Goal: Task Accomplishment & Management: Complete application form

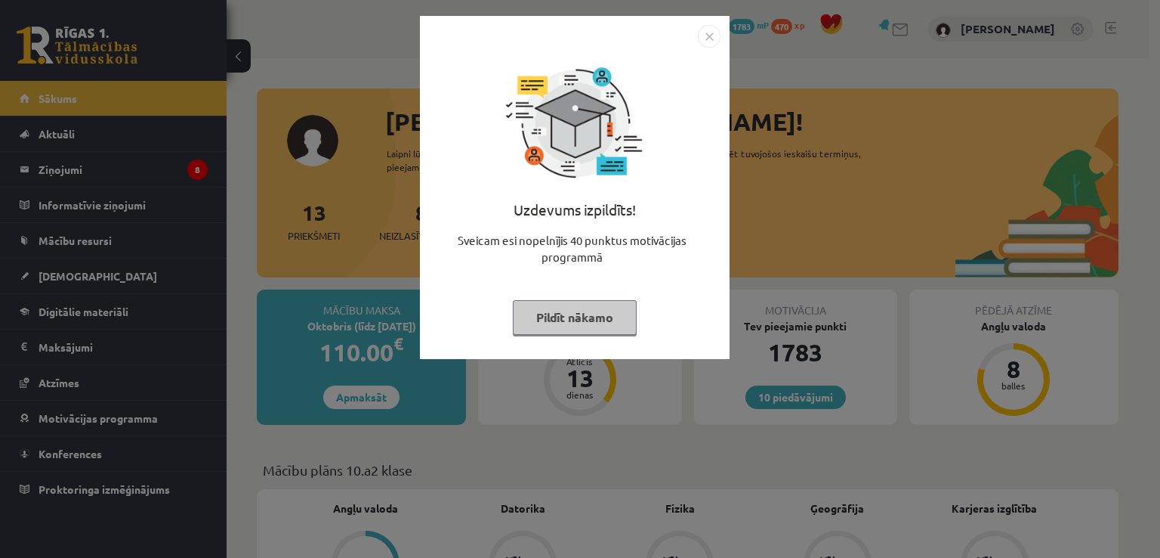
click at [595, 329] on button "Pildīt nākamo" at bounding box center [575, 317] width 124 height 35
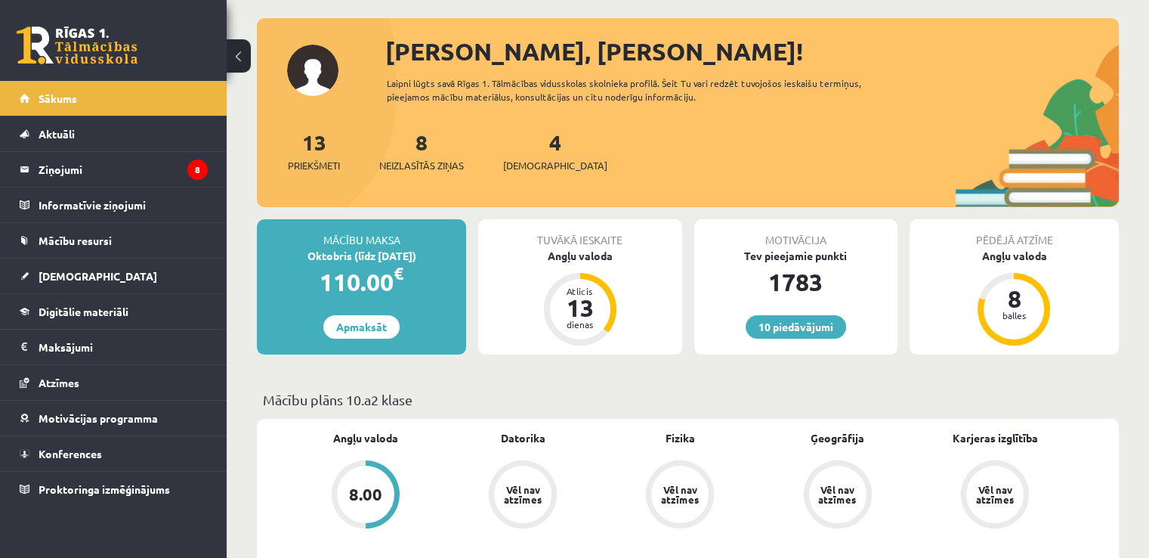
scroll to position [6, 0]
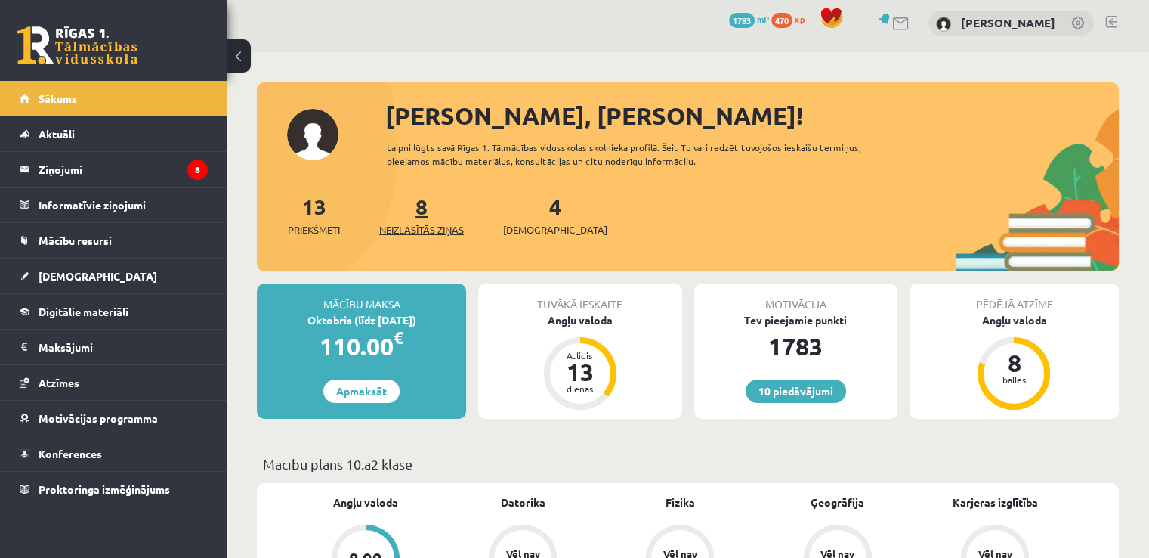
click at [435, 229] on span "Neizlasītās ziņas" at bounding box center [421, 229] width 85 height 15
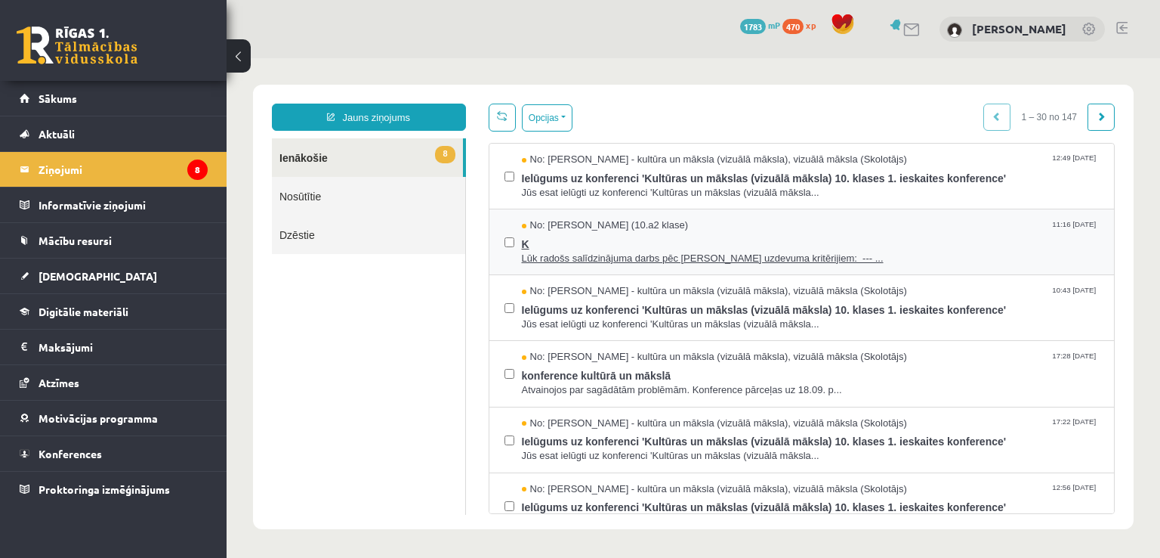
click at [571, 240] on span "K" at bounding box center [811, 242] width 578 height 19
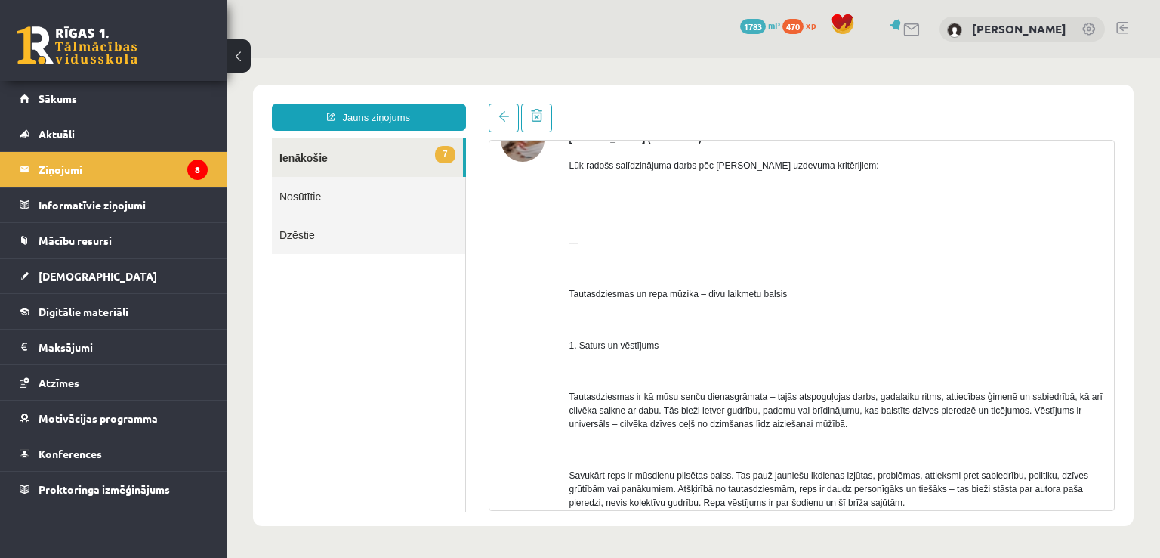
scroll to position [64, 0]
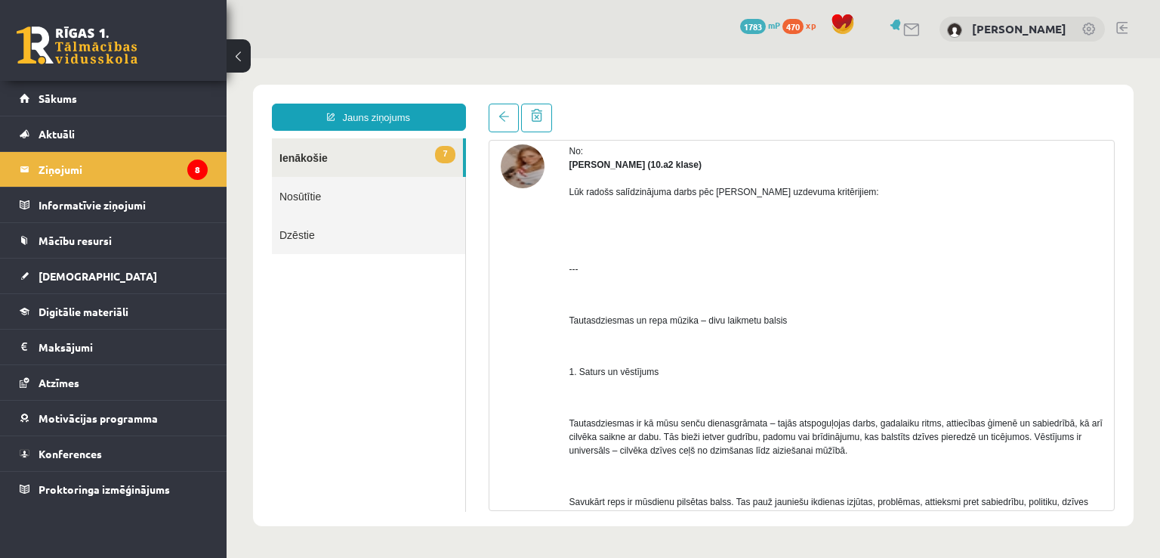
click at [532, 159] on img at bounding box center [523, 166] width 44 height 44
click at [109, 173] on legend "Ziņojumi 8" at bounding box center [123, 169] width 169 height 35
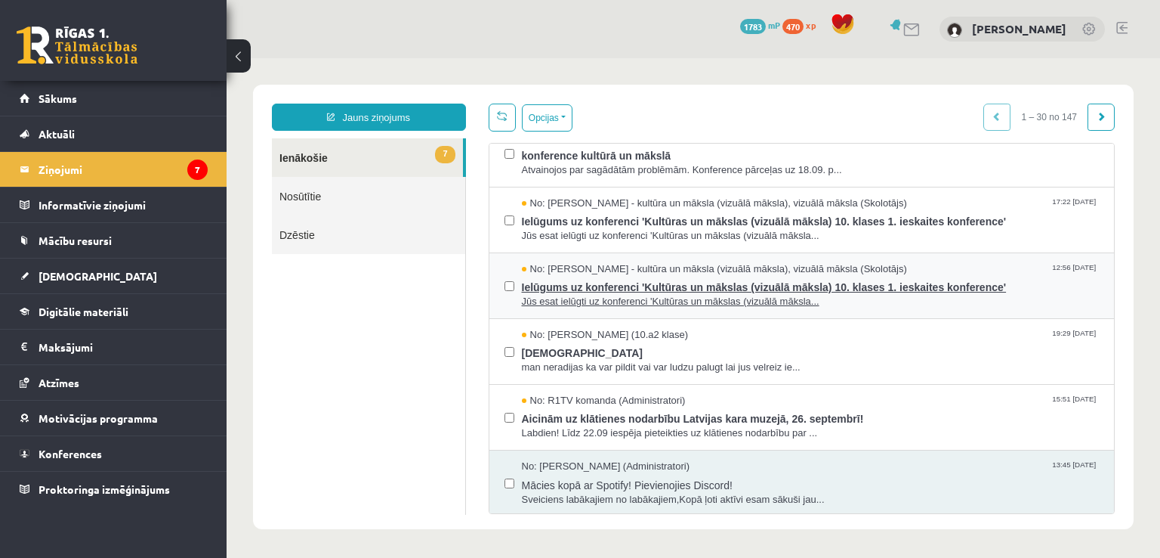
scroll to position [221, 0]
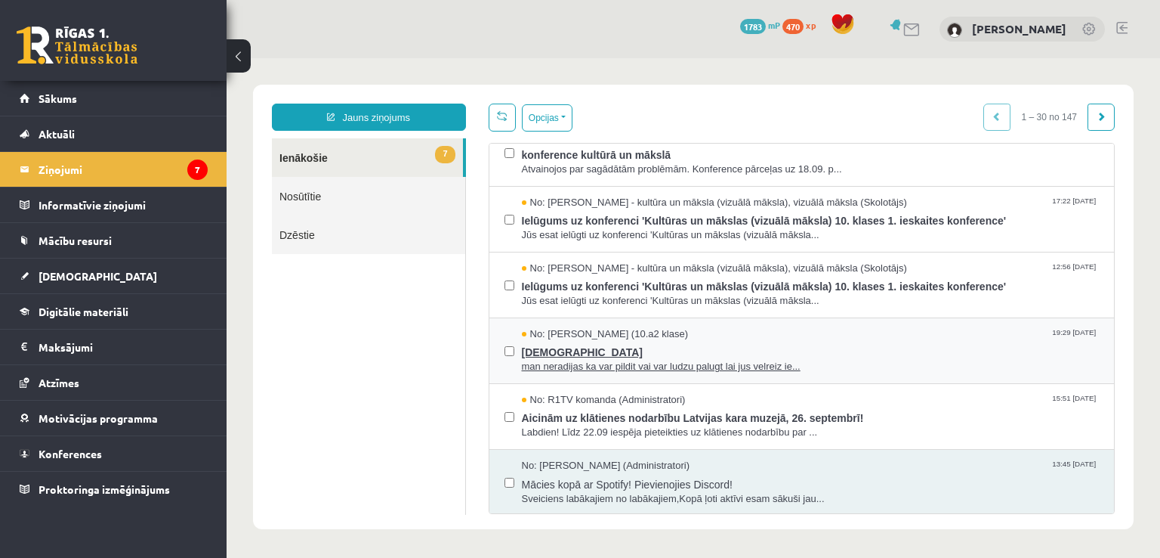
click at [610, 348] on span "ieskaite" at bounding box center [811, 350] width 578 height 19
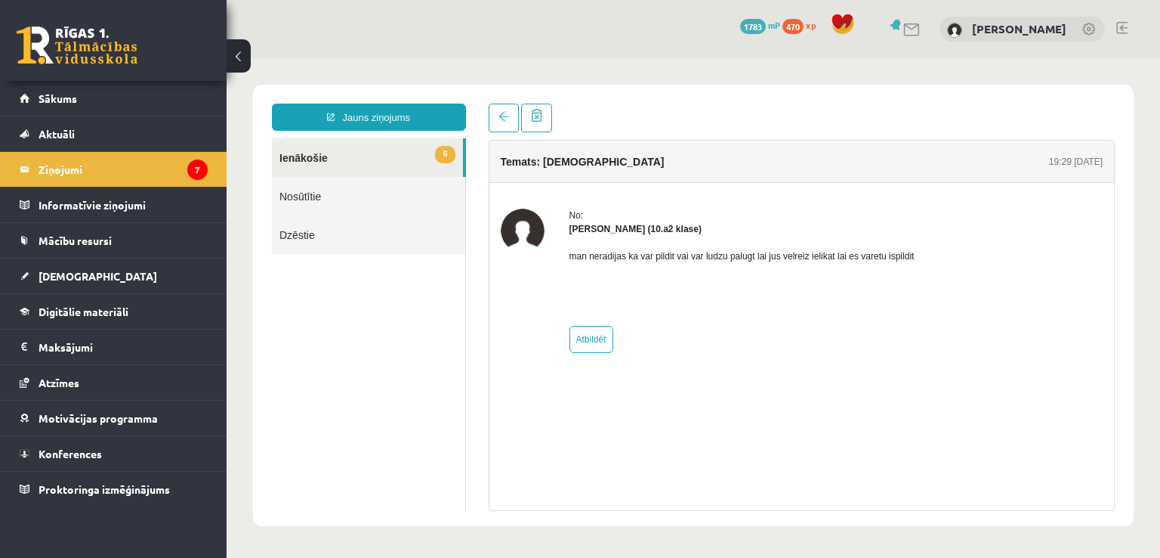
scroll to position [0, 0]
click at [323, 162] on link "6 Ienākošie" at bounding box center [367, 157] width 191 height 39
click at [313, 155] on link "6 Ienākošie" at bounding box center [367, 157] width 191 height 39
click at [330, 159] on link "6 Ienākošie" at bounding box center [367, 157] width 191 height 39
click at [502, 112] on span at bounding box center [504, 116] width 11 height 11
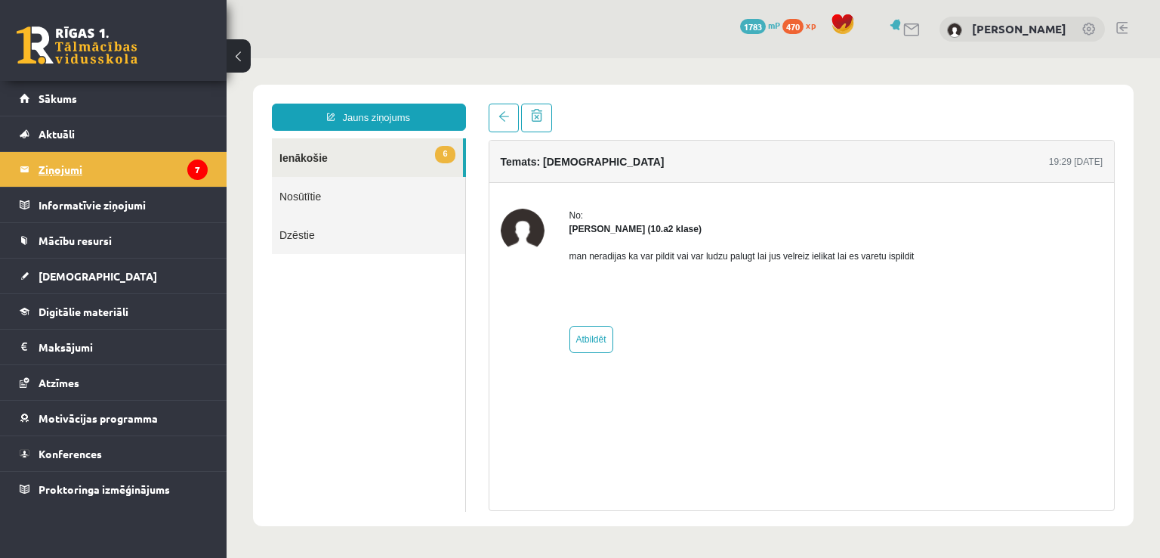
click at [42, 161] on legend "Ziņojumi 7" at bounding box center [123, 169] width 169 height 35
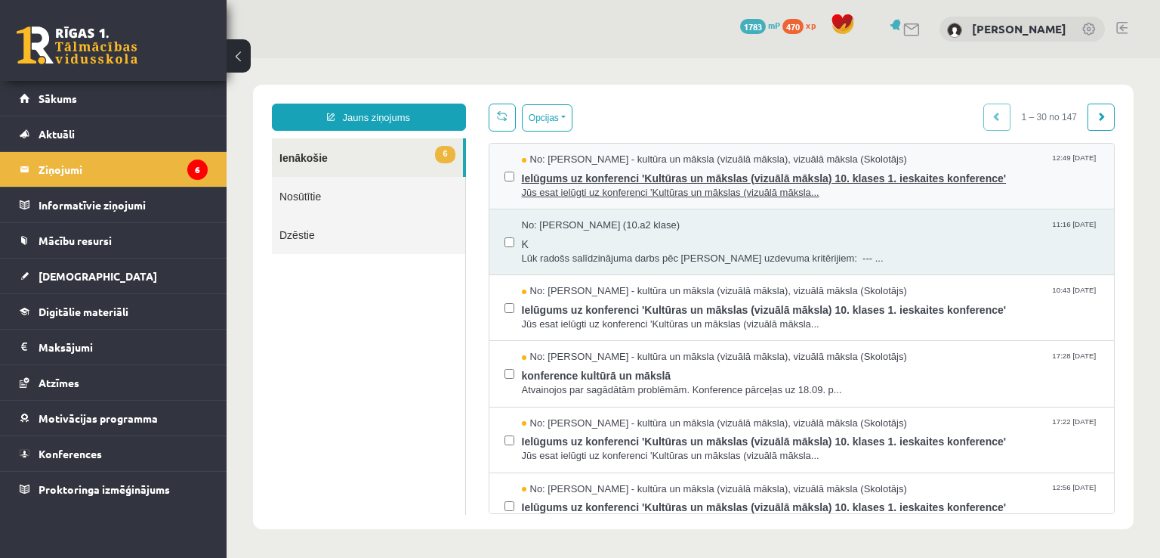
click at [589, 179] on span "Ielūgums uz konferenci 'Kultūras un mākslas (vizuālā māksla) 10. klases 1. iesk…" at bounding box center [811, 176] width 578 height 19
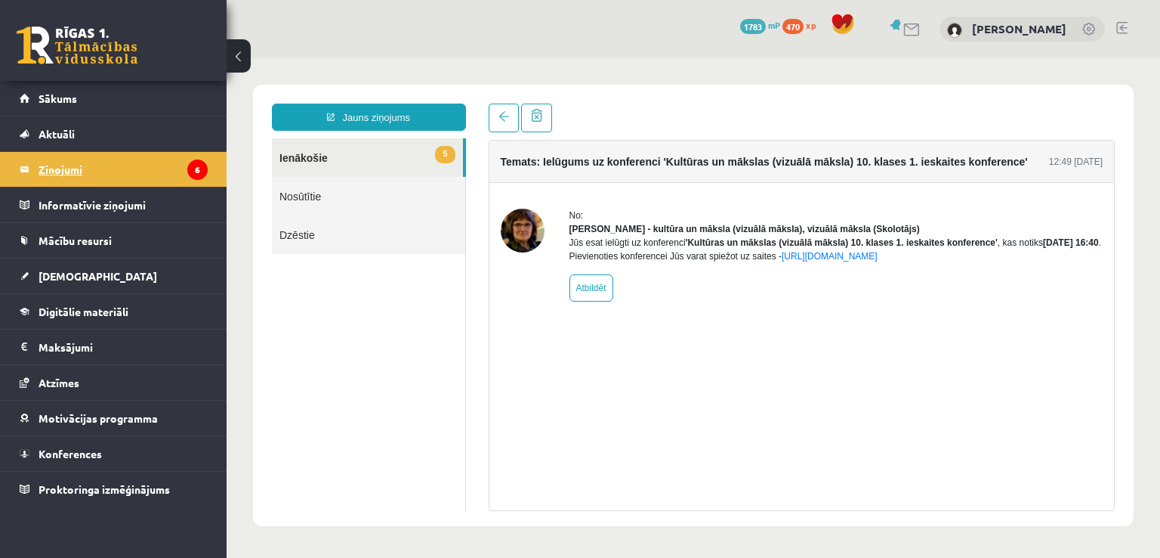
click at [66, 167] on legend "Ziņojumi 6" at bounding box center [123, 169] width 169 height 35
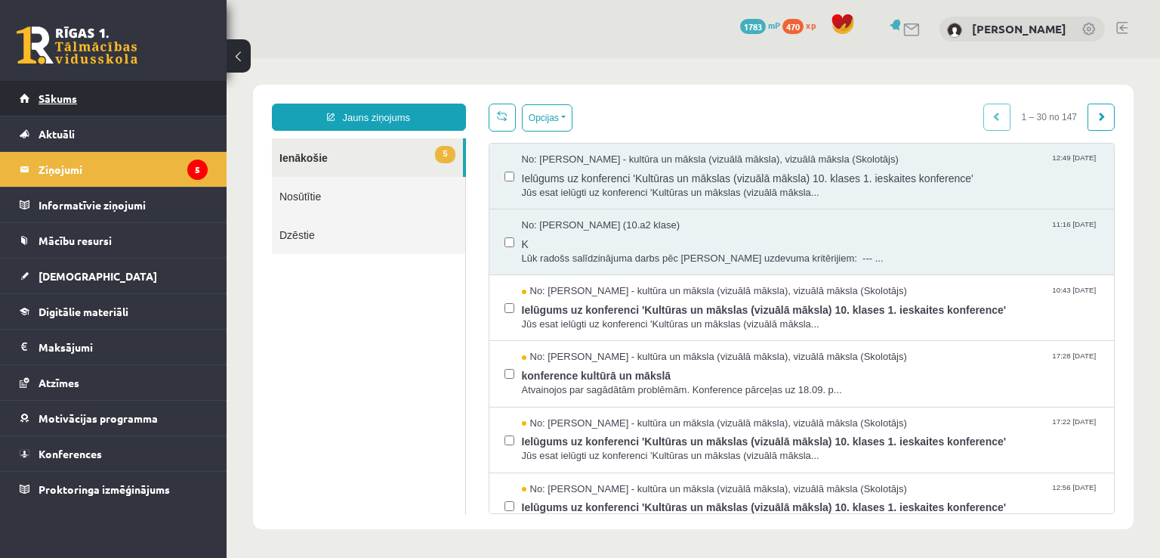
click at [80, 103] on link "Sākums" at bounding box center [114, 98] width 188 height 35
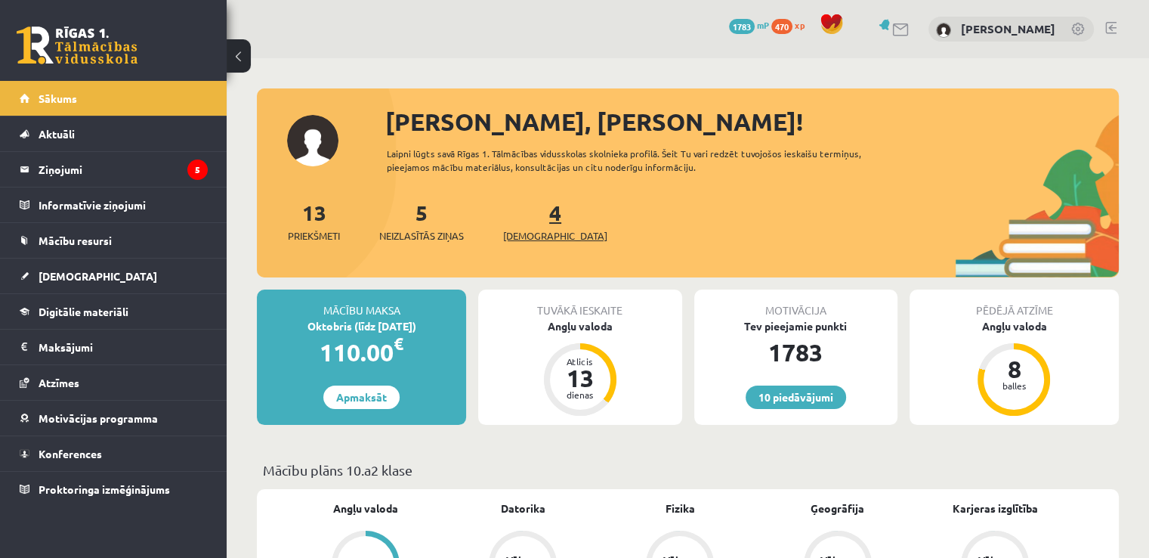
click at [532, 236] on span "[DEMOGRAPHIC_DATA]" at bounding box center [555, 235] width 104 height 15
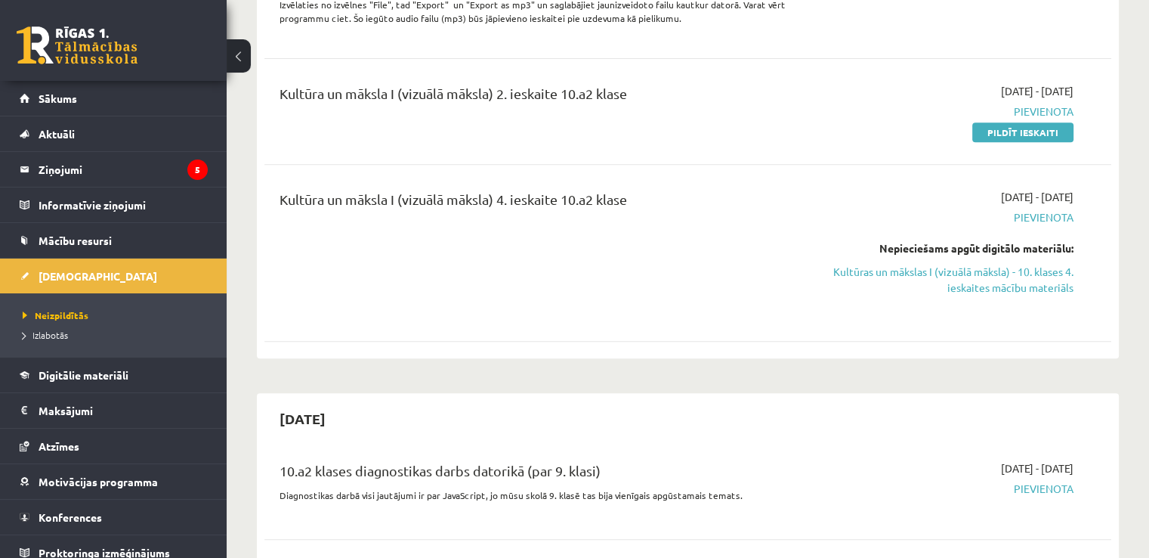
scroll to position [606, 0]
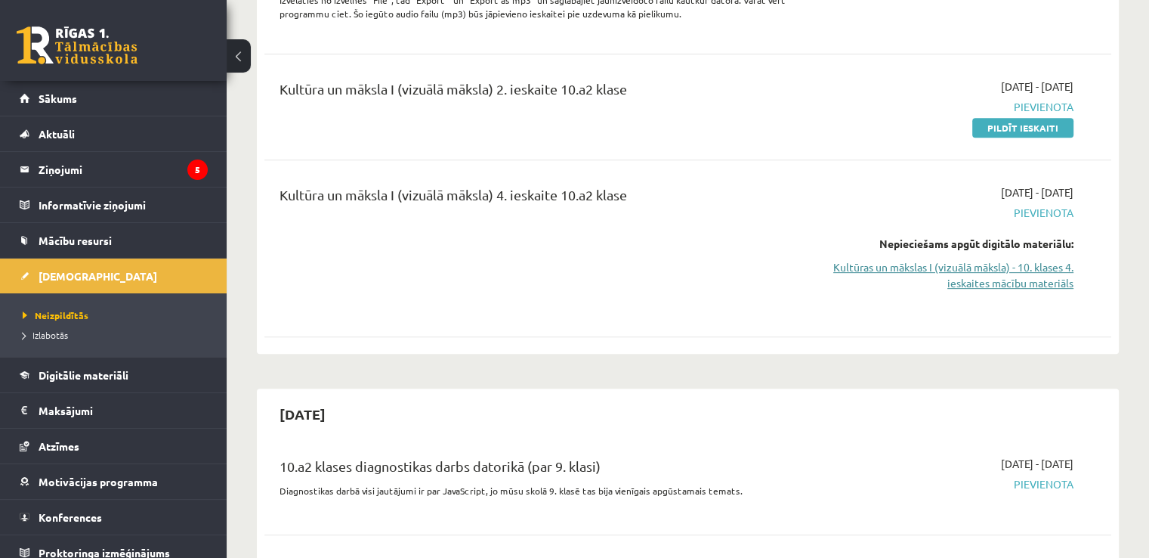
click at [930, 259] on link "Kultūras un mākslas I (vizuālā māksla) - 10. klases 4. ieskaites mācību materiā…" at bounding box center [948, 275] width 249 height 32
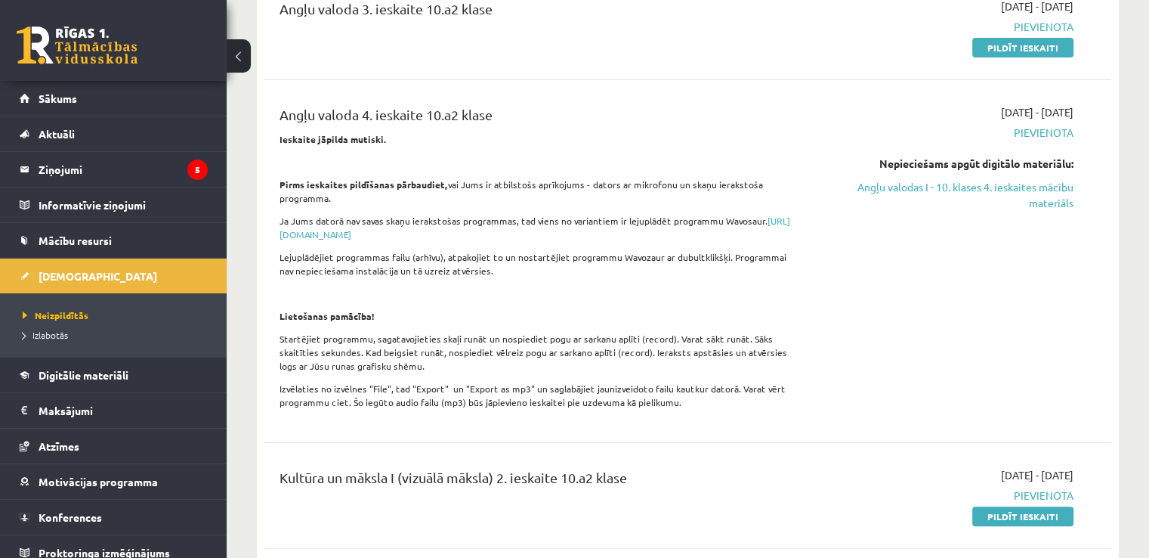
scroll to position [224, 0]
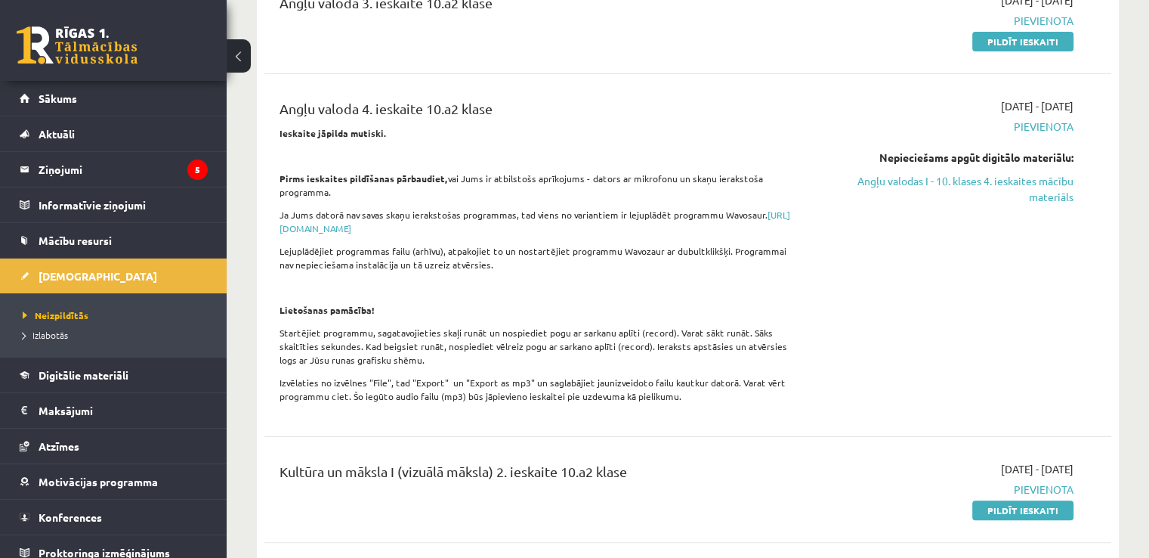
click at [463, 220] on p "Ja Jums datorā nav savas skaņu ierakstošas programmas, tad viens no variantiem …" at bounding box center [541, 221] width 522 height 27
click at [464, 218] on link "[URL][DOMAIN_NAME]" at bounding box center [535, 221] width 511 height 26
click at [981, 184] on link "Angļu valodas I - 10. klases 4. ieskaites mācību materiāls" at bounding box center [948, 189] width 249 height 32
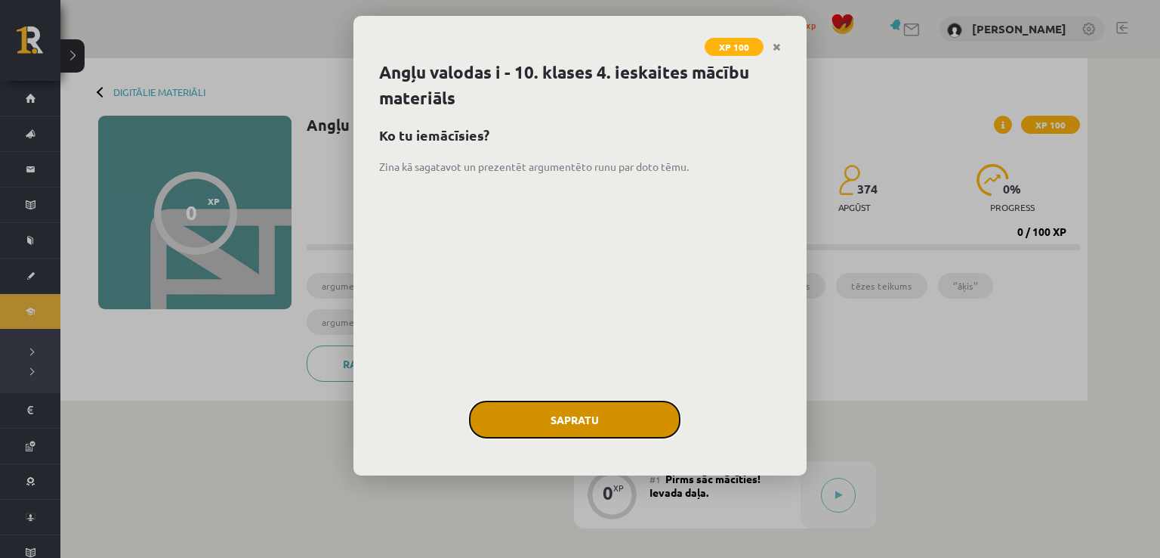
click at [607, 419] on button "Sapratu" at bounding box center [575, 419] width 212 height 38
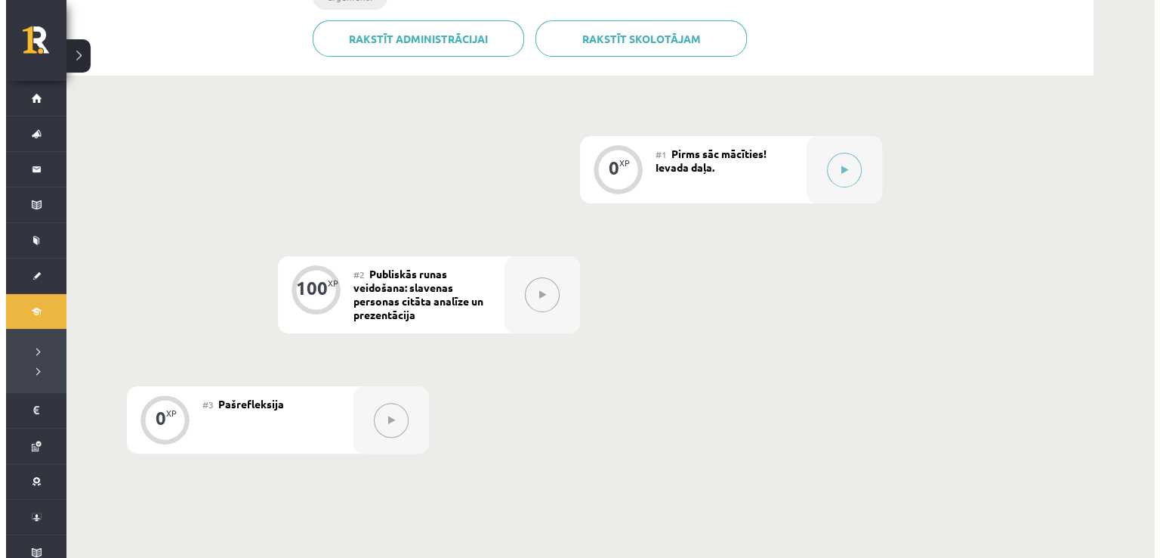
scroll to position [324, 0]
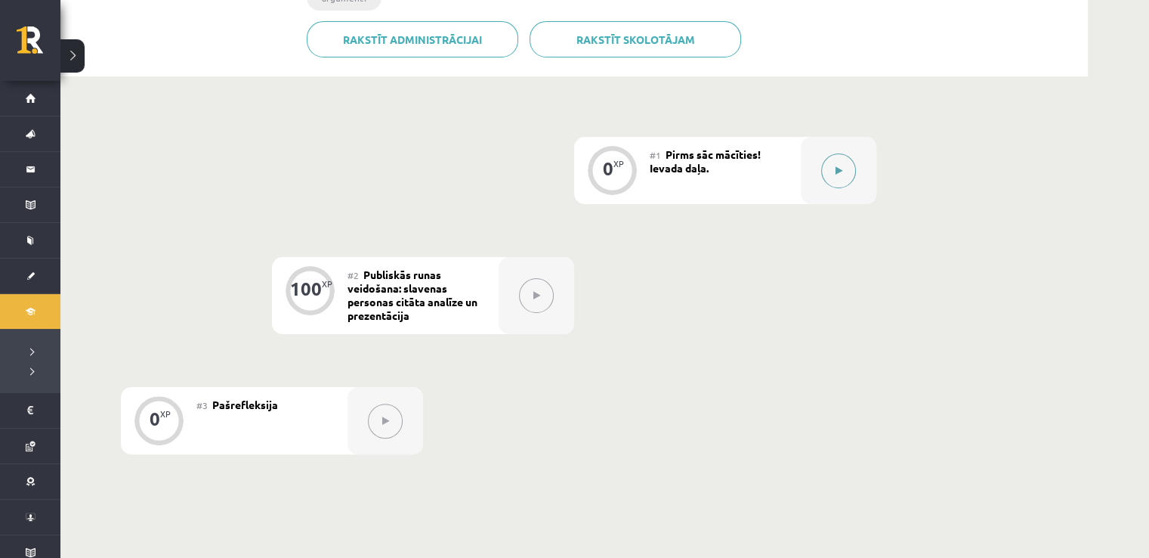
click at [842, 153] on button at bounding box center [838, 170] width 35 height 35
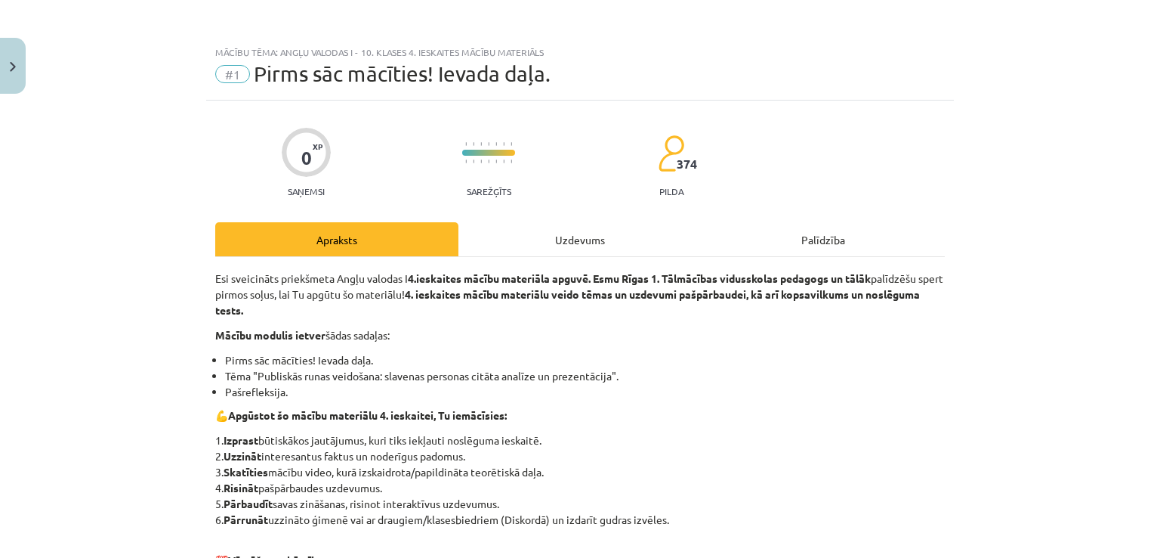
click at [571, 241] on div "Uzdevums" at bounding box center [580, 239] width 243 height 34
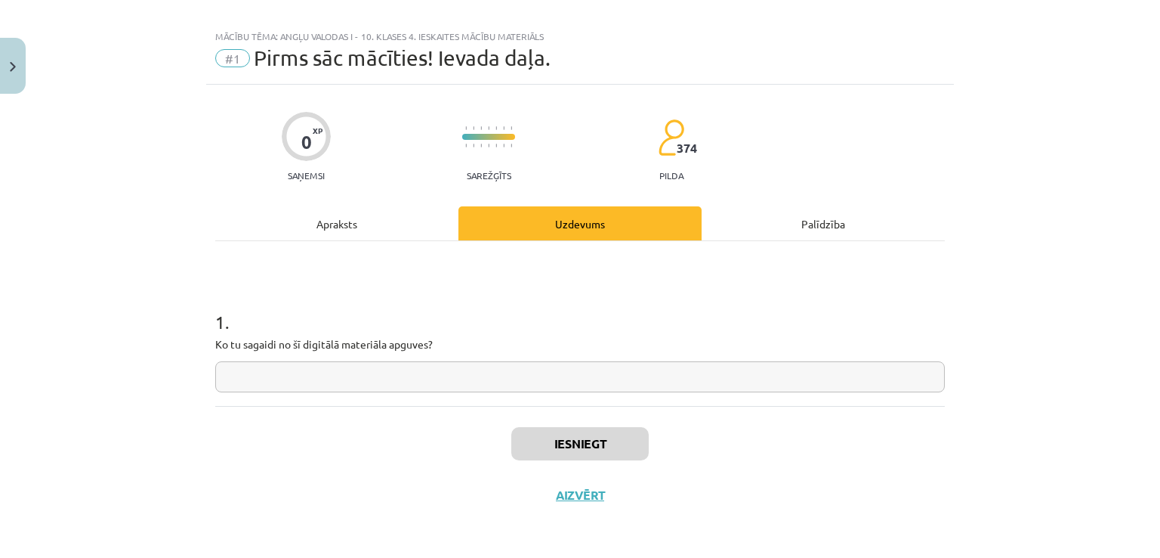
click at [206, 339] on div "0 XP Saņemsi Sarežģīts 374 pilda Apraksts Uzdevums Palīdzība 1 . Ko tu sagaidi …" at bounding box center [580, 303] width 748 height 436
click at [311, 232] on div "Apraksts" at bounding box center [336, 223] width 243 height 34
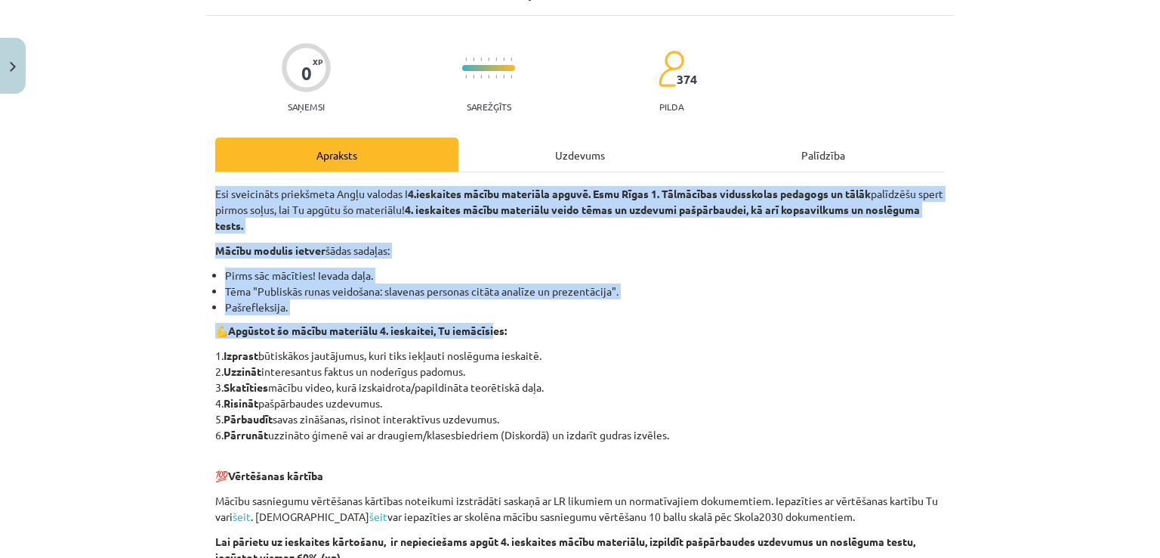
scroll to position [483, 0]
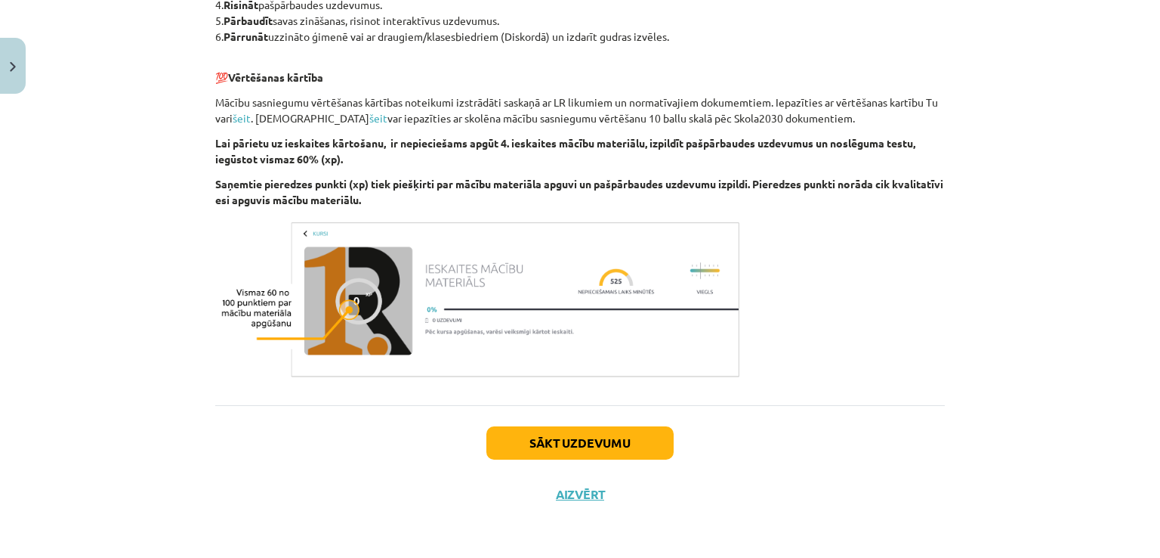
drag, startPoint x: 207, startPoint y: 259, endPoint x: 431, endPoint y: 206, distance: 229.8
click at [431, 206] on div "0 XP Saņemsi Sarežģīts 374 pilda Apraksts Uzdevums Palīdzība Esi sveicināts pri…" at bounding box center [580, 69] width 748 height 902
copy div "Esi sveicināts priekšmeta Angļu valodas I 4.ieskaites mācību materiāla apguvē. …"
click at [431, 206] on p "Saņemtie pieredzes punkti (xp) tiek piešķirti par mācību materiāla apguvi un pa…" at bounding box center [580, 192] width 730 height 32
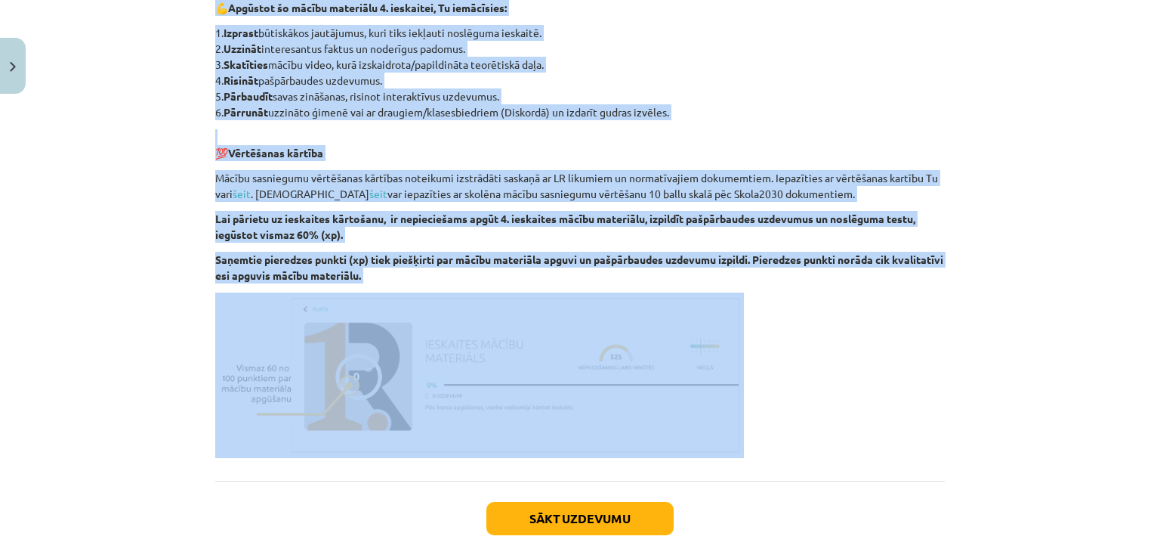
scroll to position [408, 0]
drag, startPoint x: 208, startPoint y: 274, endPoint x: 414, endPoint y: 286, distance: 205.8
click at [414, 286] on div "Esi sveicināts priekšmeta Angļu valodas I 4.ieskaites mācību materiāla apguvē. …" at bounding box center [580, 160] width 730 height 595
copy div "Esi sveicināts priekšmeta Angļu valodas I 4.ieskaites mācību materiāla apguvē. …"
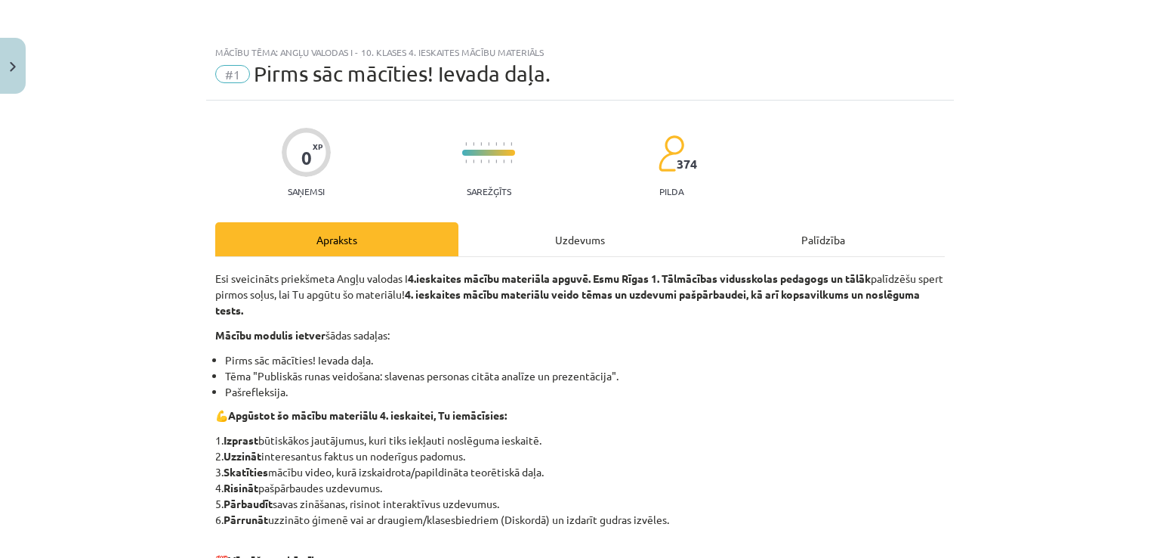
click at [507, 235] on div "Uzdevums" at bounding box center [580, 239] width 243 height 34
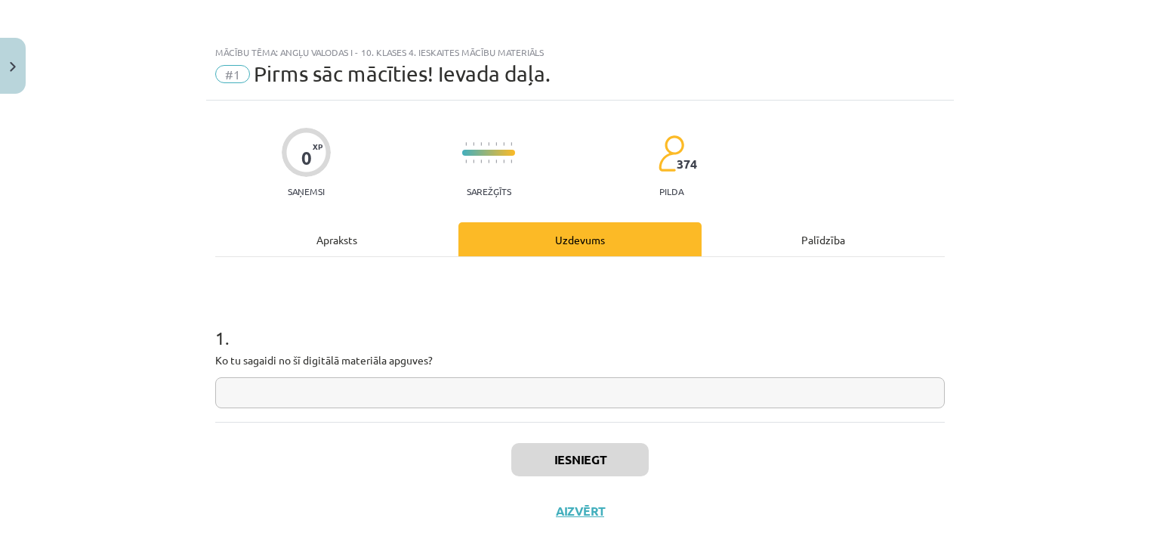
scroll to position [16, 0]
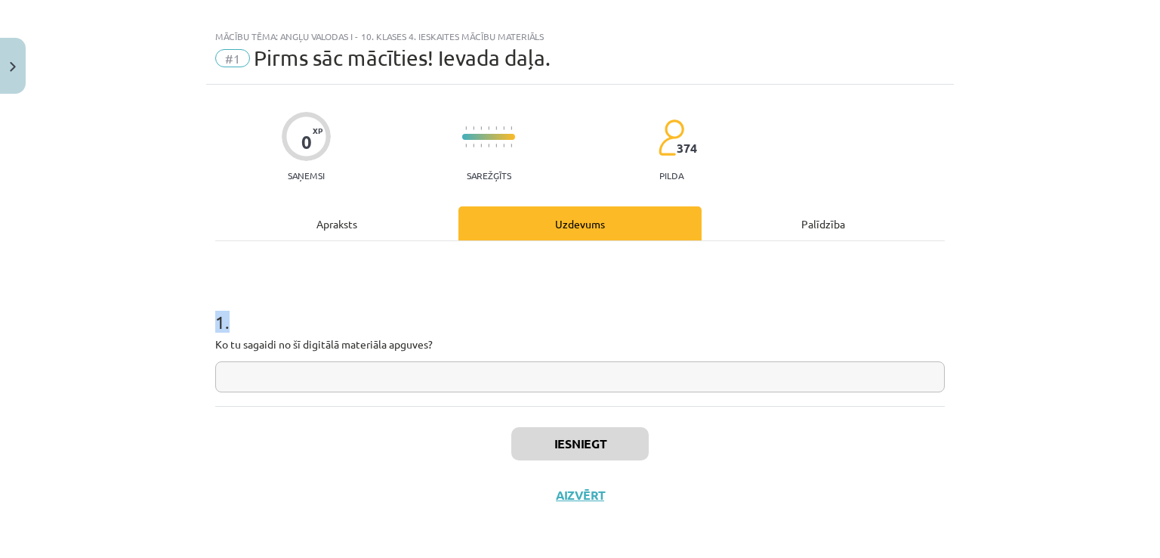
drag, startPoint x: 207, startPoint y: 318, endPoint x: 456, endPoint y: 354, distance: 251.2
click at [453, 355] on div "0 XP Saņemsi Sarežģīts 374 pilda Apraksts Uzdevums Palīdzība 1 . Ko tu sagaidi …" at bounding box center [580, 303] width 748 height 436
copy h1 "1 ."
click at [380, 264] on div "1 . Ko tu sagaidi no šī digitālā materiāla apguves?" at bounding box center [580, 323] width 730 height 165
click at [462, 373] on input "text" at bounding box center [580, 376] width 730 height 31
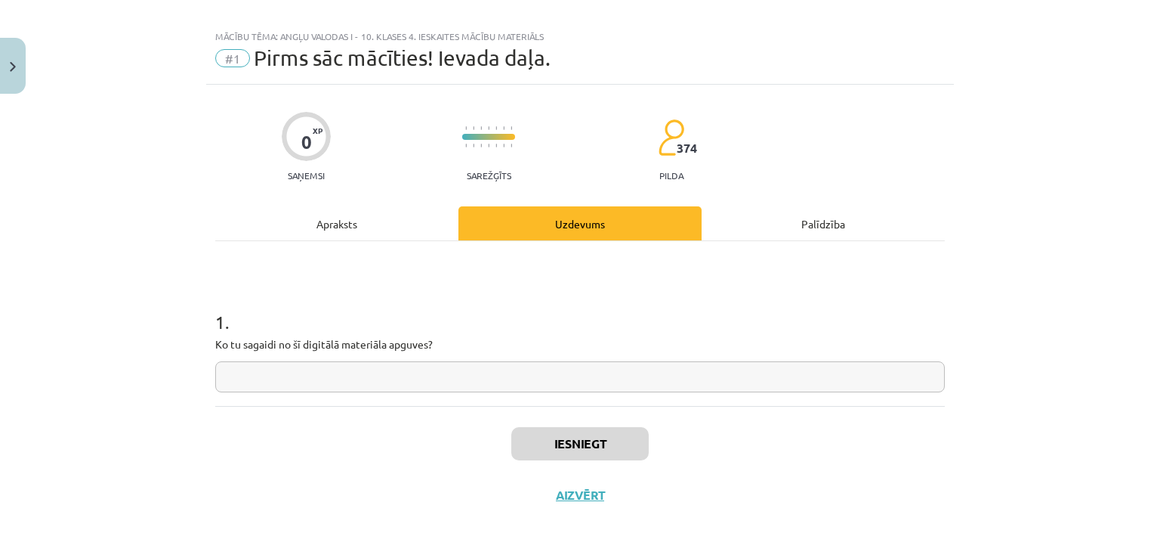
paste input "**********"
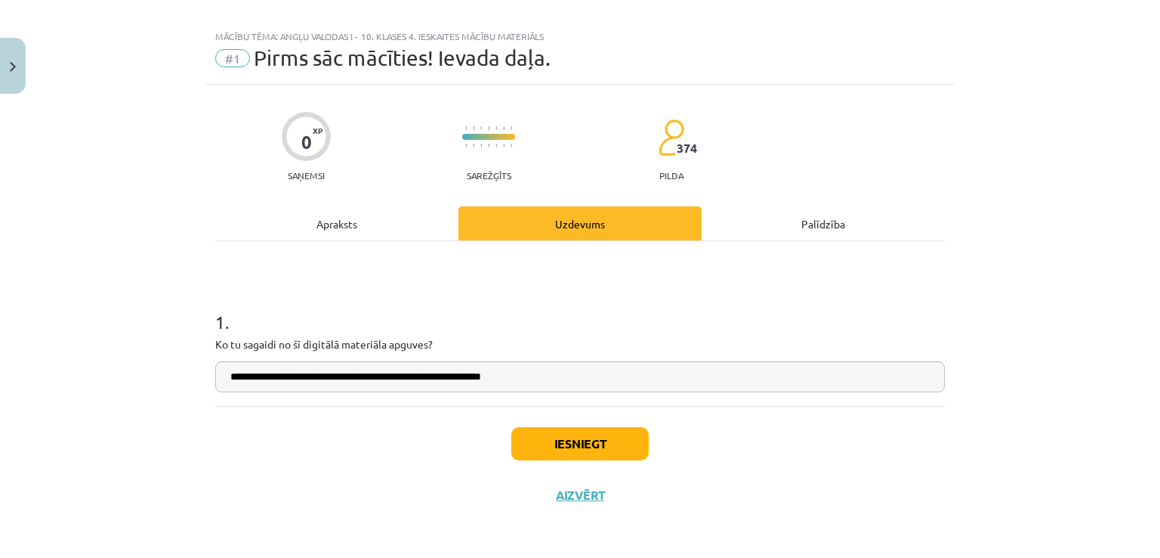
type input "**********"
click at [564, 439] on button "Iesniegt" at bounding box center [579, 443] width 137 height 33
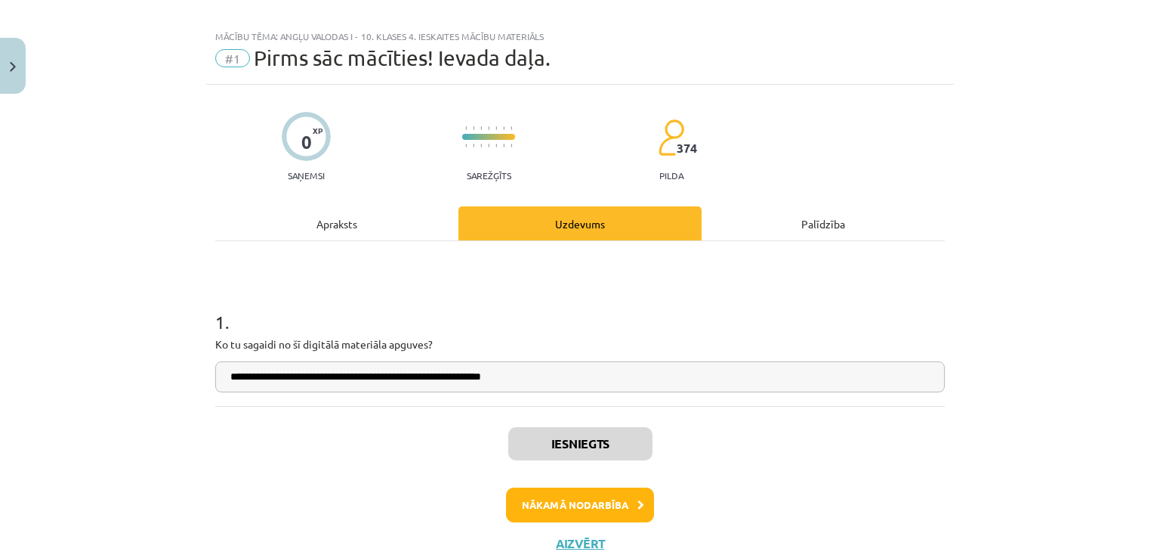
scroll to position [325, 0]
click at [586, 507] on button "Nākamā nodarbība" at bounding box center [580, 504] width 148 height 35
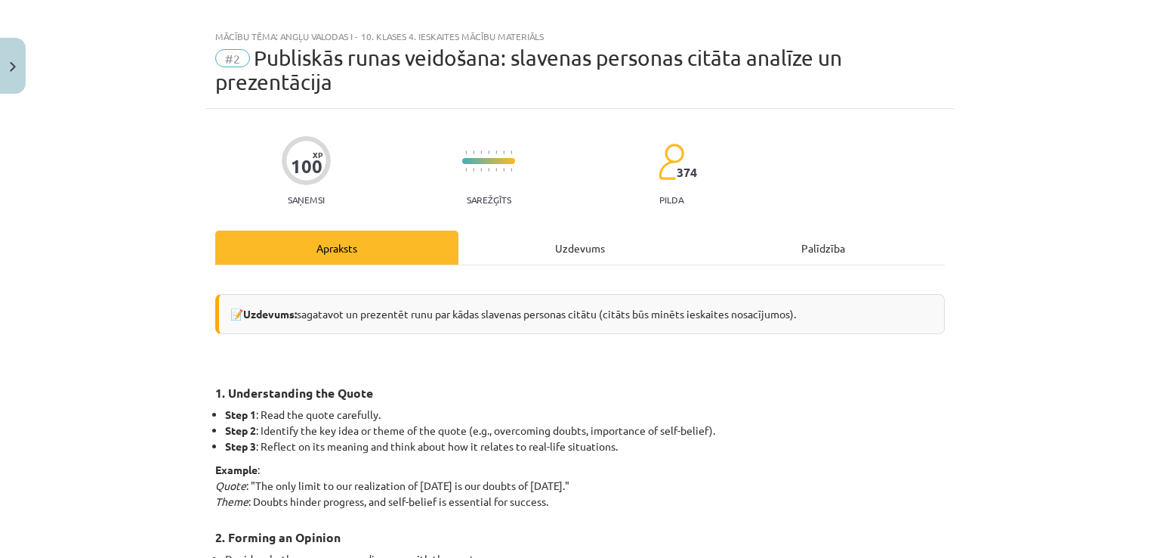
scroll to position [38, 0]
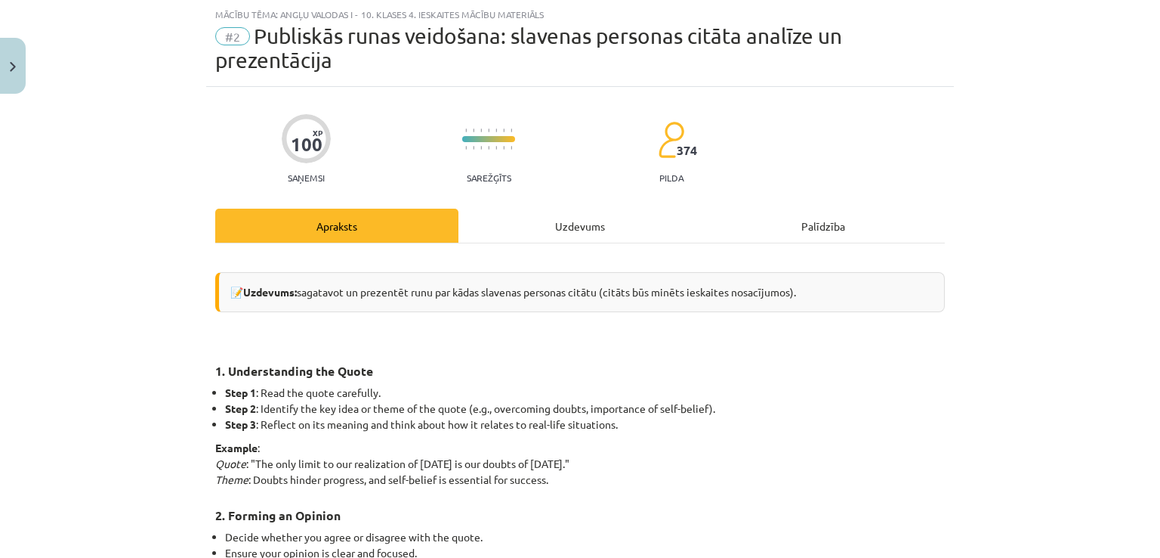
click at [555, 218] on div "Uzdevums" at bounding box center [580, 225] width 243 height 34
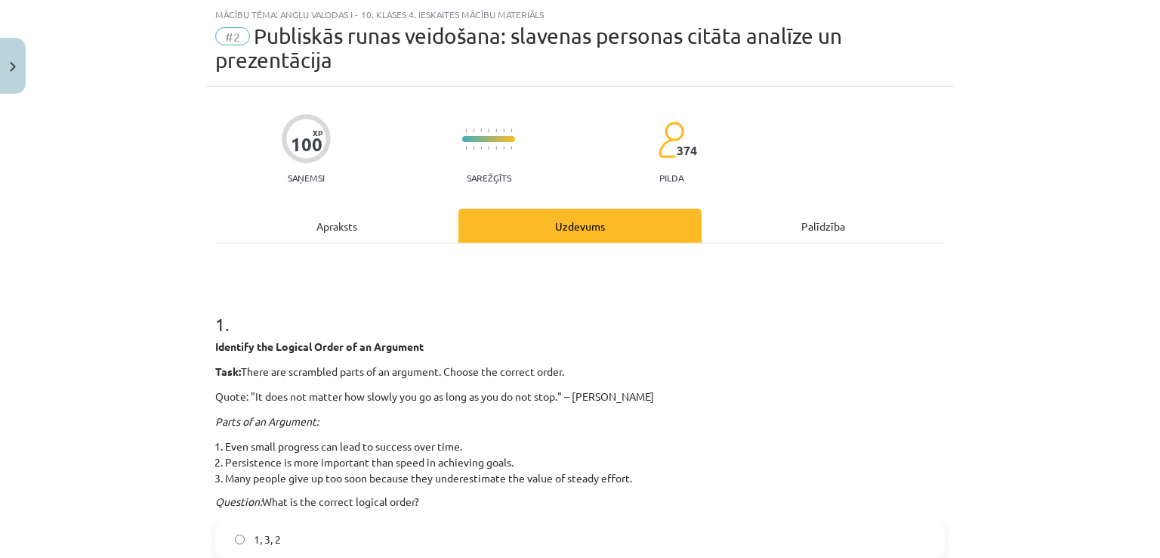
click at [215, 317] on h1 "1 ." at bounding box center [580, 310] width 730 height 47
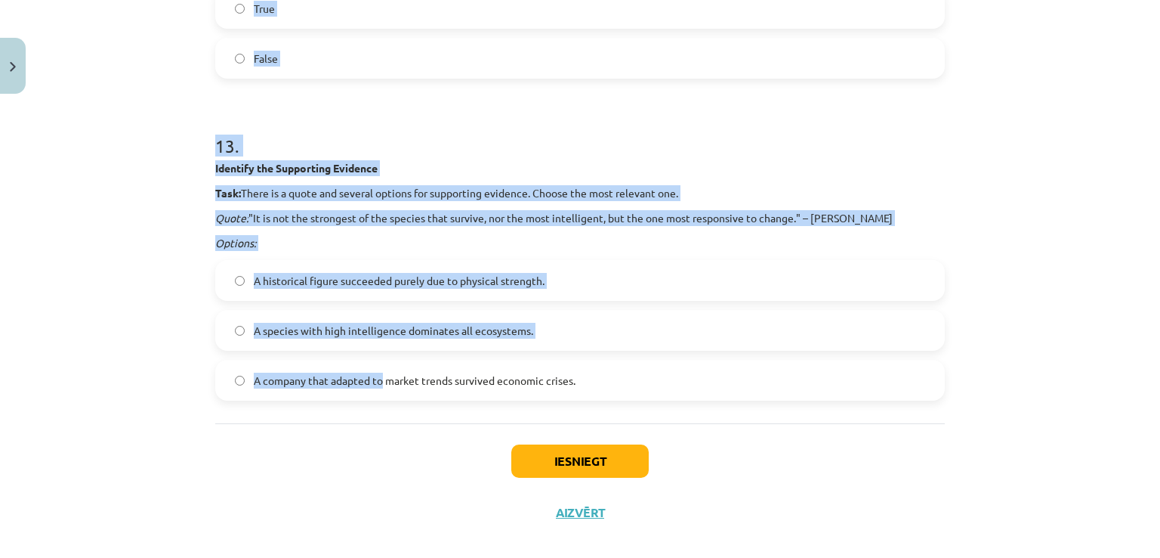
scroll to position [3828, 0]
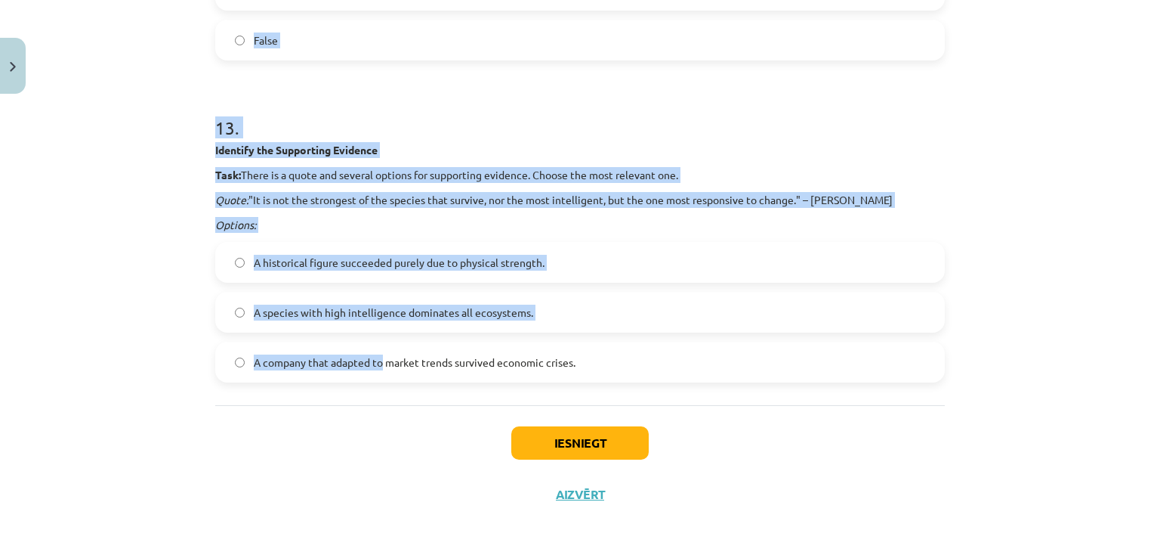
drag, startPoint x: 203, startPoint y: 316, endPoint x: 611, endPoint y: 360, distance: 410.3
copy form "1 . Identify the Logical Order of an Argument Task: There are scrambled parts o…"
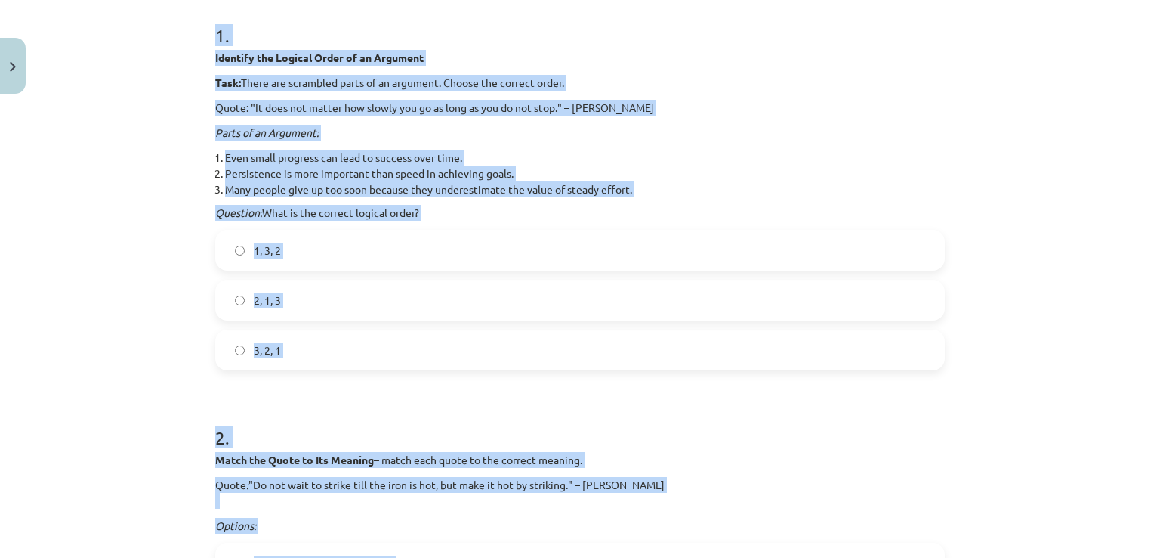
scroll to position [326, 0]
click at [319, 354] on label "3, 2, 1" at bounding box center [580, 351] width 727 height 38
drag, startPoint x: 319, startPoint y: 359, endPoint x: 320, endPoint y: 384, distance: 25.0
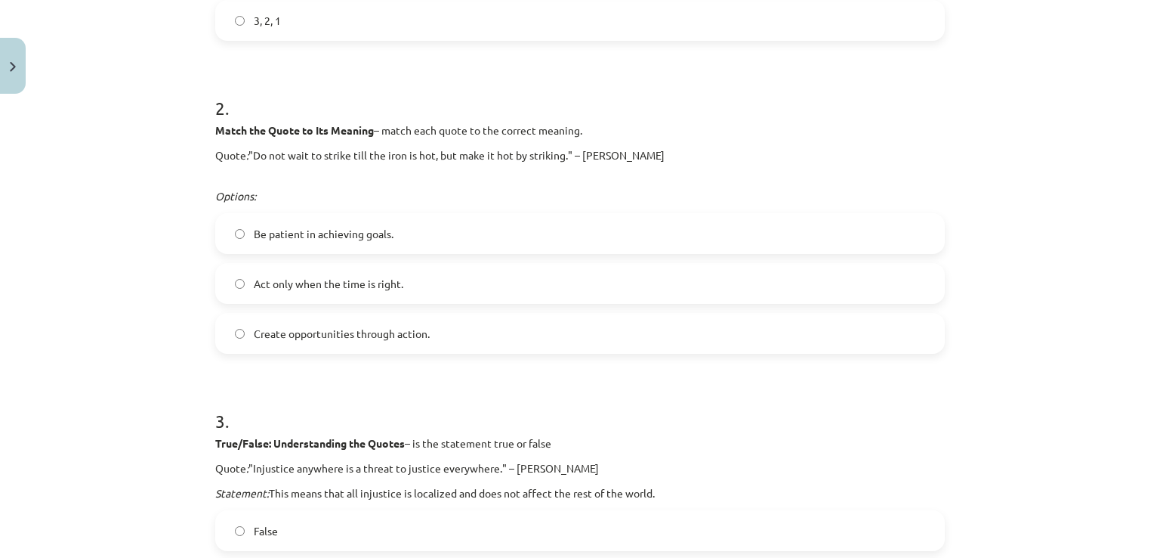
scroll to position [662, 0]
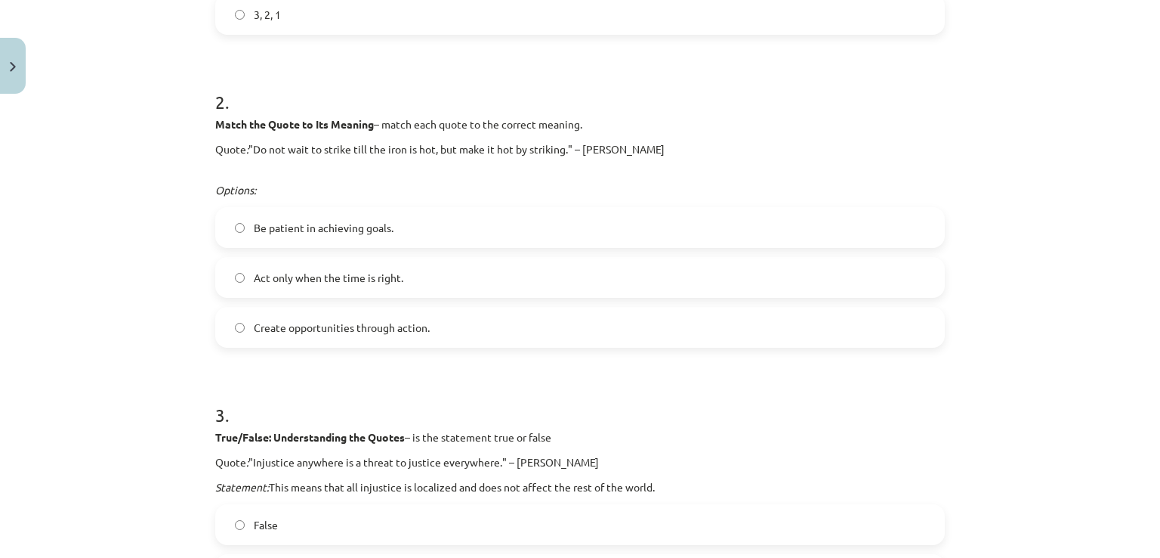
click at [291, 324] on span "Create opportunities through action." at bounding box center [342, 328] width 176 height 16
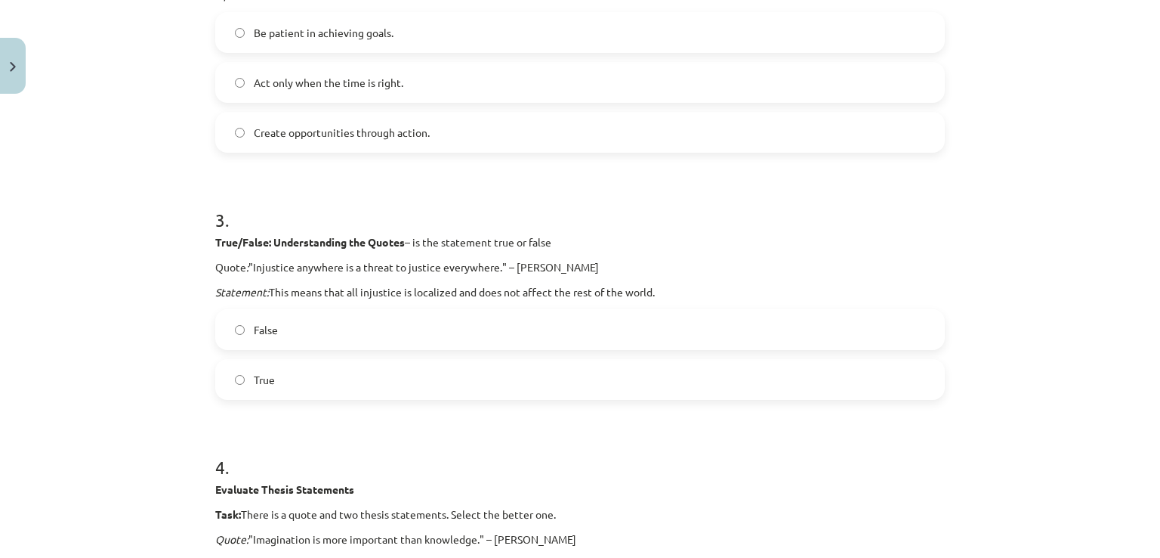
scroll to position [860, 0]
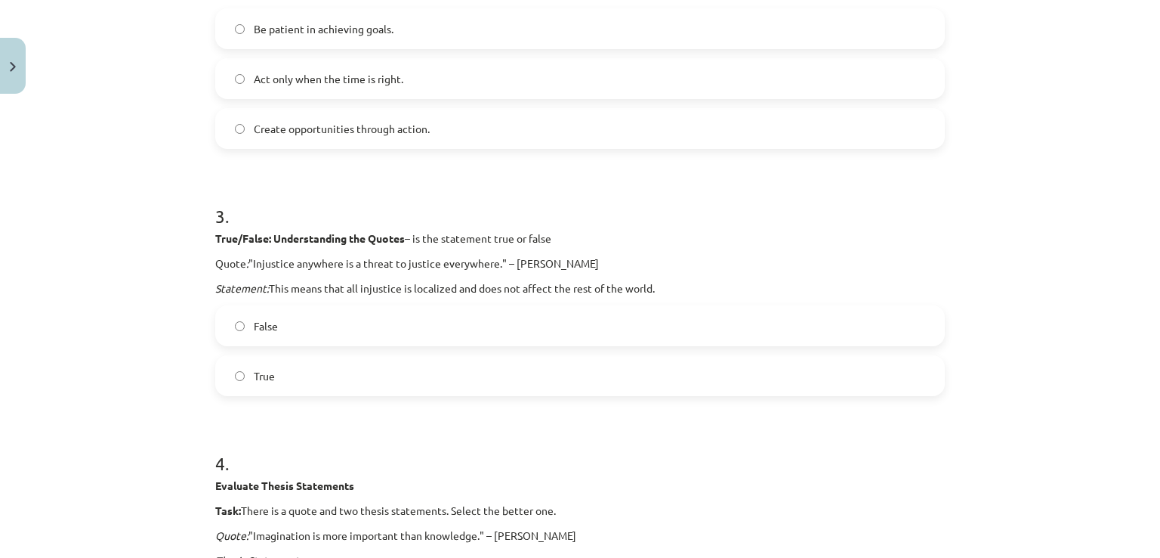
click at [313, 322] on label "False" at bounding box center [580, 326] width 727 height 38
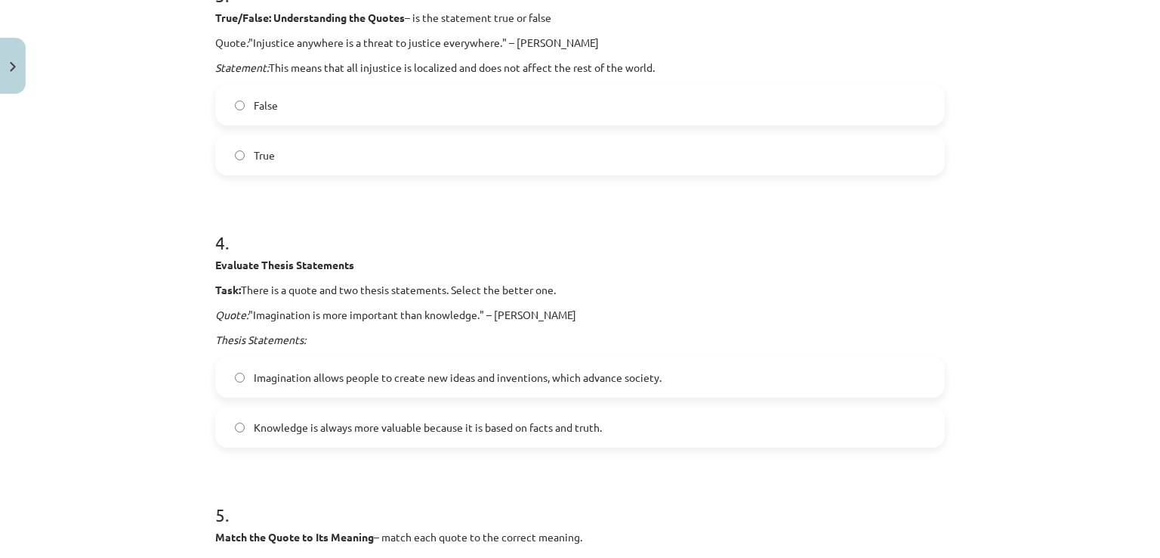
scroll to position [1109, 0]
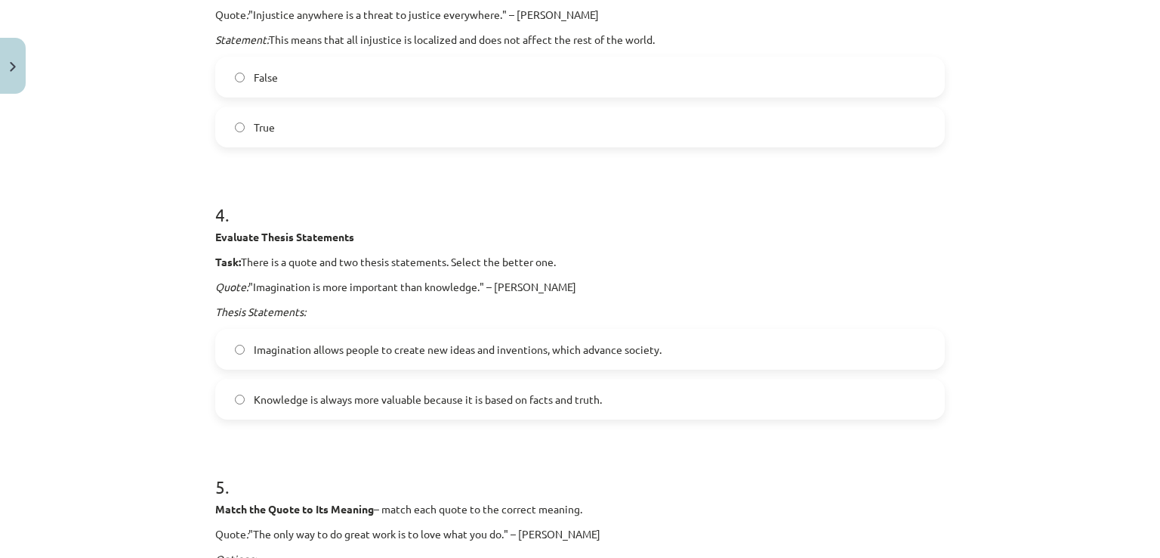
click at [300, 347] on span "Imagination allows people to create new ideas and inventions, which advance soc…" at bounding box center [458, 349] width 408 height 16
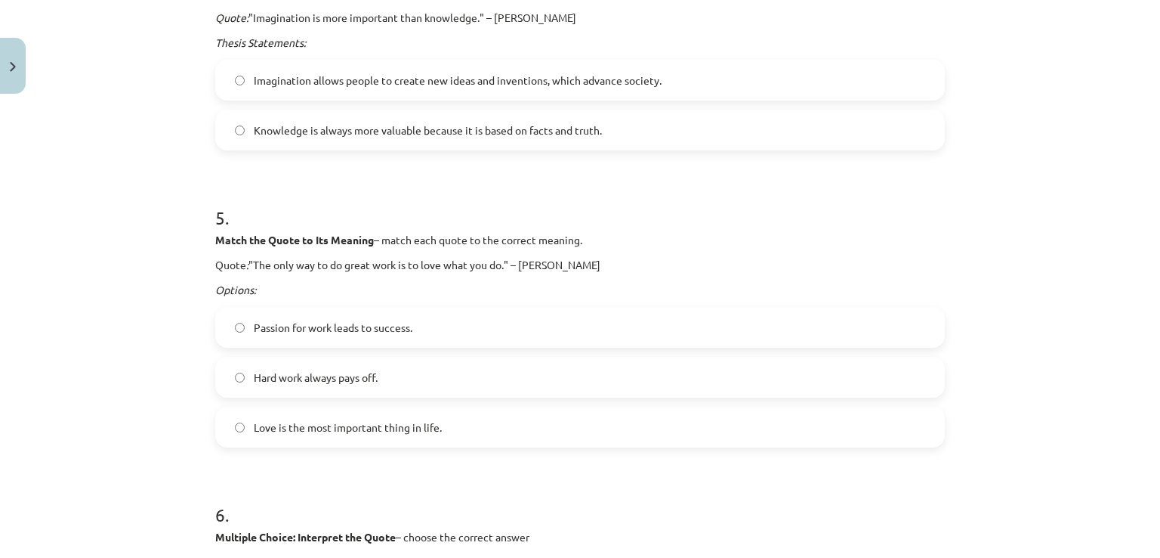
scroll to position [1379, 0]
click at [321, 336] on label "Passion for work leads to success." at bounding box center [580, 326] width 727 height 38
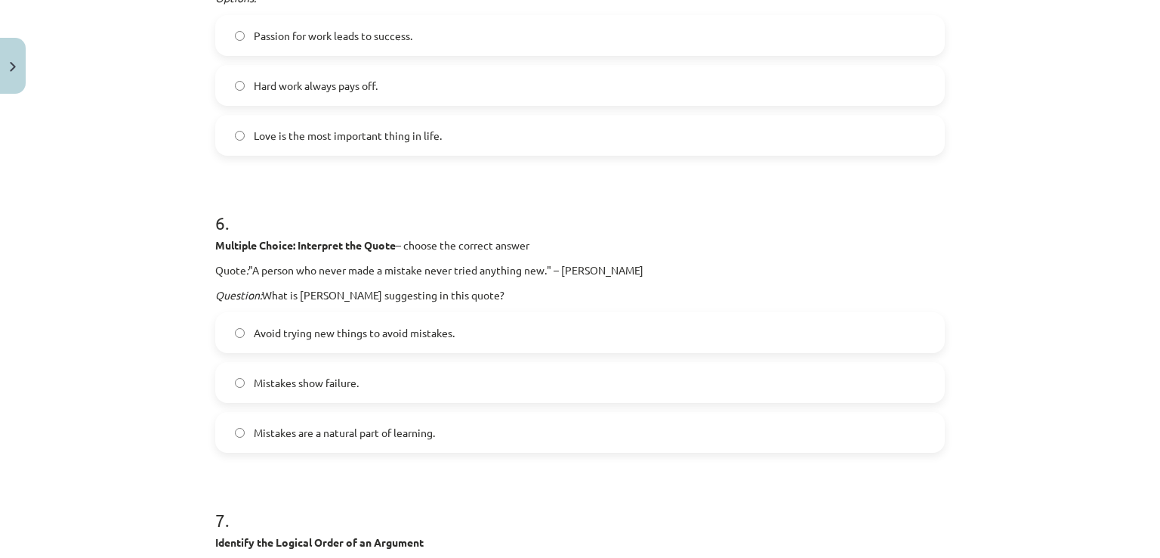
scroll to position [1600, 0]
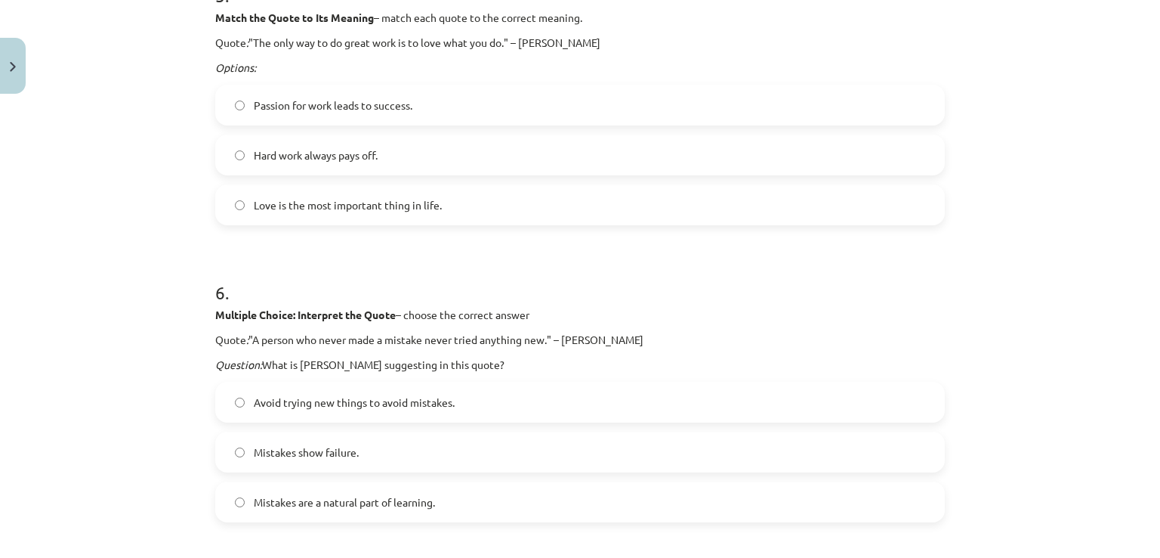
click at [314, 492] on label "Mistakes are a natural part of learning." at bounding box center [580, 502] width 727 height 38
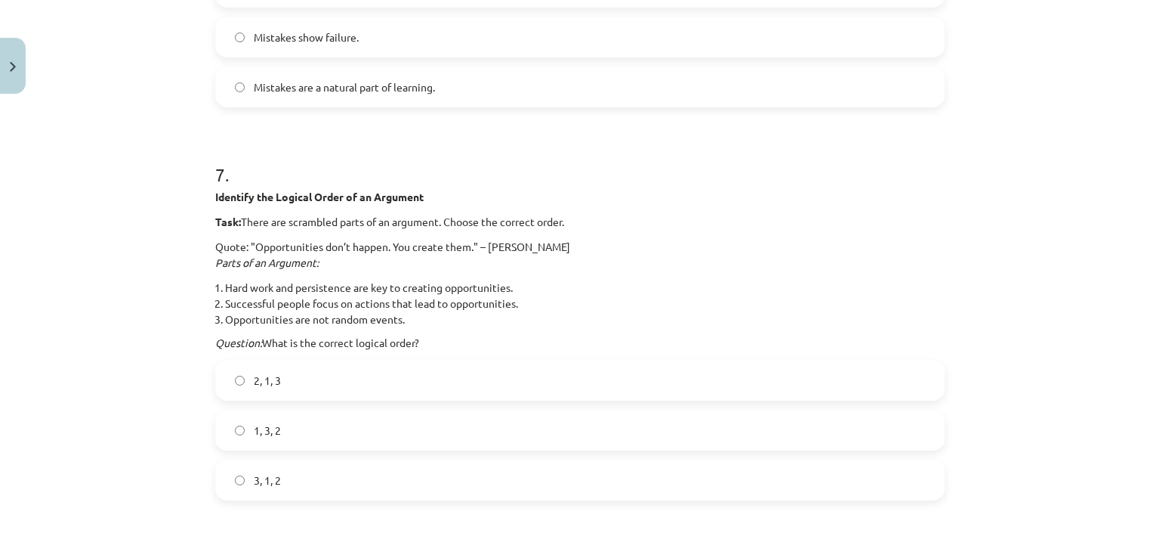
scroll to position [2015, 0]
click at [291, 483] on label "3, 1, 2" at bounding box center [580, 479] width 727 height 38
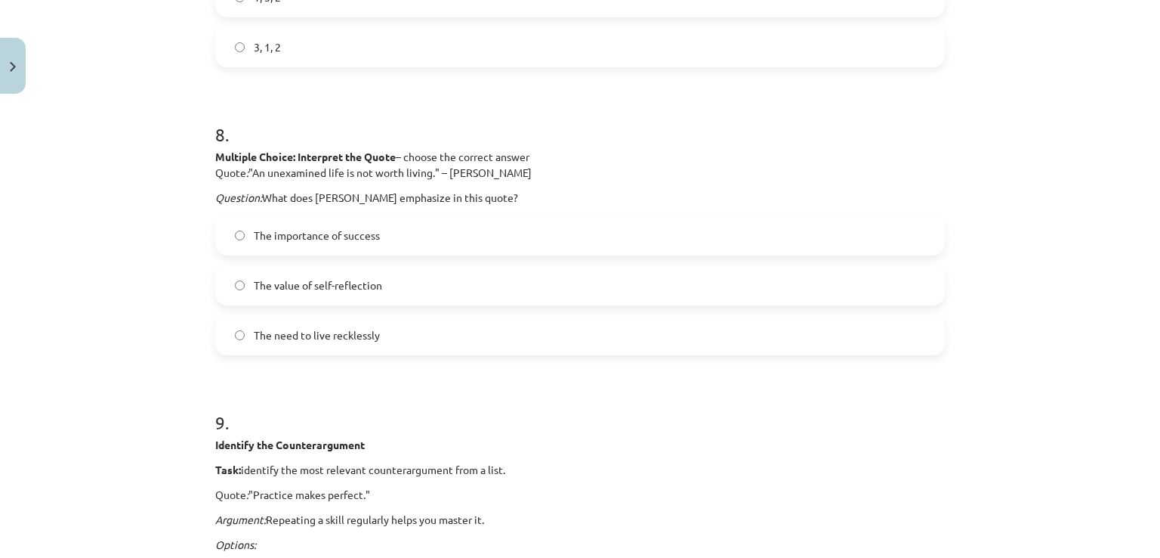
scroll to position [2466, 0]
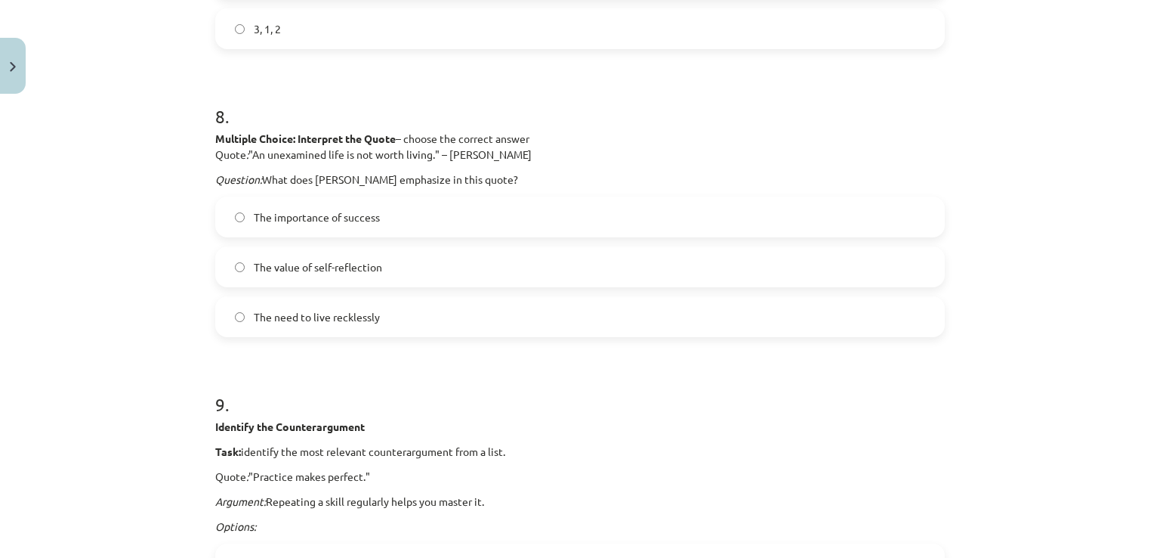
click at [332, 273] on span "The value of self-reflection" at bounding box center [318, 267] width 128 height 16
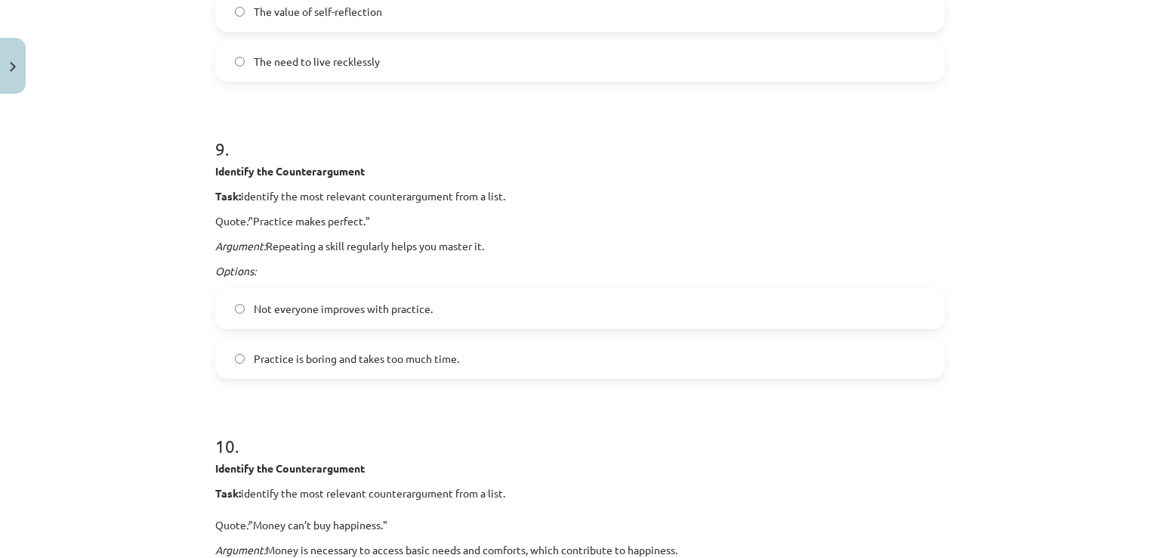
scroll to position [2766, 0]
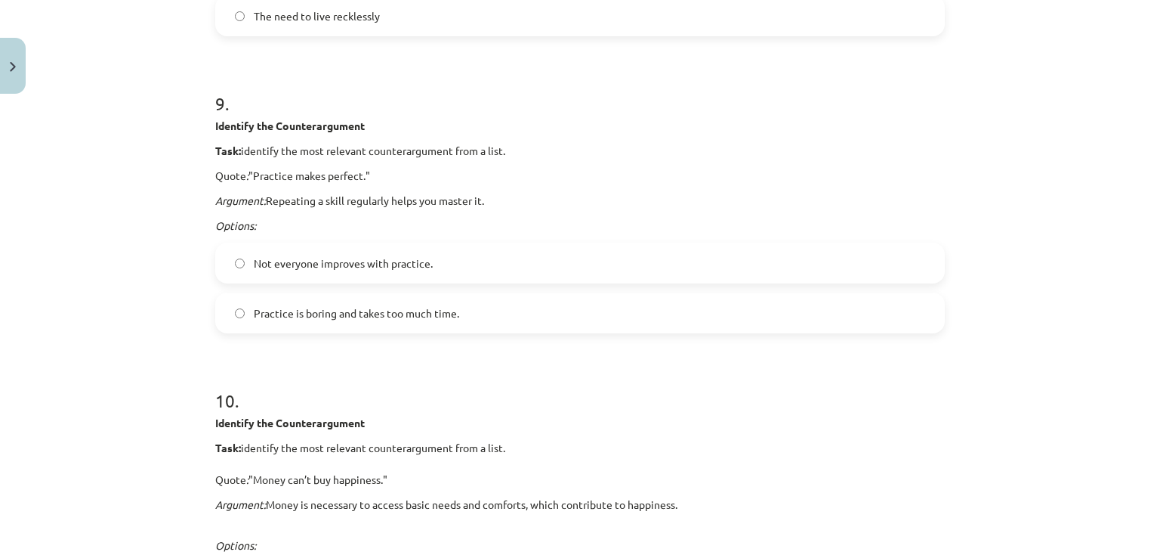
click at [280, 318] on span "Practice is boring and takes too much time." at bounding box center [356, 313] width 205 height 16
click at [286, 258] on span "Not everyone improves with practice." at bounding box center [343, 263] width 179 height 16
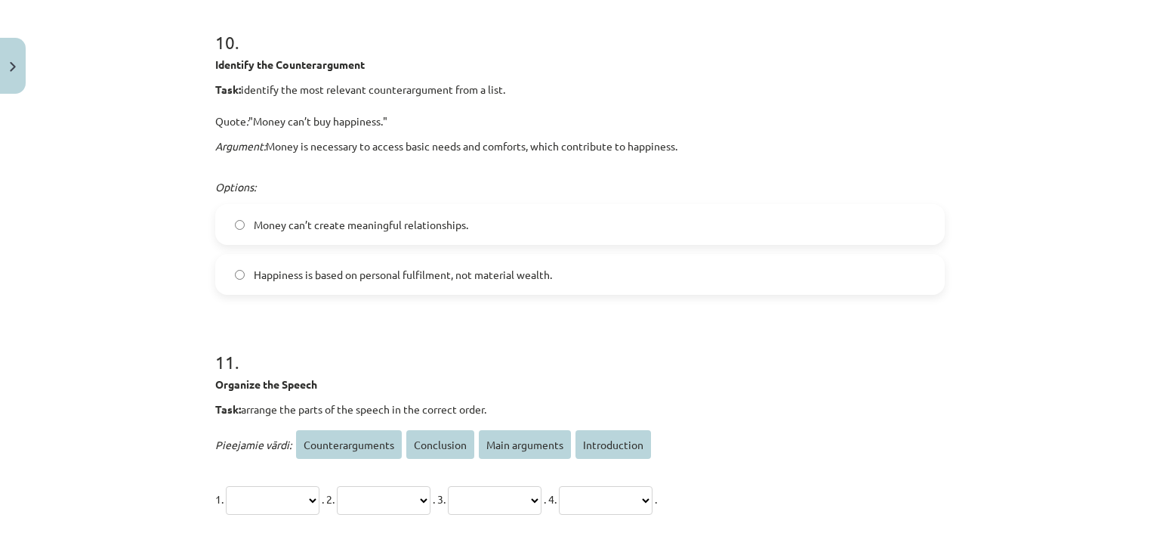
scroll to position [3126, 0]
click at [311, 281] on label "Happiness is based on personal fulfilment, not material wealth." at bounding box center [580, 273] width 727 height 38
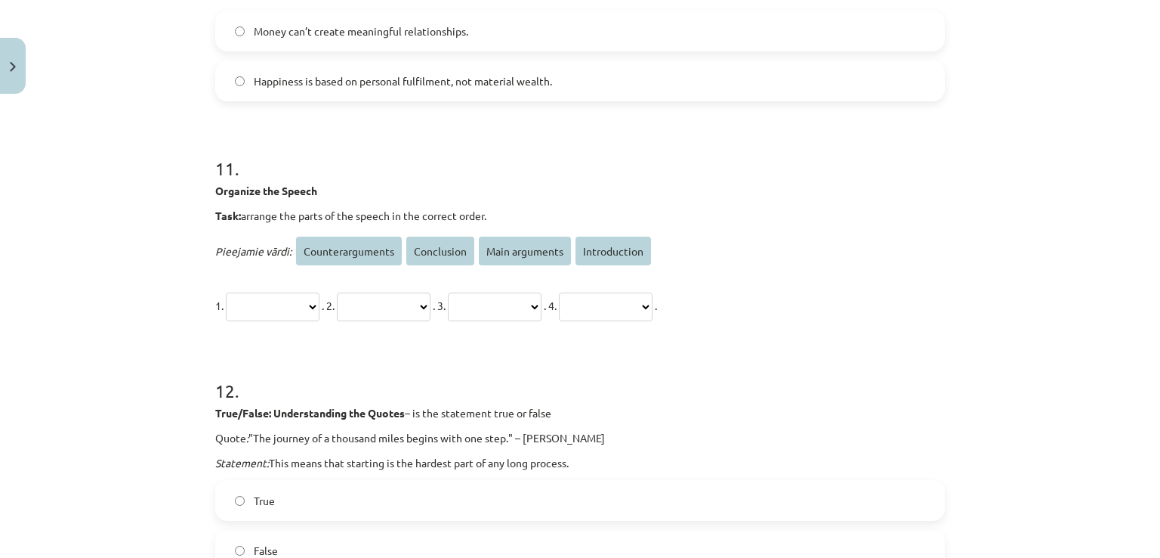
scroll to position [3317, 0]
click at [282, 318] on select "**********" at bounding box center [273, 307] width 94 height 29
select select "**********"
click at [226, 293] on select "**********" at bounding box center [273, 307] width 94 height 29
click at [431, 305] on select "**********" at bounding box center [384, 307] width 94 height 29
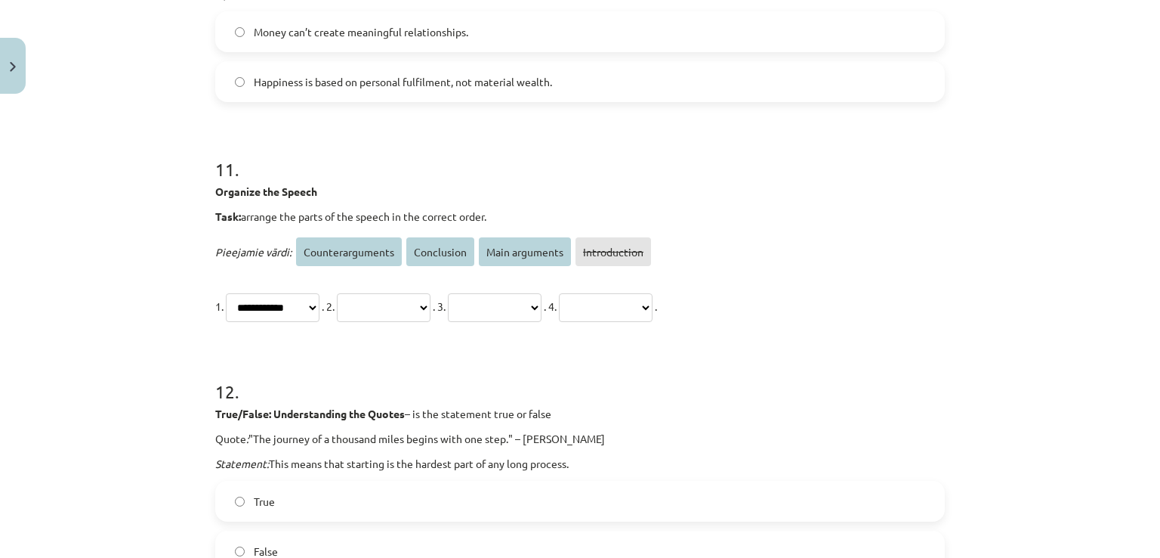
select select "**********"
click at [366, 293] on select "**********" at bounding box center [384, 307] width 94 height 29
drag, startPoint x: 553, startPoint y: 313, endPoint x: 548, endPoint y: 305, distance: 8.8
click at [542, 313] on select "**********" at bounding box center [495, 307] width 94 height 29
select select "**********"
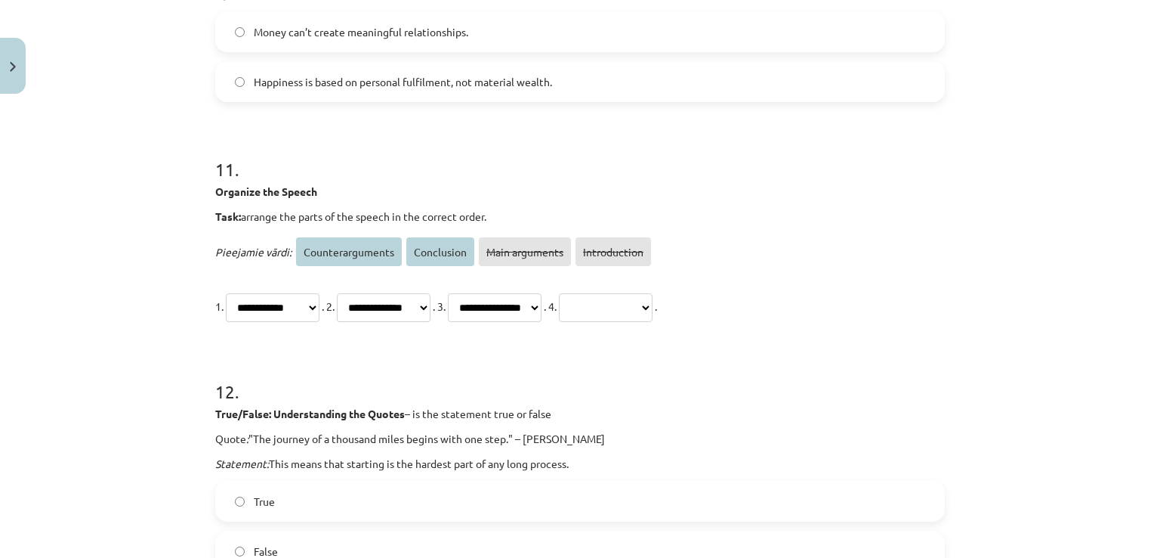
click at [509, 293] on select "**********" at bounding box center [495, 307] width 94 height 29
click at [653, 316] on select "**********" at bounding box center [606, 307] width 94 height 29
select select "**********"
click at [652, 293] on select "**********" at bounding box center [606, 307] width 94 height 29
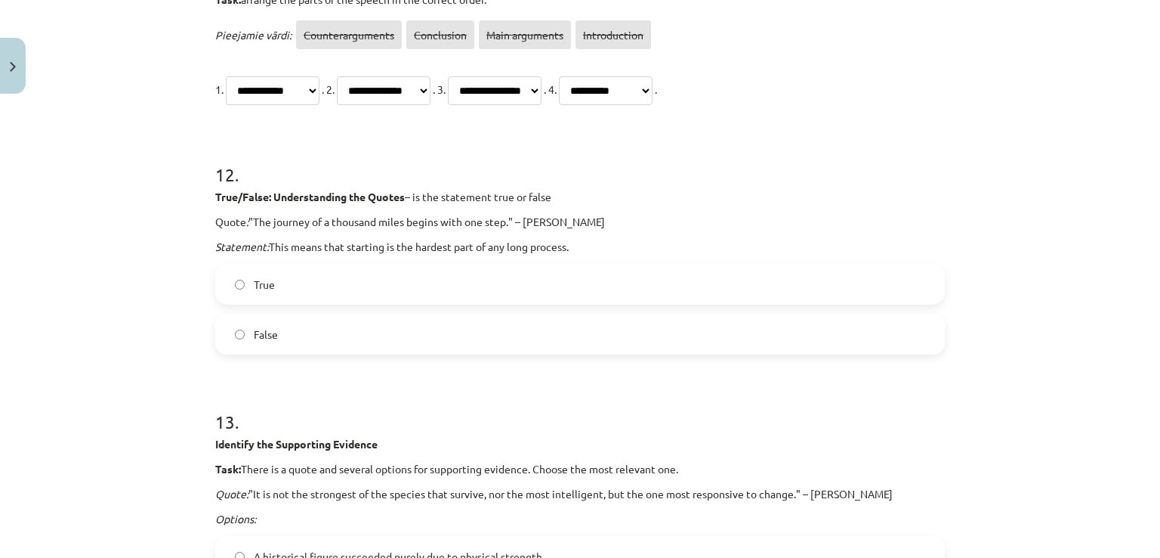
scroll to position [3553, 0]
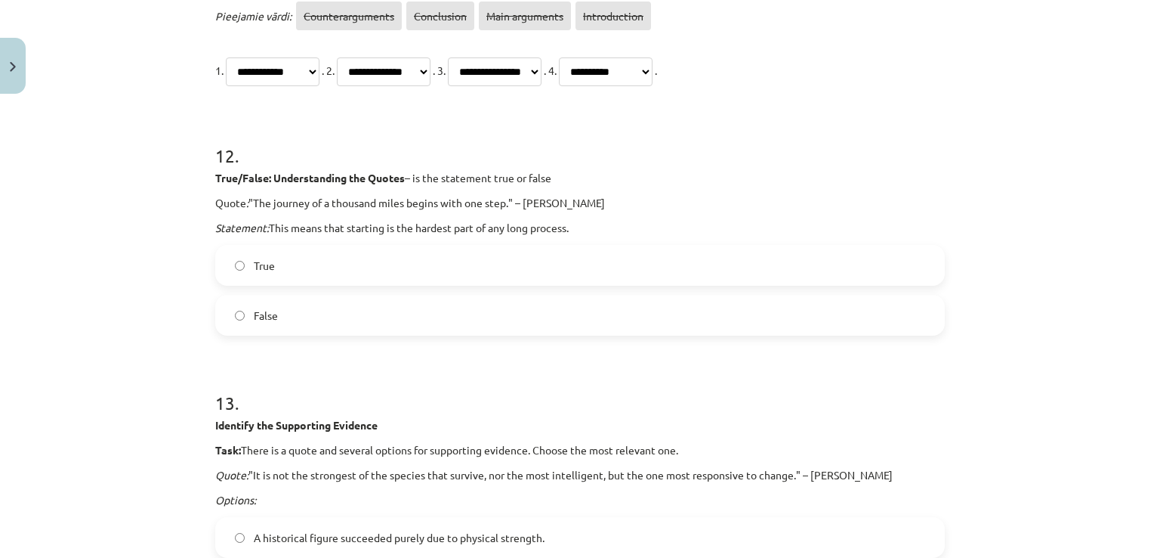
click at [355, 276] on label "True" at bounding box center [580, 265] width 727 height 38
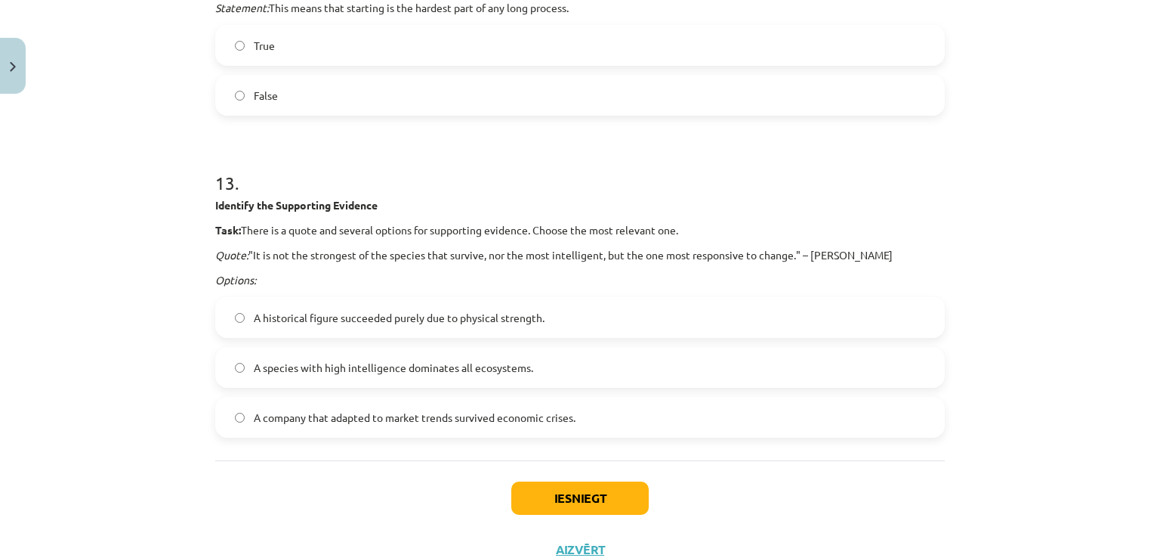
scroll to position [3774, 0]
click at [313, 400] on label "A company that adapted to market trends survived economic crises." at bounding box center [580, 416] width 727 height 38
click at [556, 489] on button "Iesniegt" at bounding box center [579, 496] width 137 height 33
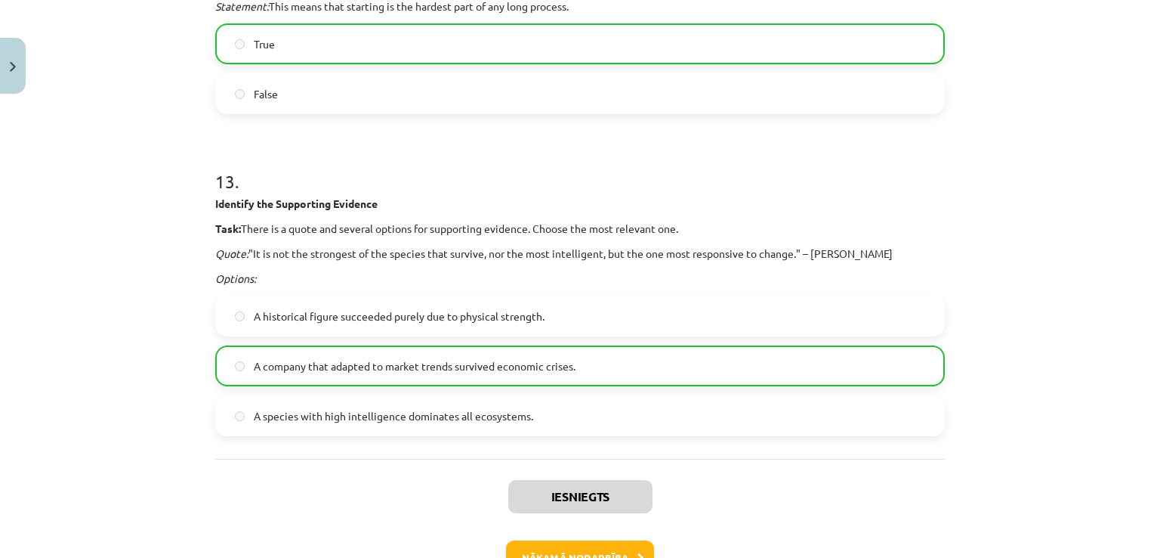
click at [854, 511] on div "Iesniegts Nākamā nodarbība Aizvērt" at bounding box center [580, 536] width 730 height 154
click at [588, 553] on button "Nākamā nodarbība" at bounding box center [580, 557] width 148 height 35
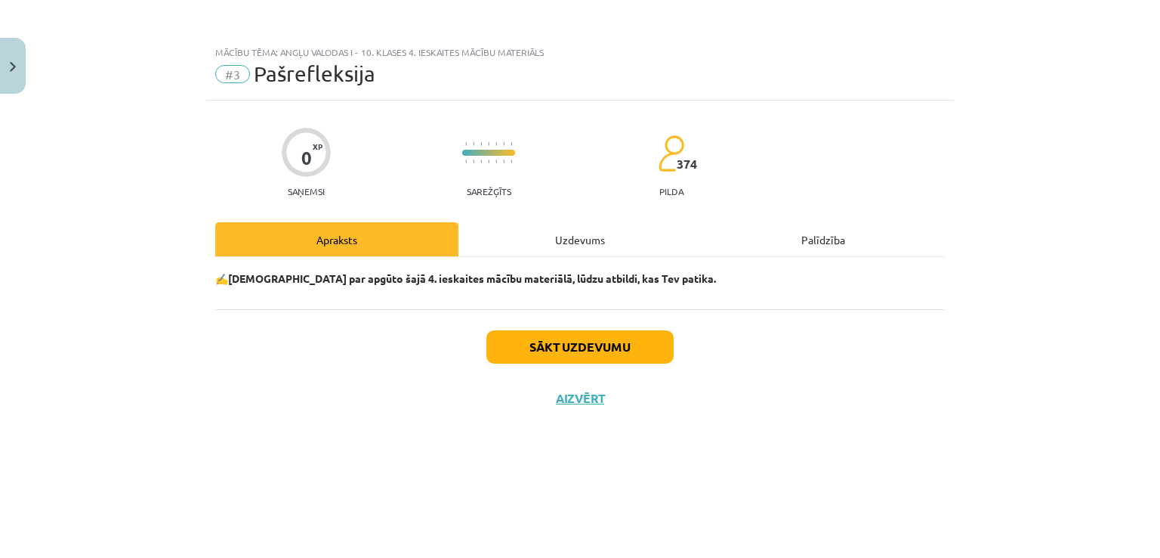
click at [558, 245] on div "Uzdevums" at bounding box center [580, 239] width 243 height 34
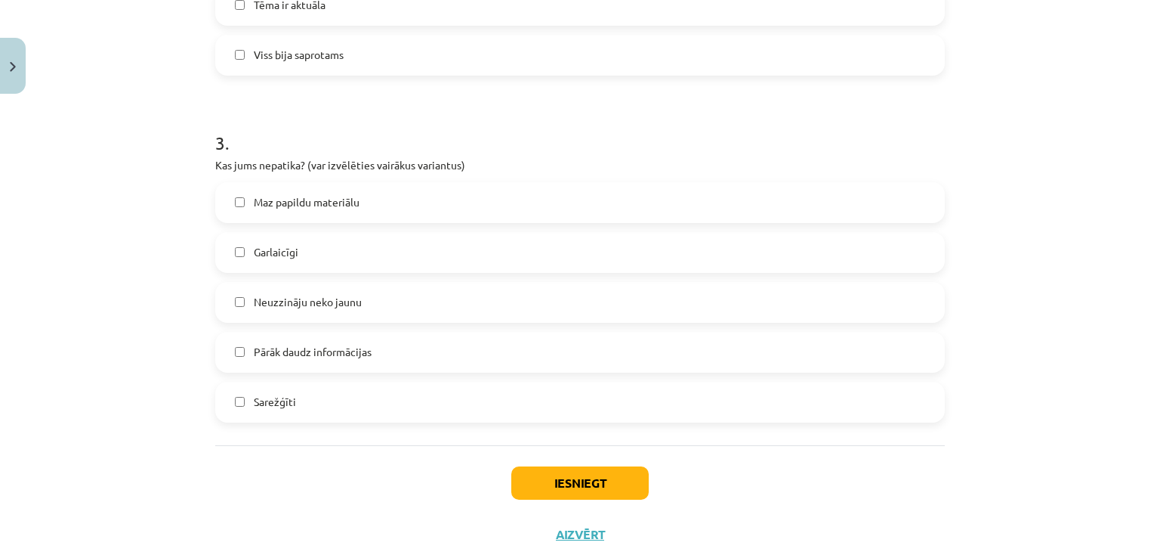
scroll to position [985, 0]
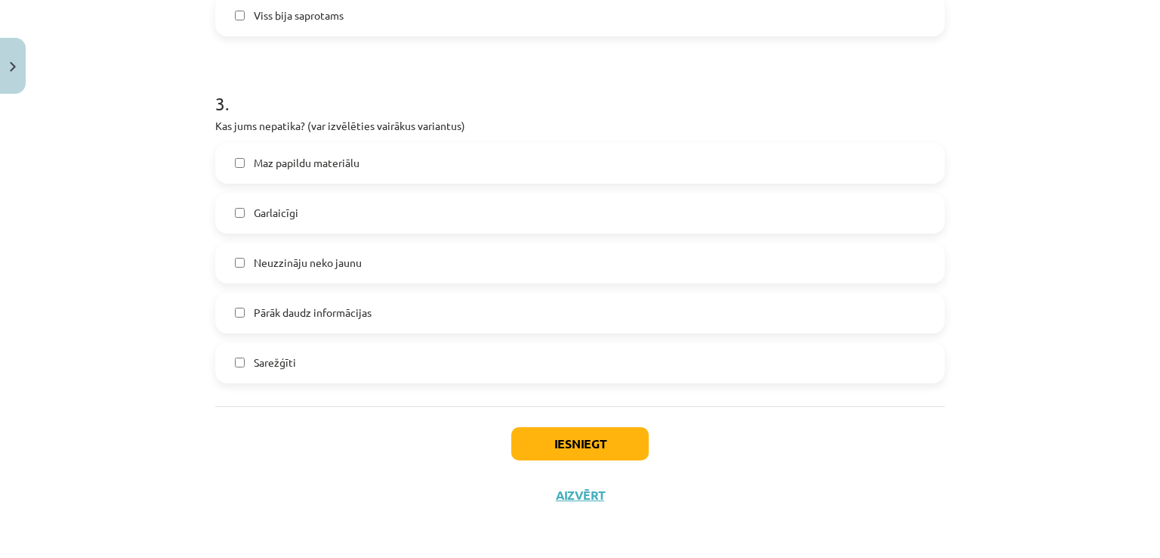
click at [511, 419] on div "Iesniegt Aizvērt" at bounding box center [580, 459] width 730 height 106
click at [533, 434] on button "Iesniegt" at bounding box center [579, 443] width 137 height 33
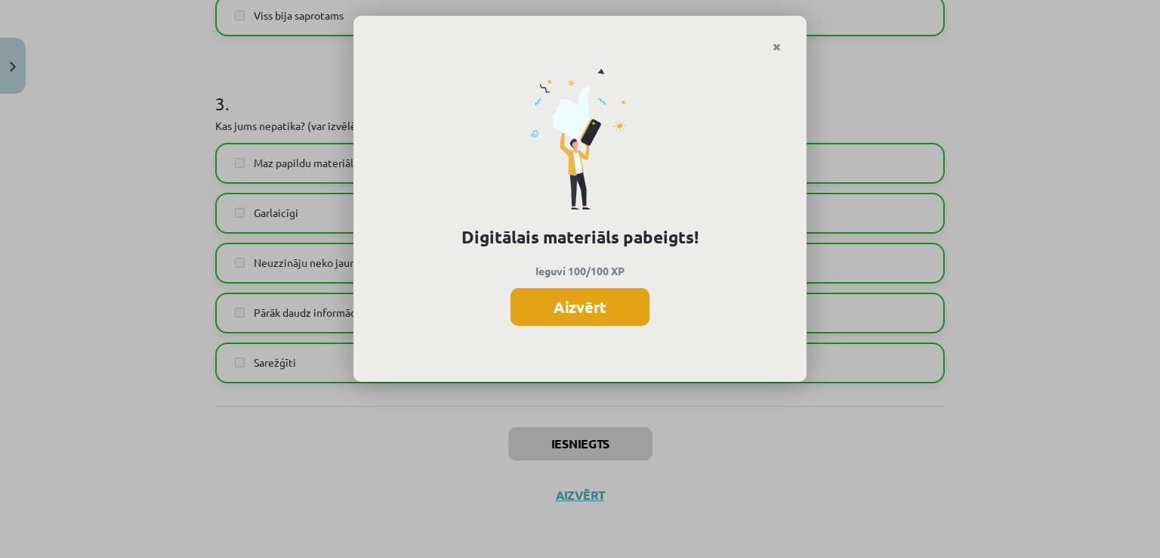
click at [604, 314] on button "Aizvērt" at bounding box center [580, 307] width 139 height 38
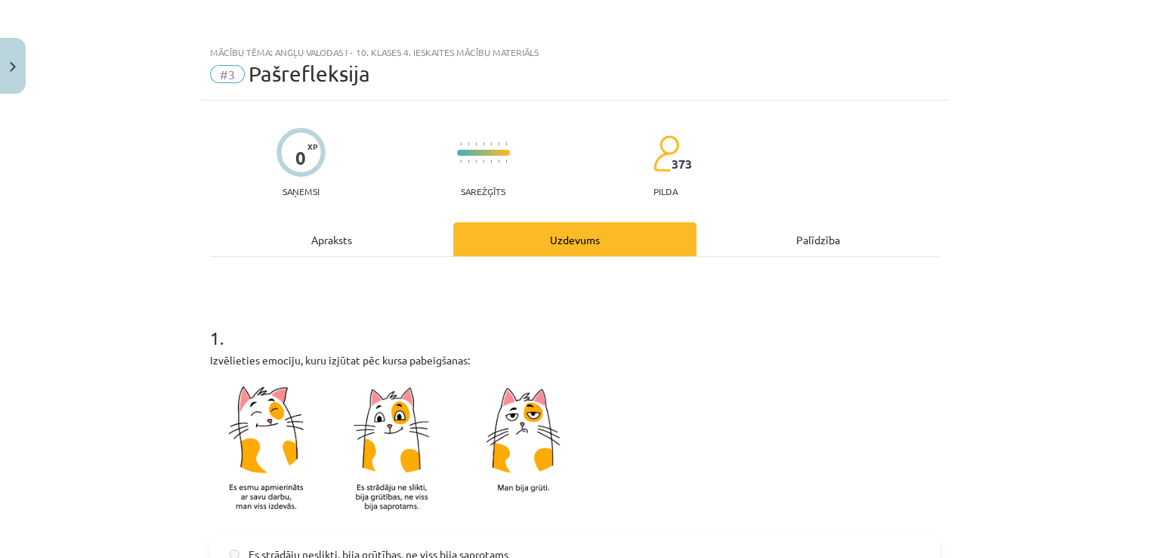
scroll to position [0, 0]
click at [14, 54] on button "Close" at bounding box center [13, 66] width 26 height 56
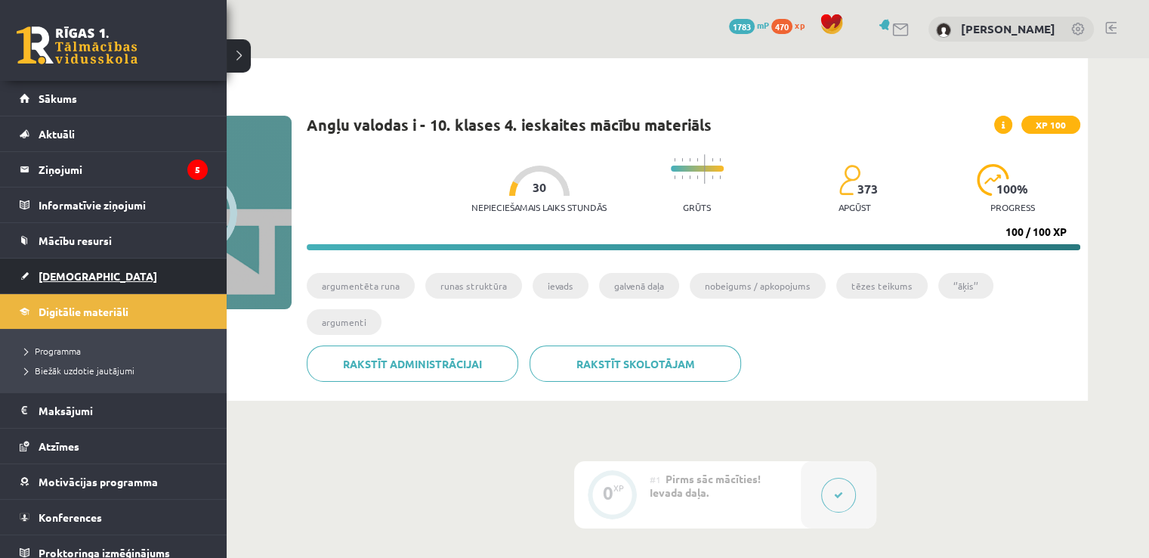
click at [63, 273] on span "[DEMOGRAPHIC_DATA]" at bounding box center [98, 276] width 119 height 14
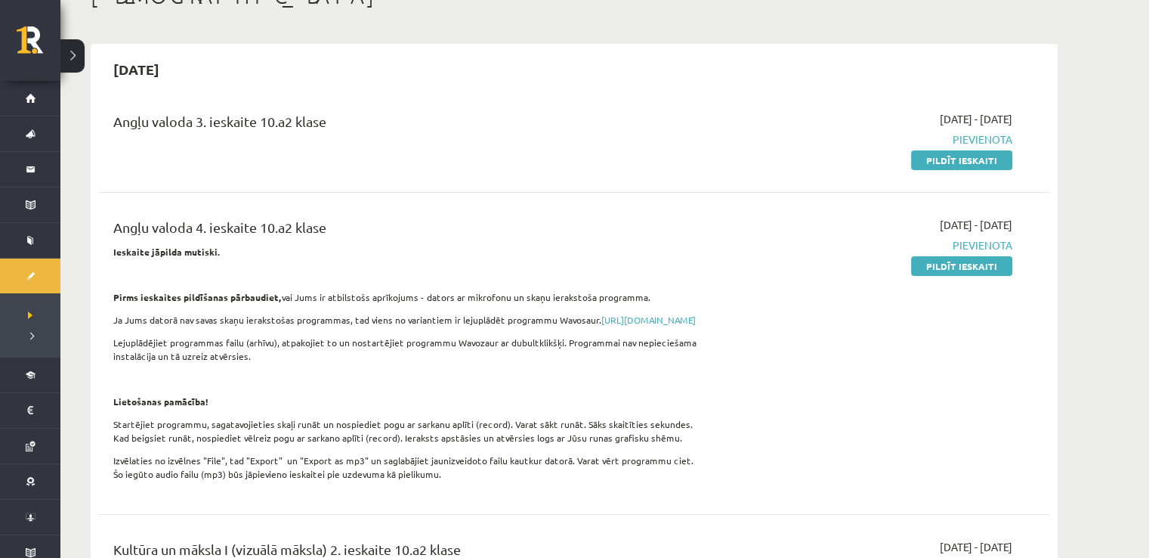
scroll to position [122, 0]
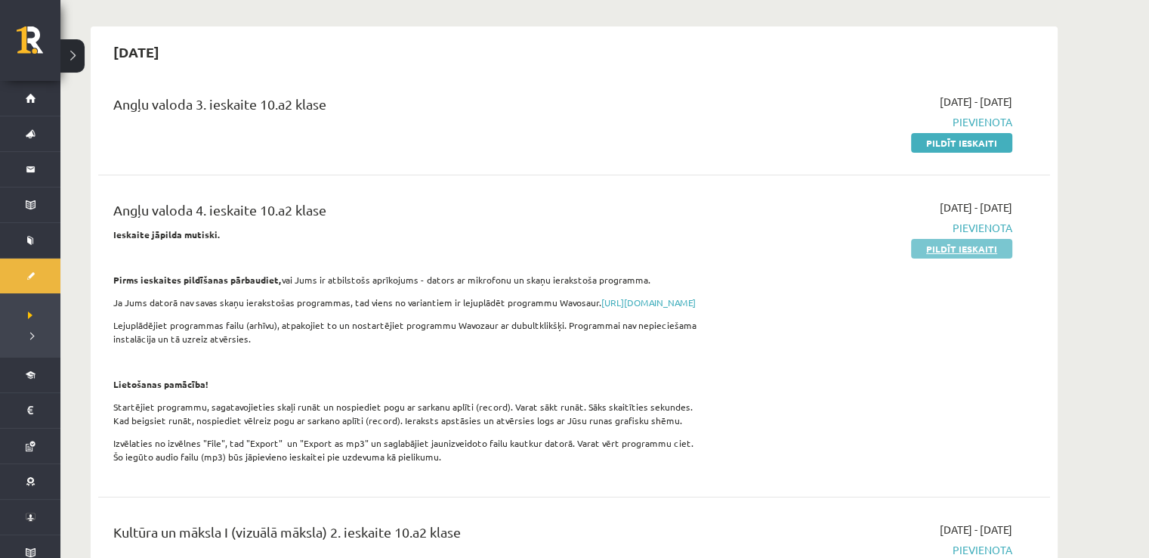
click at [973, 255] on link "Pildīt ieskaiti" at bounding box center [961, 249] width 101 height 20
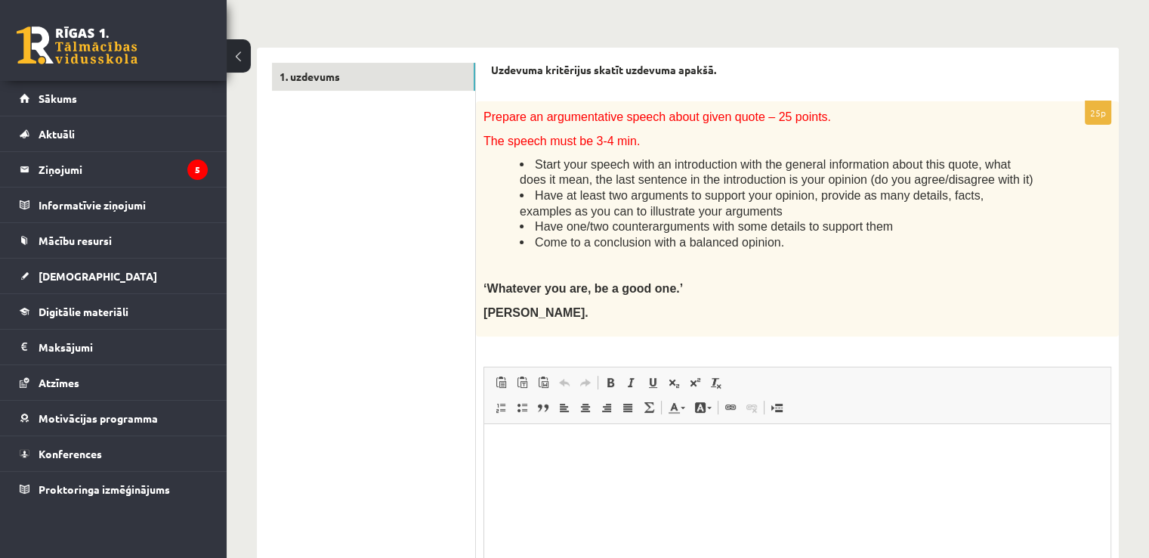
scroll to position [450, 0]
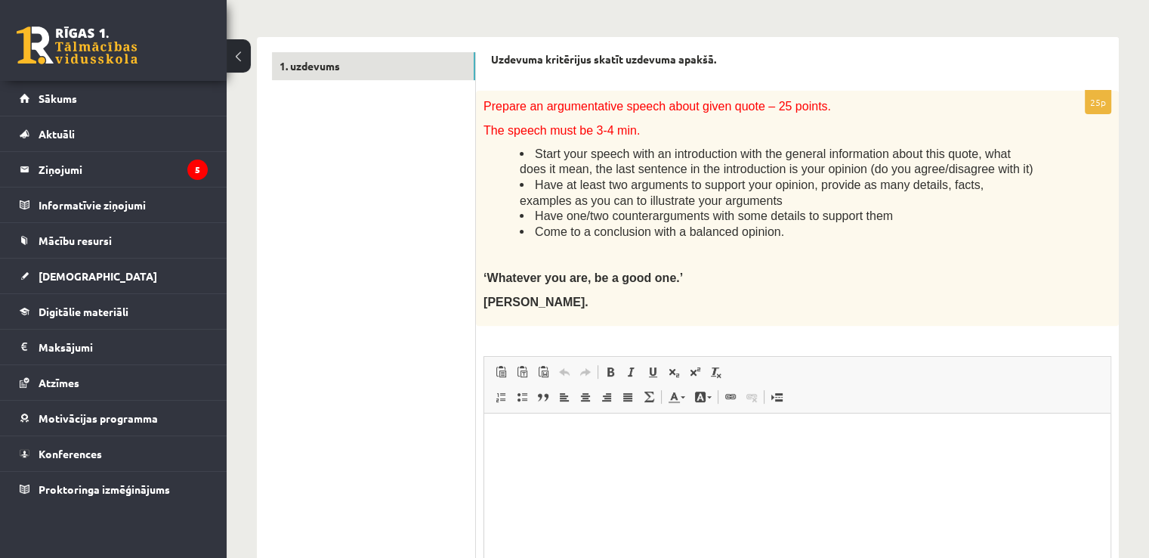
drag, startPoint x: 484, startPoint y: 103, endPoint x: 753, endPoint y: 300, distance: 333.5
click at [753, 300] on div "Prepare an argumentative speech about given quote – 25 points. The speech must …" at bounding box center [797, 208] width 643 height 234
copy div "Prepare an argumentative speech about given quote – 25 points. The speech must …"
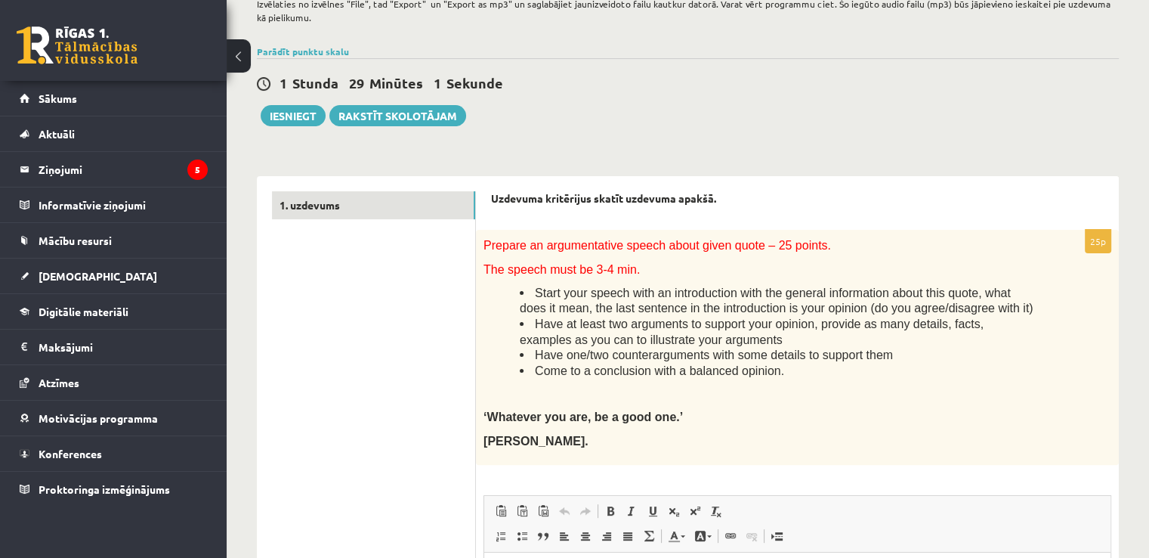
scroll to position [281, 0]
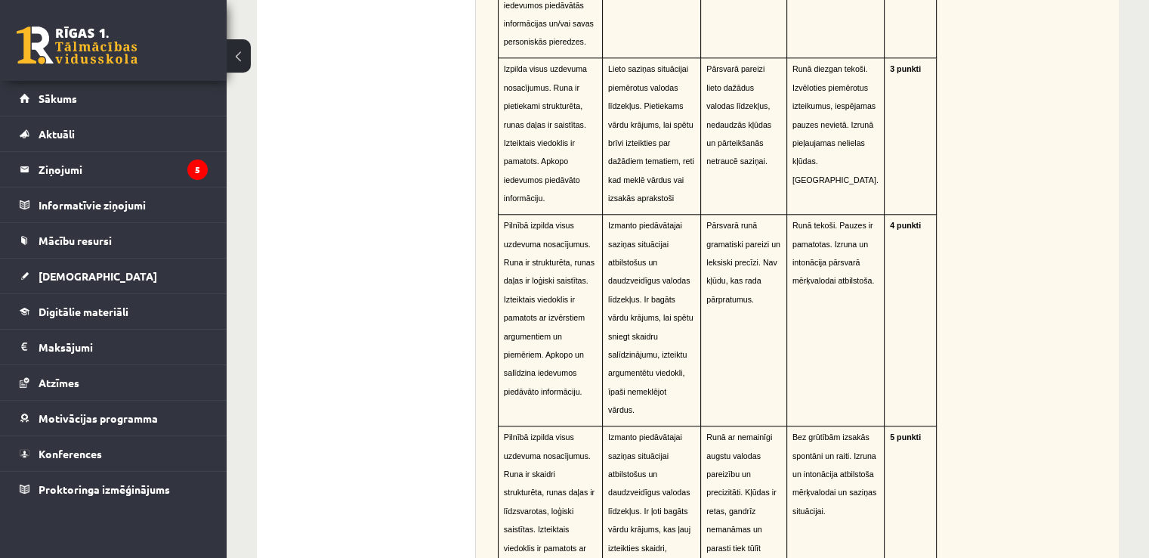
scroll to position [1673, 0]
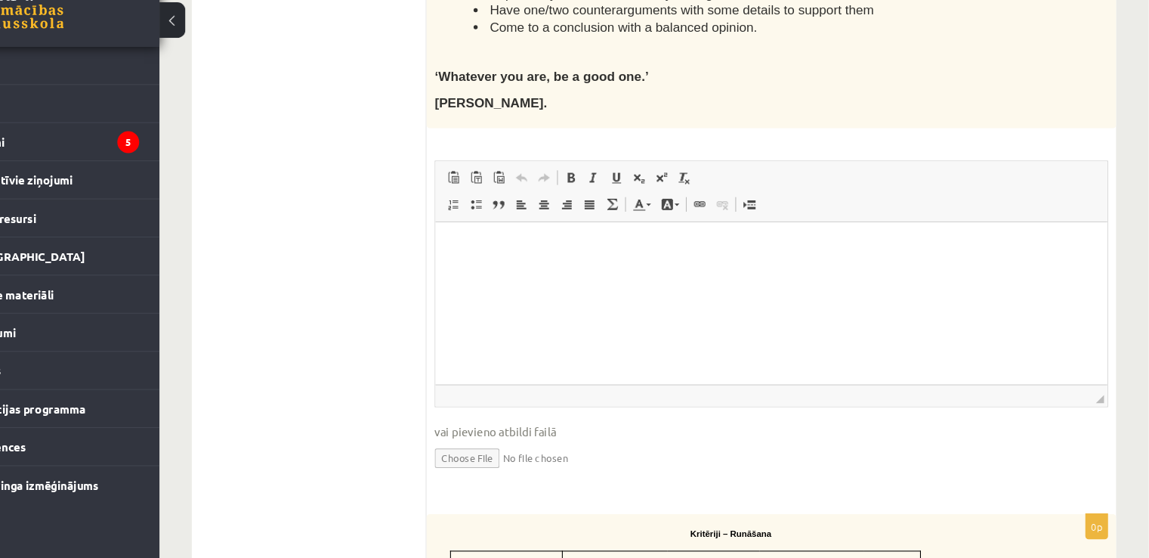
scroll to position [619, 0]
click at [578, 267] on html at bounding box center [748, 244] width 626 height 46
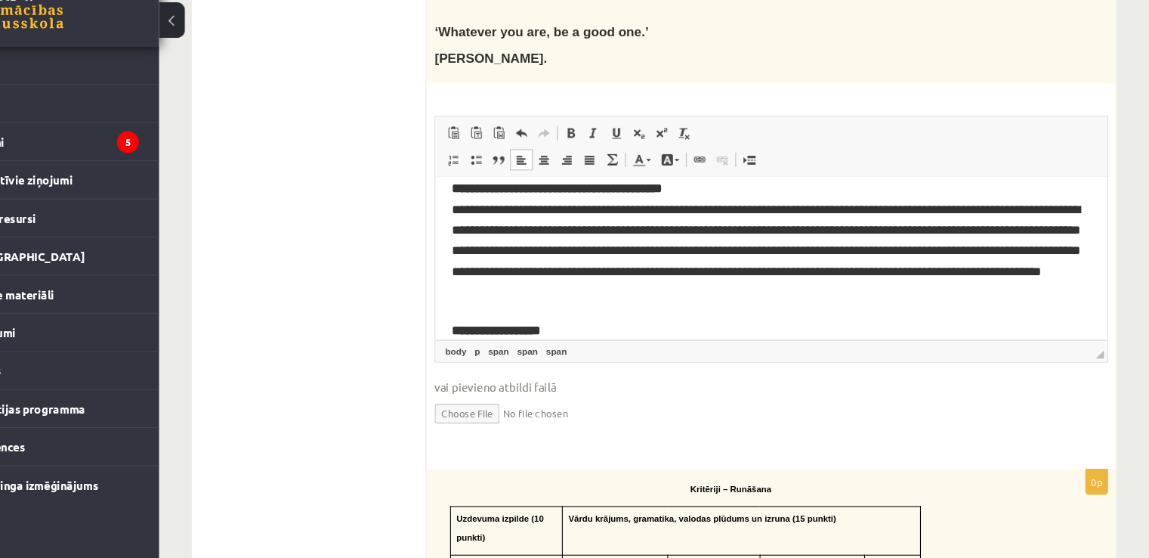
scroll to position [301, 0]
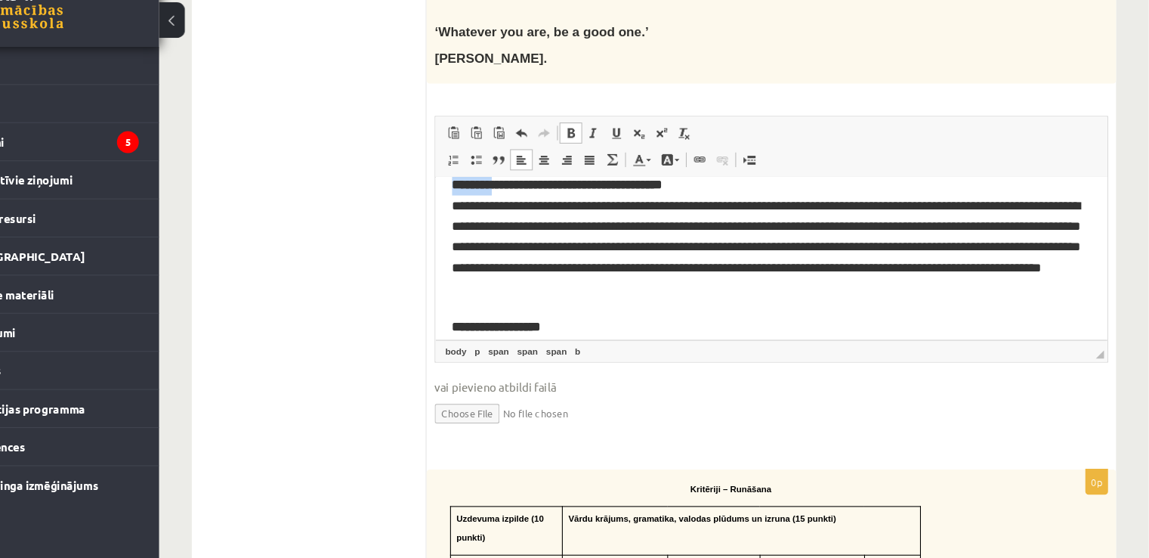
drag, startPoint x: 448, startPoint y: 221, endPoint x: 555, endPoint y: 230, distance: 107.7
click at [501, 220] on html "**********" at bounding box center [748, 212] width 626 height 675
click at [562, 233] on p "**********" at bounding box center [748, 222] width 596 height 97
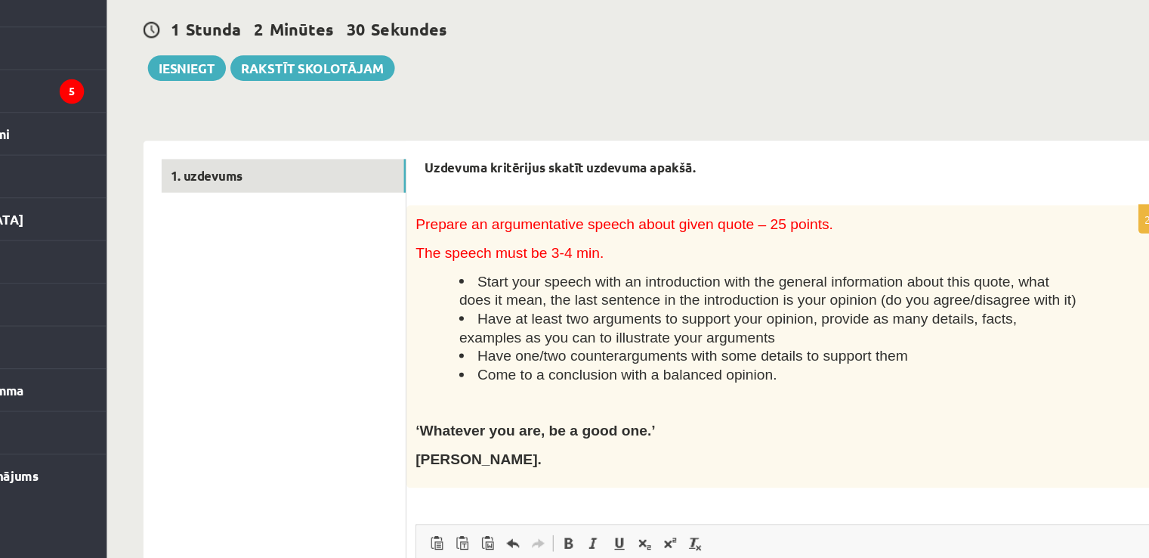
scroll to position [308, 0]
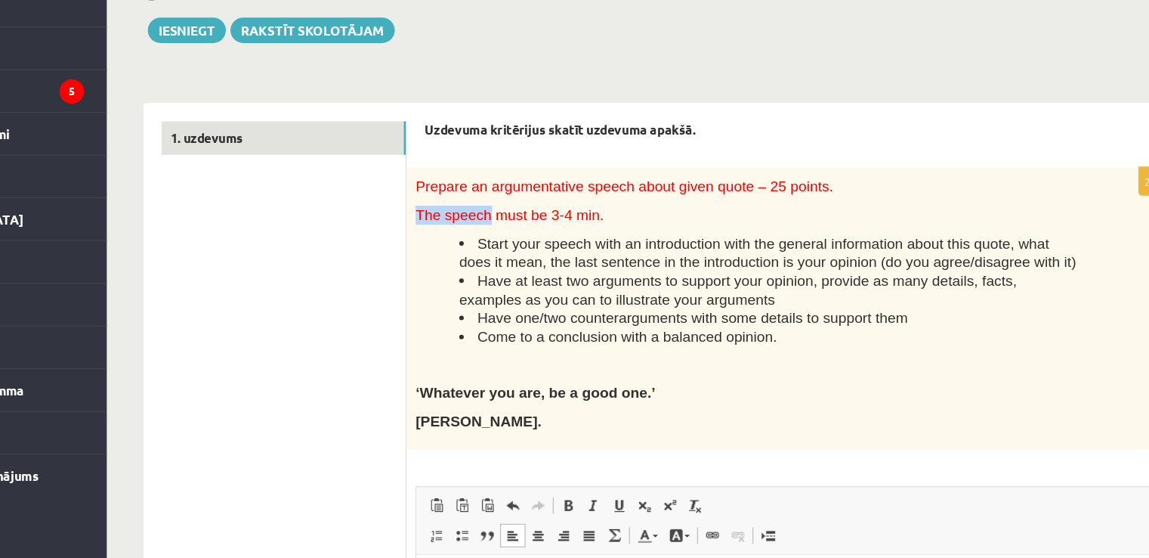
drag, startPoint x: 486, startPoint y: 270, endPoint x: 539, endPoint y: 271, distance: 52.1
click at [539, 271] on span "The speech must be 3-4 min." at bounding box center [561, 272] width 156 height 13
copy span "The speech"
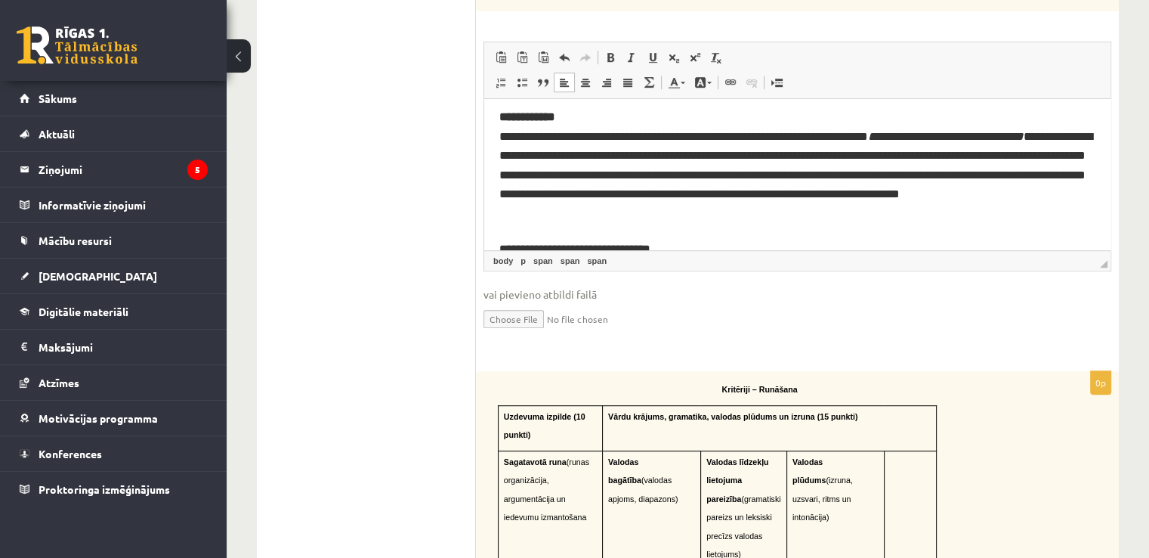
scroll to position [764, 0]
click at [524, 323] on input "file" at bounding box center [797, 317] width 628 height 31
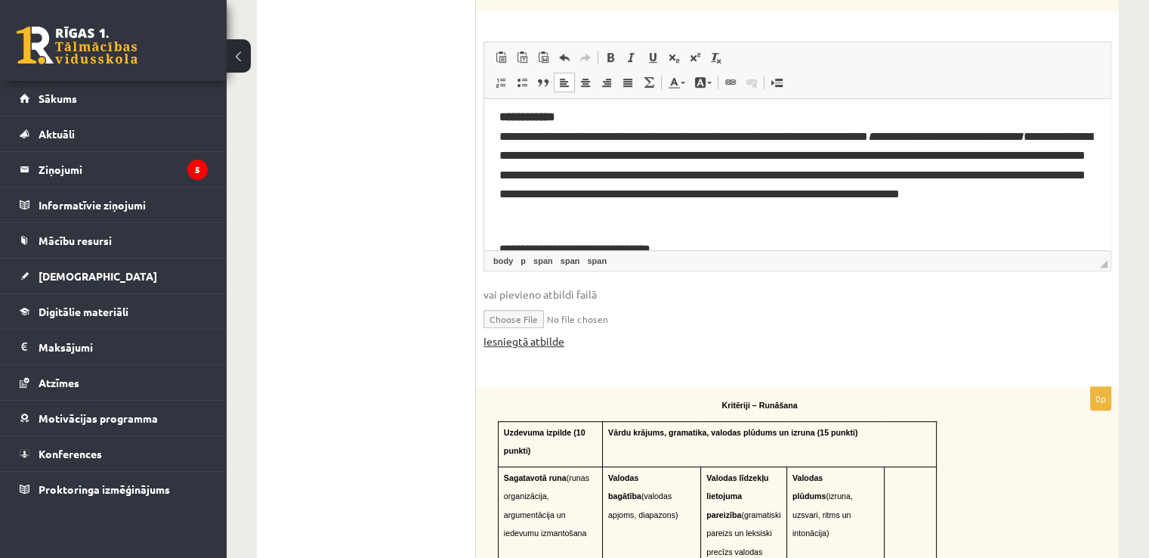
click at [530, 340] on link "Iesniegtā atbilde" at bounding box center [523, 341] width 81 height 16
click at [1088, 274] on fieldset "Rich Text Editor, wiswyg-editor-user-answer-47024906947960 Editor toolbars Past…" at bounding box center [797, 203] width 628 height 323
click at [517, 316] on input "file" at bounding box center [797, 317] width 628 height 31
click at [544, 342] on link "Iesniegtā atbilde" at bounding box center [523, 341] width 81 height 16
click at [514, 319] on input "file" at bounding box center [797, 317] width 628 height 31
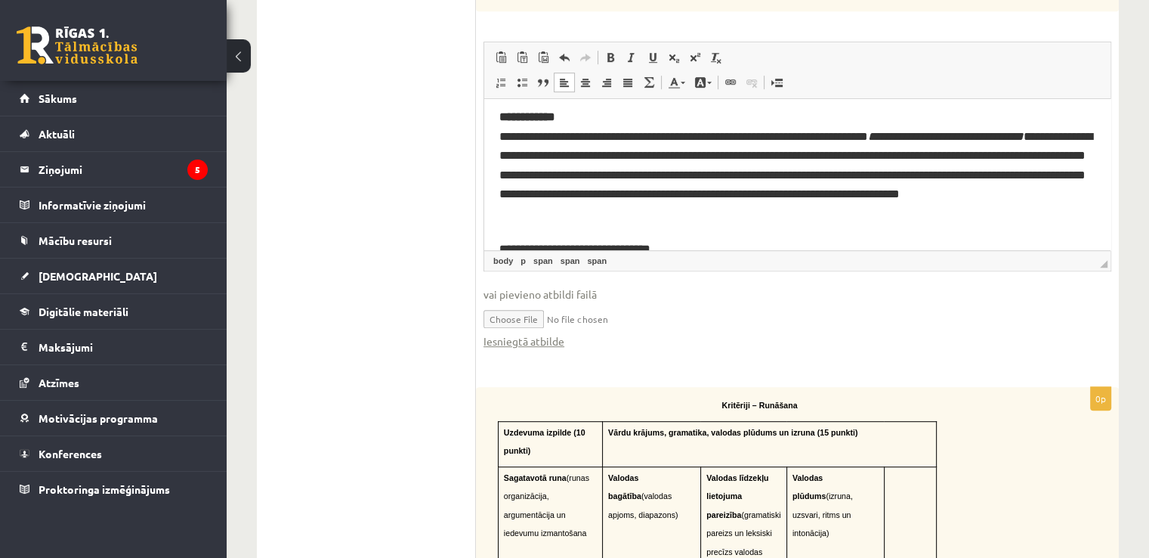
type input "**********"
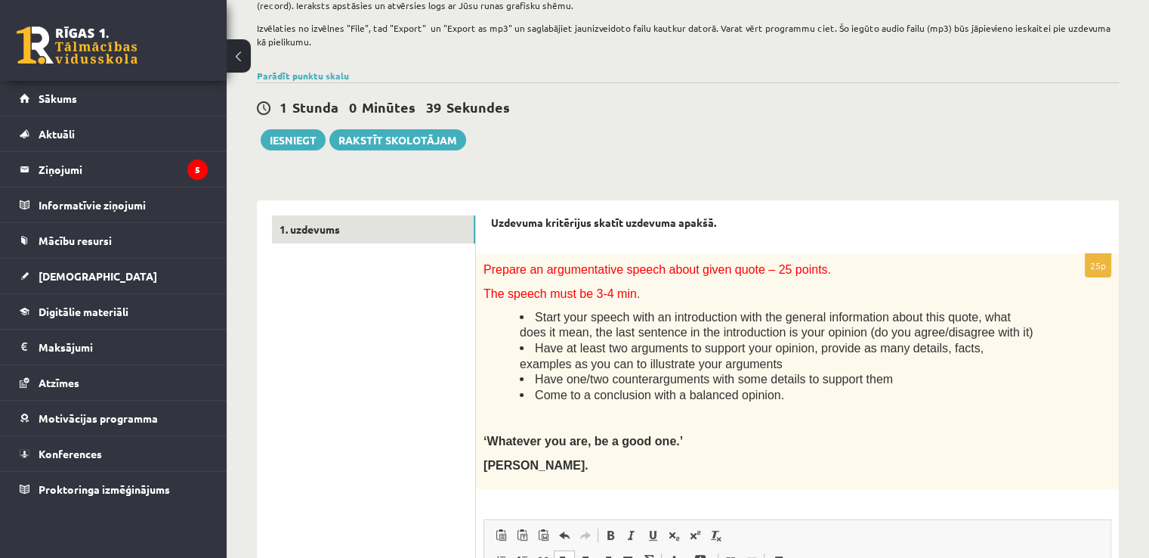
scroll to position [274, 0]
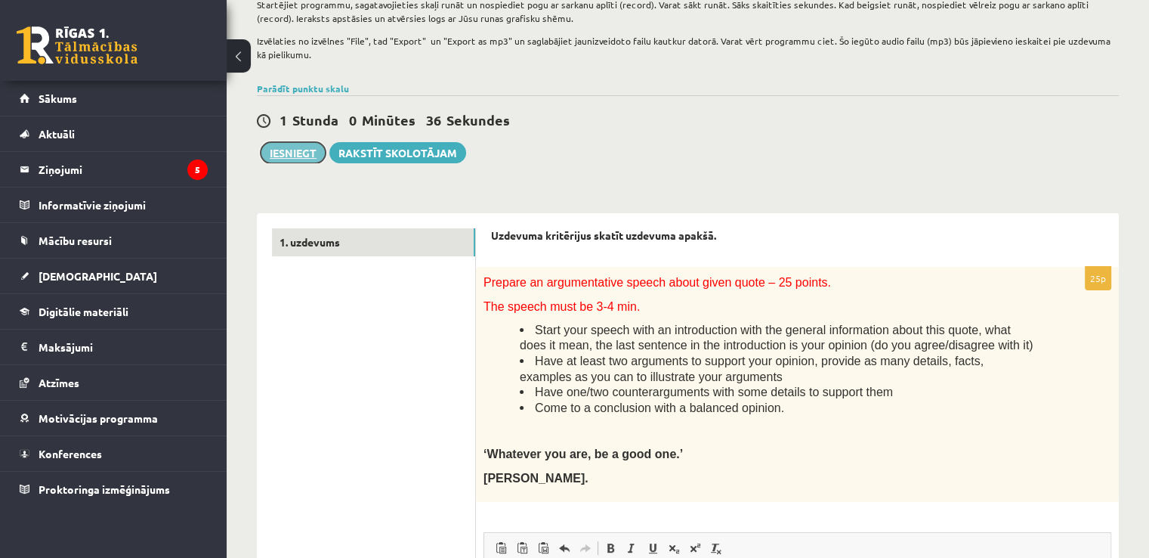
click at [296, 147] on button "Iesniegt" at bounding box center [293, 152] width 65 height 21
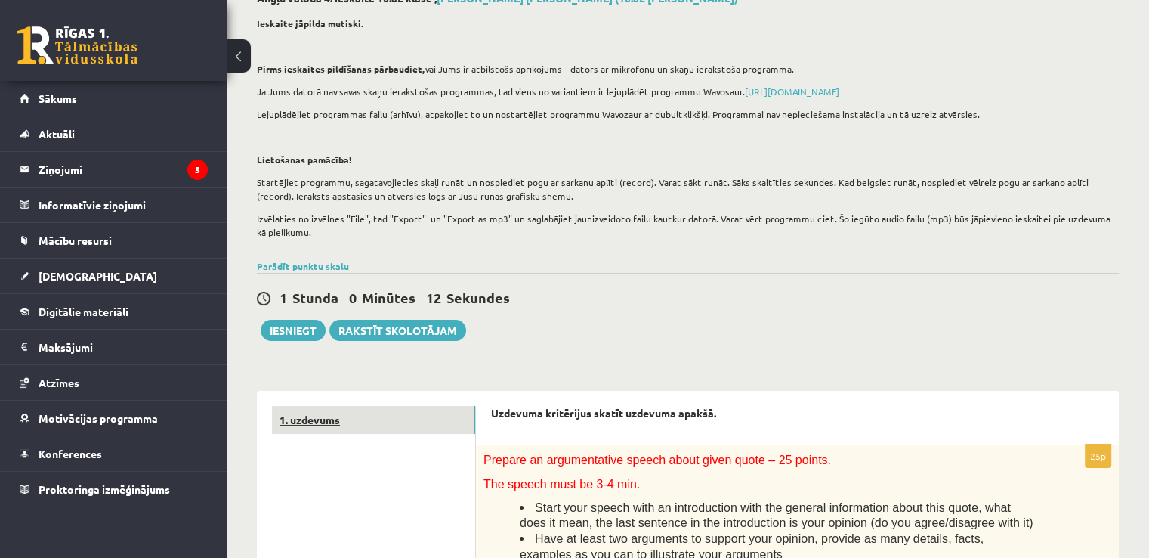
scroll to position [96, 0]
click at [312, 417] on link "1. uzdevums" at bounding box center [373, 420] width 203 height 28
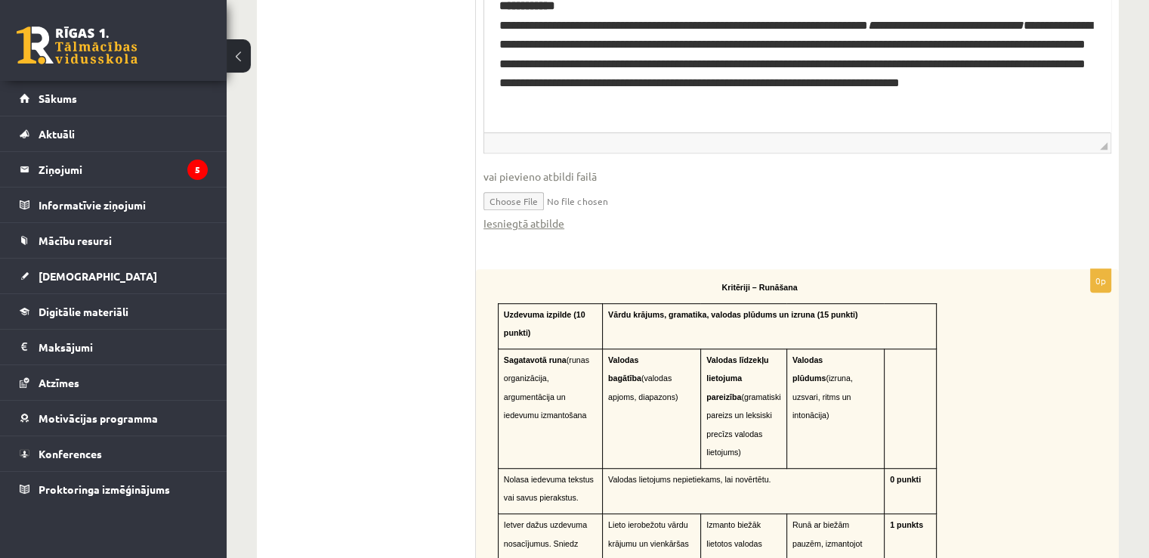
scroll to position [888, 0]
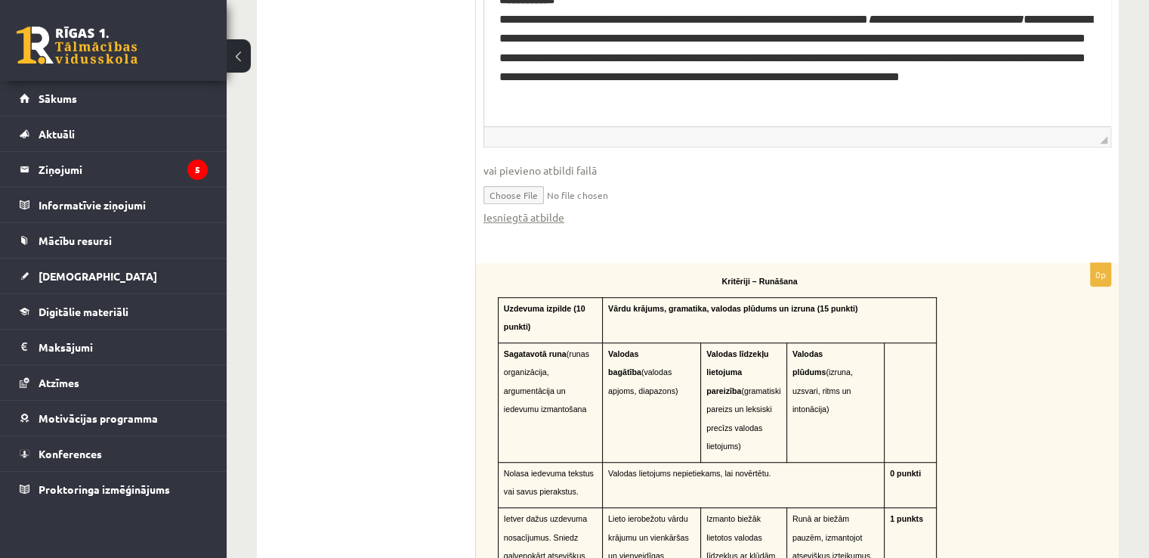
click at [521, 194] on input "file" at bounding box center [797, 193] width 628 height 31
type input "**********"
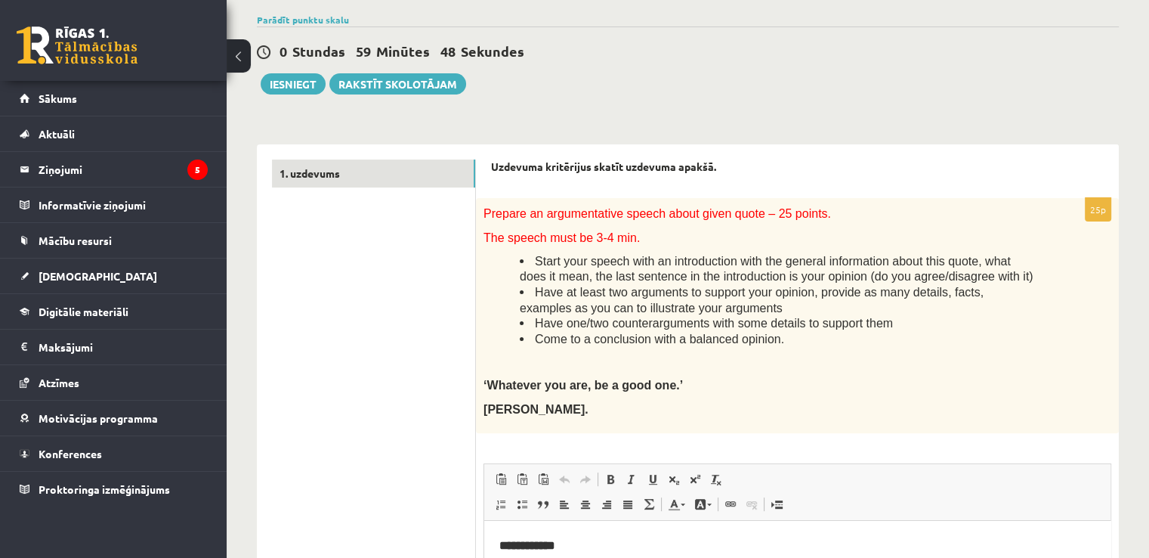
scroll to position [265, 0]
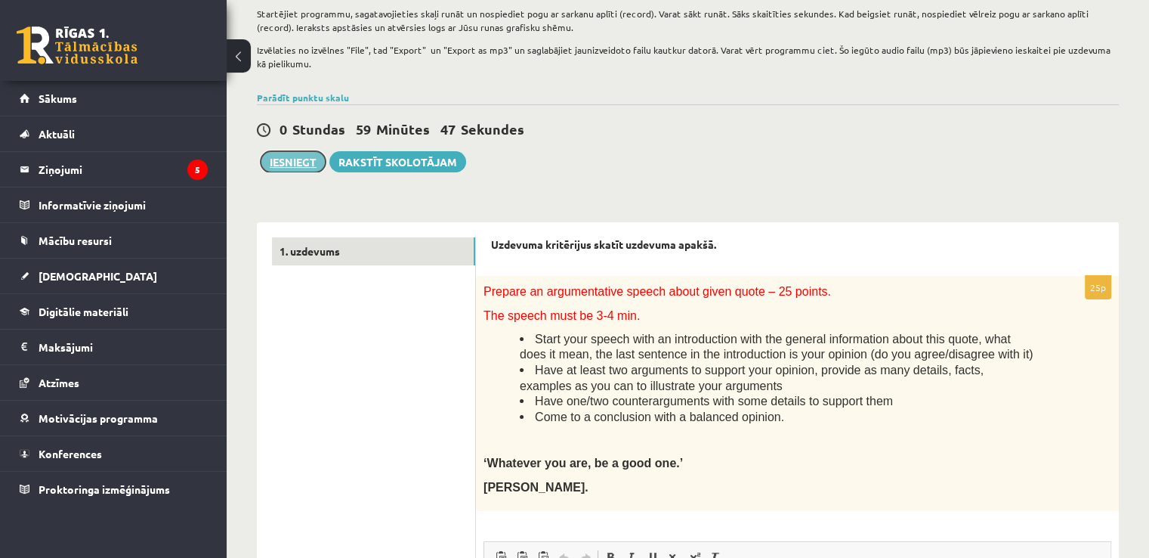
click at [300, 161] on button "Iesniegt" at bounding box center [293, 161] width 65 height 21
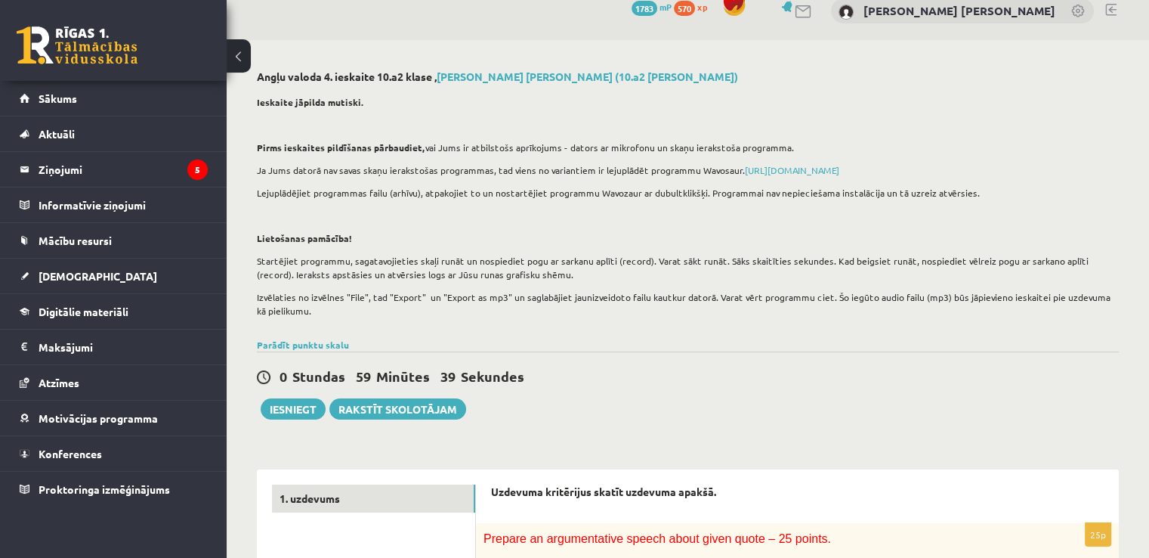
scroll to position [0, 0]
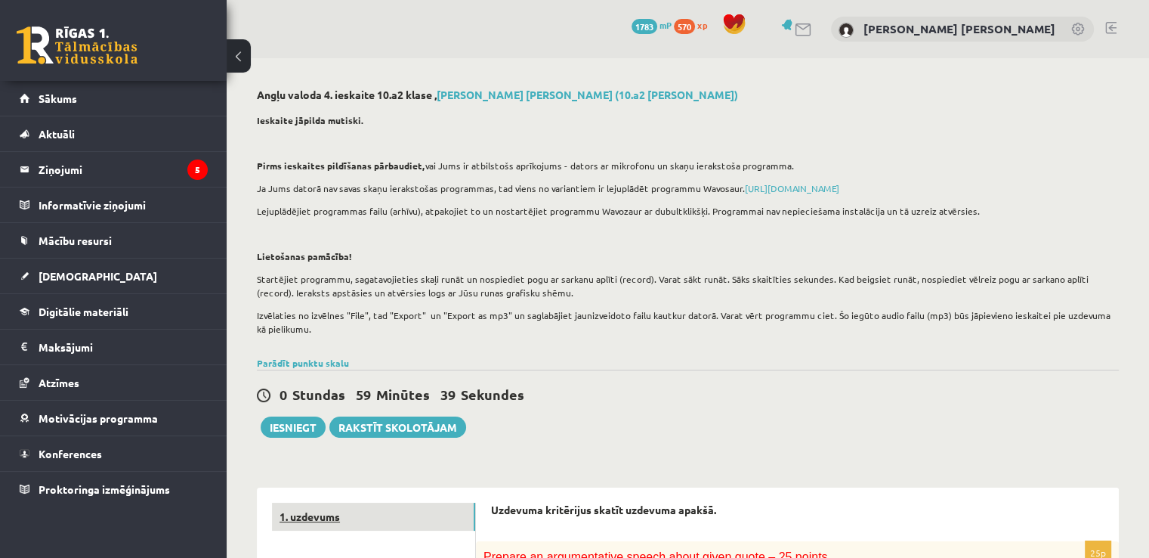
click at [323, 514] on link "1. uzdevums" at bounding box center [373, 516] width 203 height 28
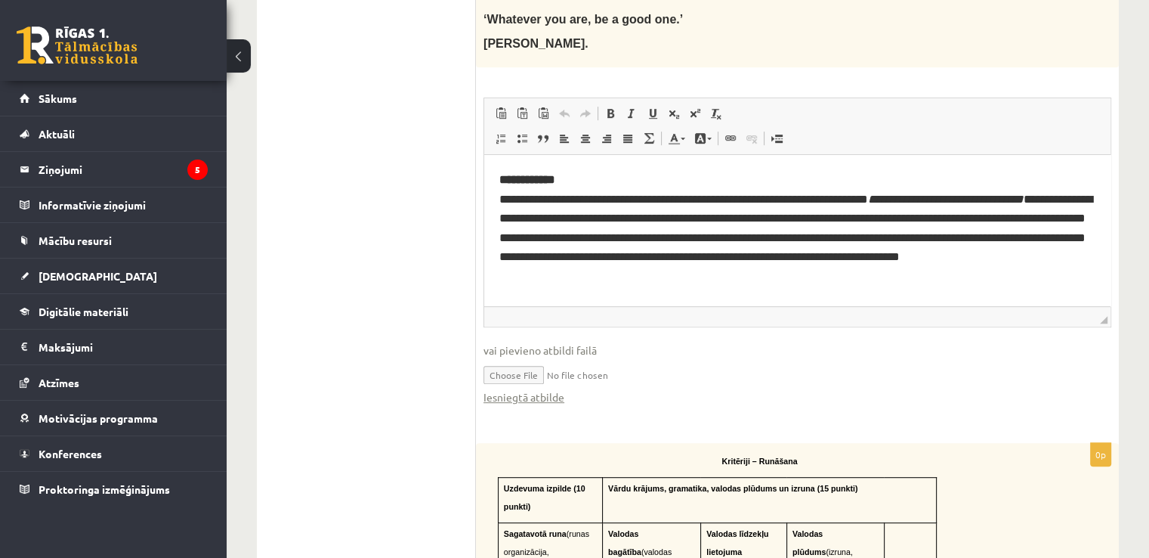
click at [802, 353] on span "vai pievieno atbildi failā" at bounding box center [797, 350] width 628 height 16
click at [761, 369] on input "file" at bounding box center [797, 373] width 628 height 31
type input "**********"
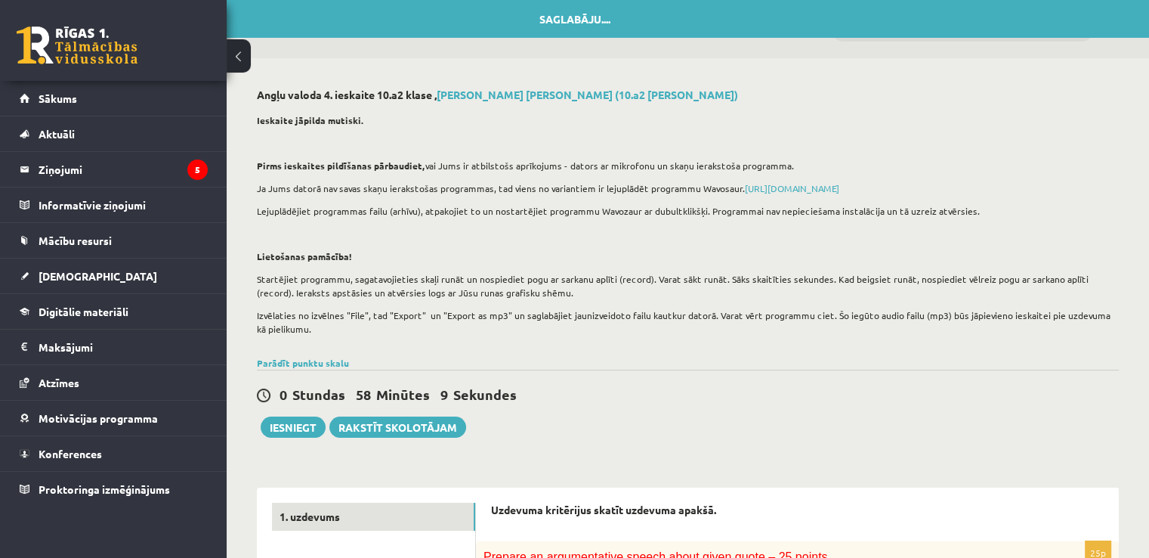
click at [643, 168] on p "Pirms ieskaites pildīšanas pārbaudiet, vai Jums ir atbilstošs aprīkojums - dato…" at bounding box center [684, 166] width 854 height 14
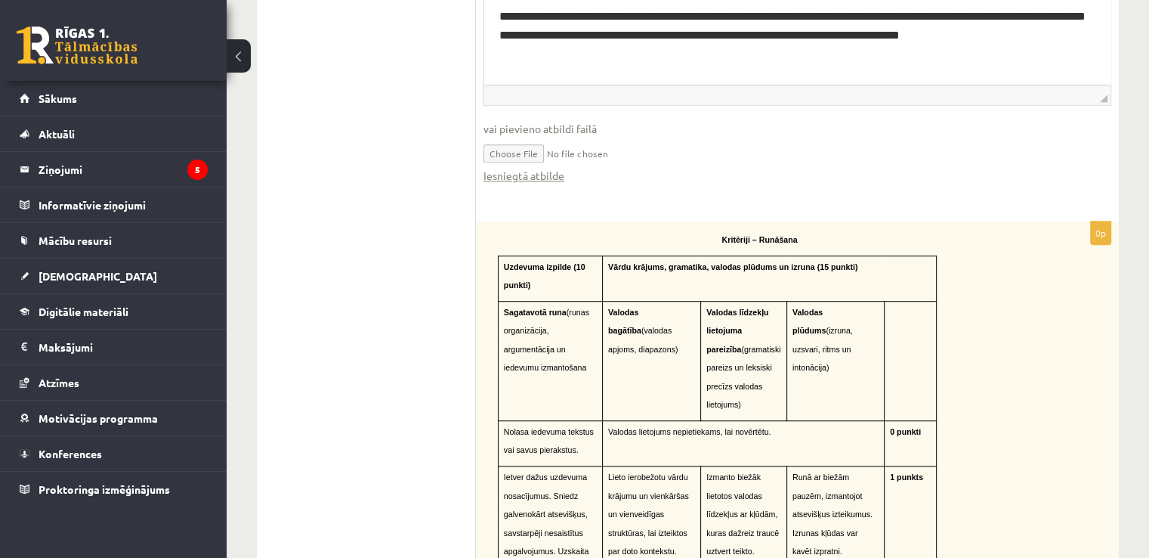
scroll to position [894, 0]
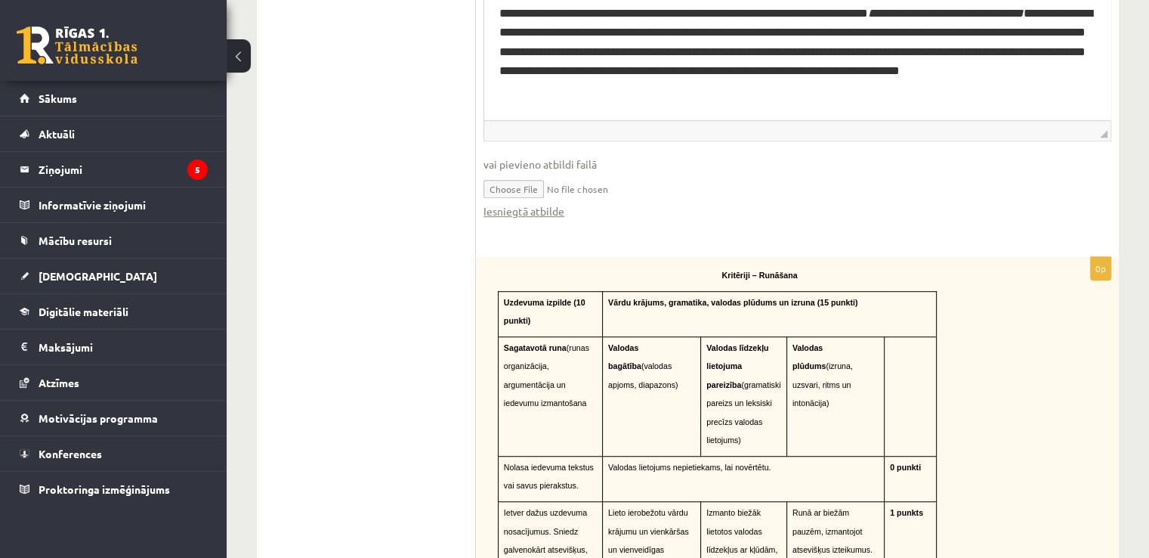
click at [514, 190] on input "file" at bounding box center [797, 187] width 628 height 31
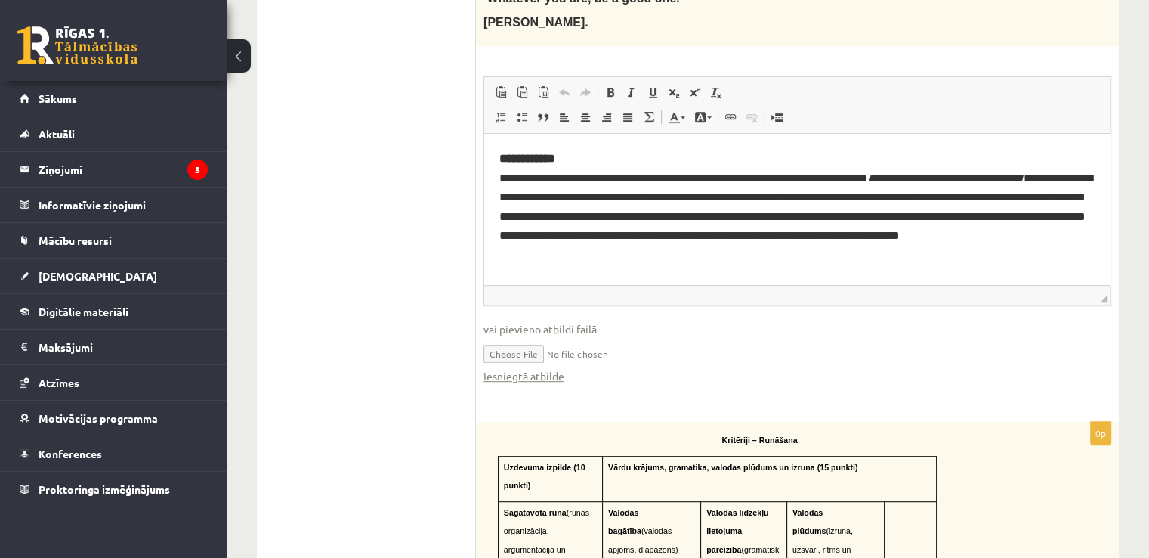
scroll to position [728, 0]
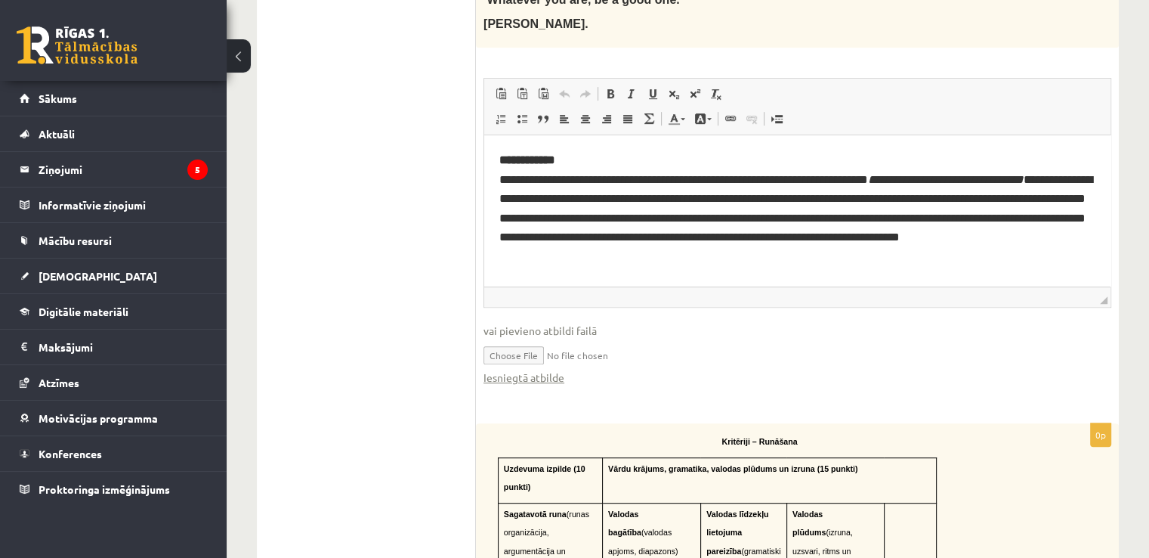
click at [516, 349] on input "file" at bounding box center [797, 353] width 628 height 31
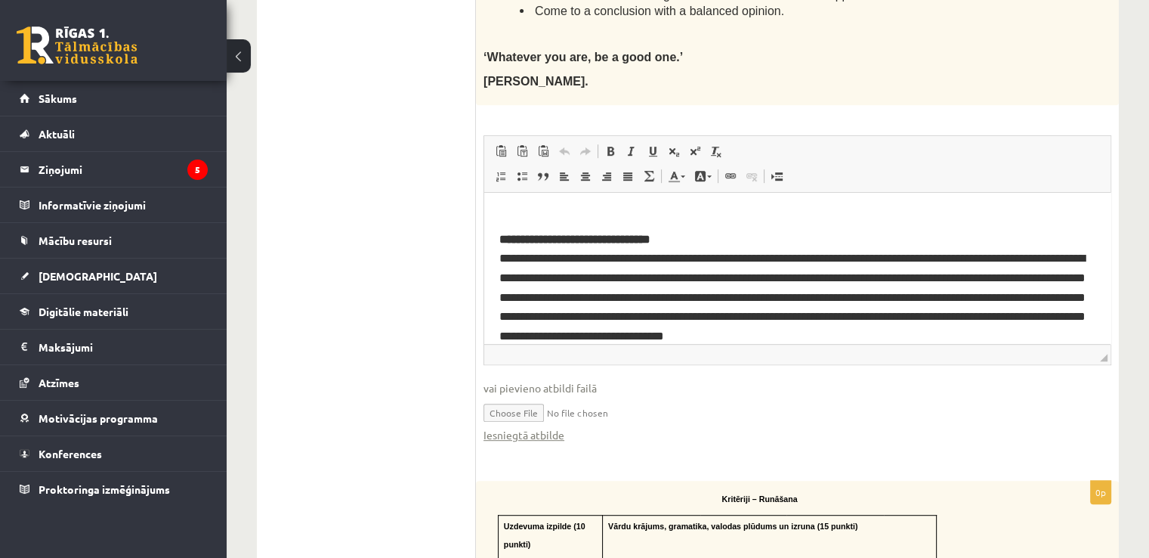
scroll to position [112, 0]
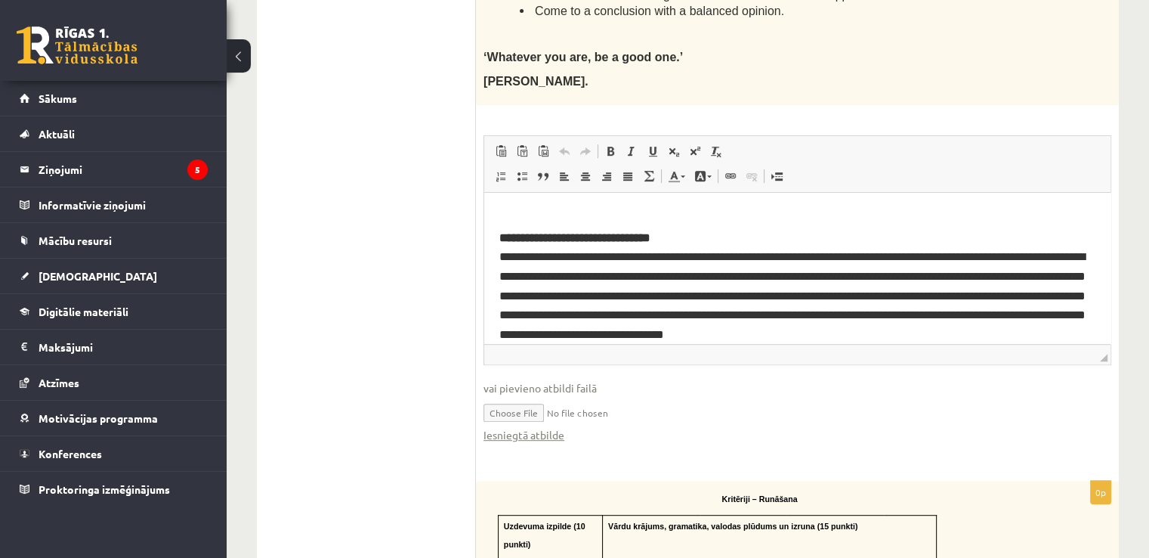
click at [527, 415] on input "file" at bounding box center [797, 411] width 628 height 31
type input "**********"
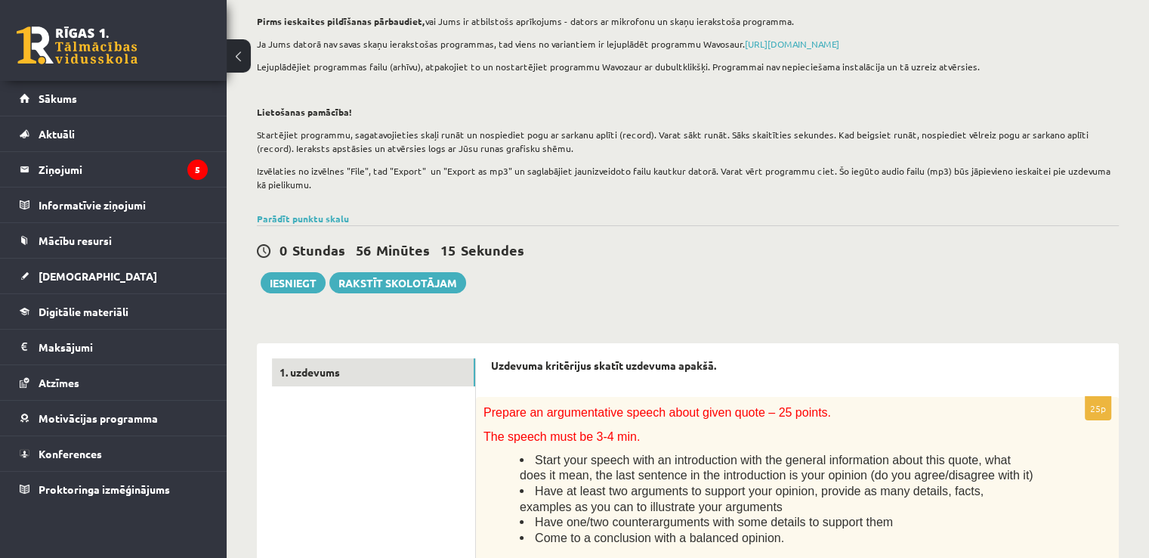
scroll to position [0, 0]
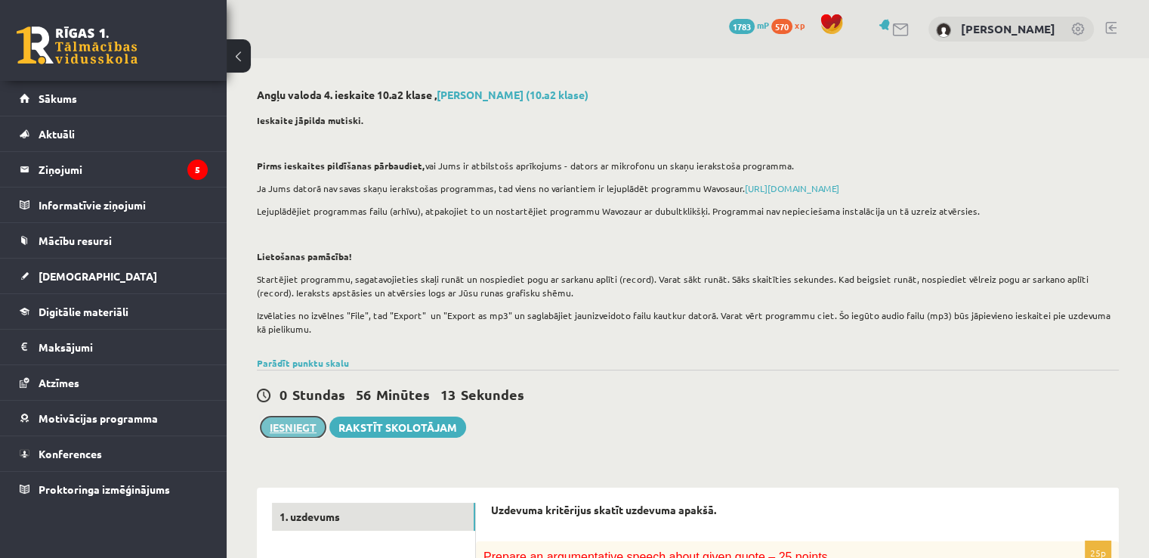
click at [300, 428] on button "Iesniegt" at bounding box center [293, 426] width 65 height 21
click at [290, 425] on button "Iesniegt" at bounding box center [293, 426] width 65 height 21
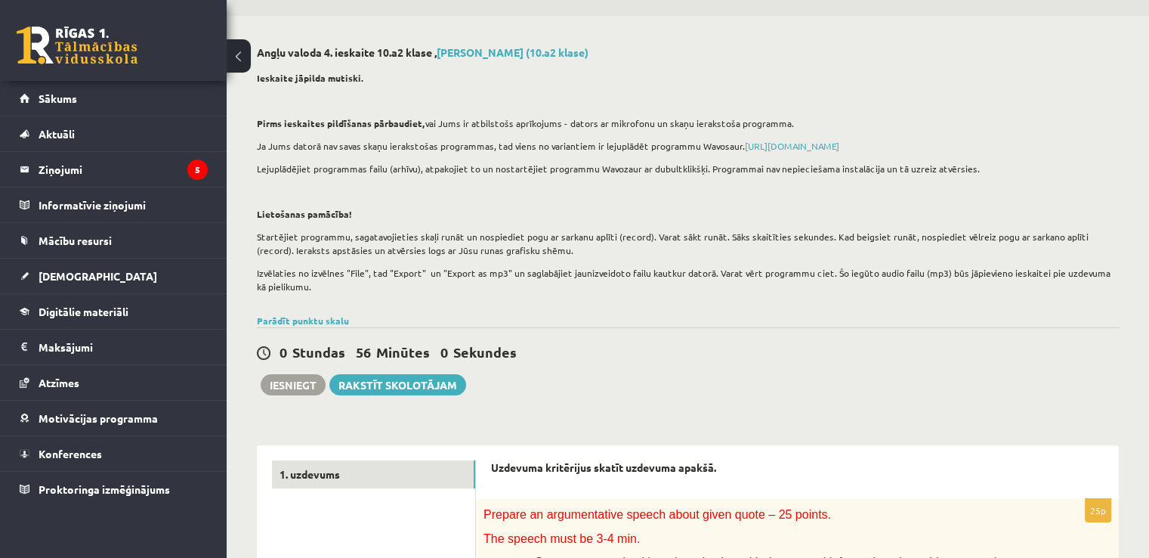
scroll to position [53, 0]
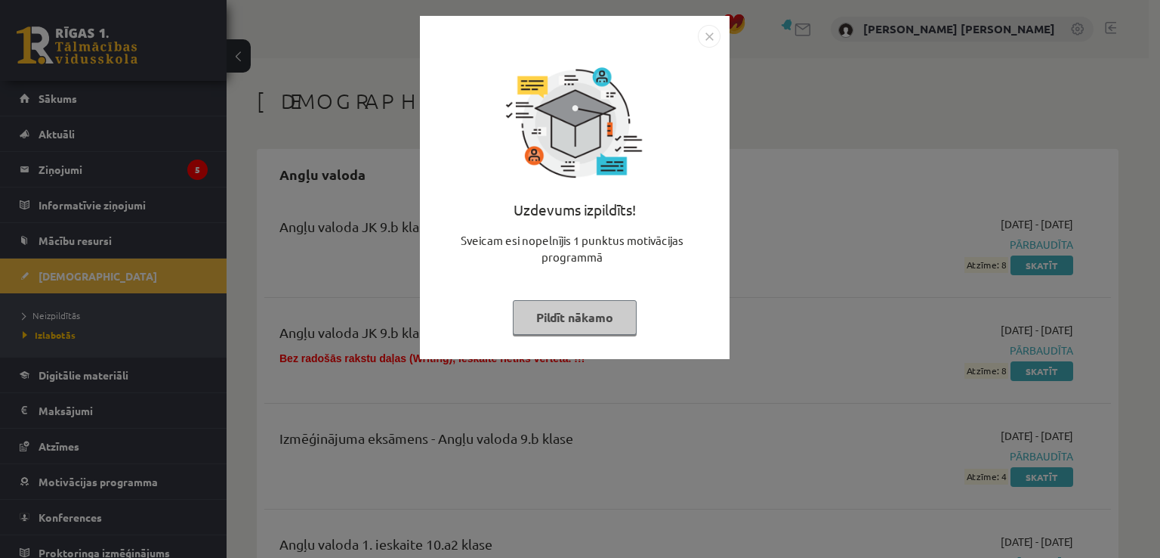
click at [607, 313] on button "Pildīt nākamo" at bounding box center [575, 317] width 124 height 35
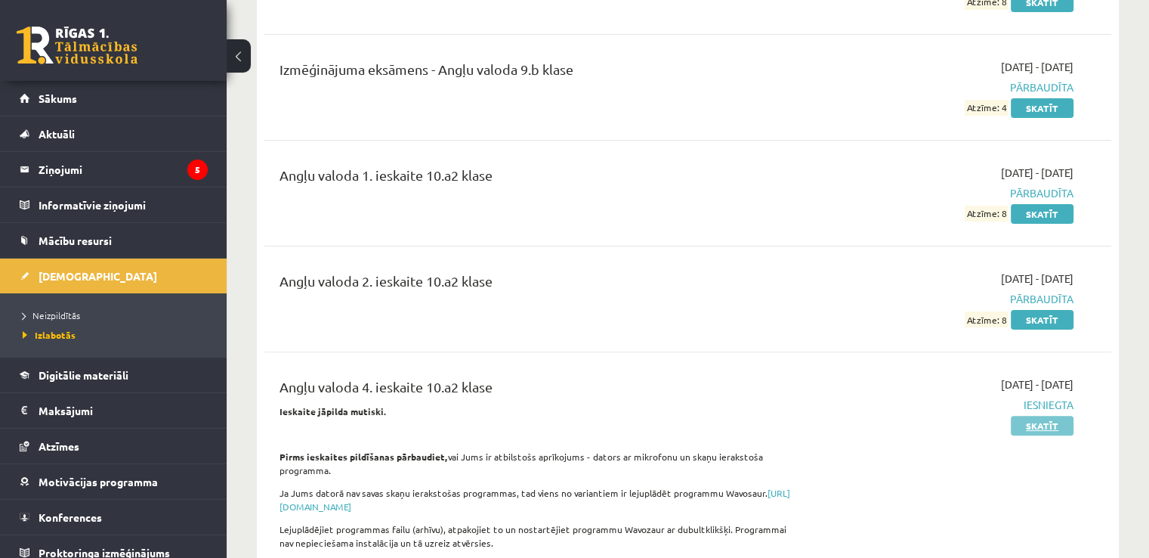
scroll to position [370, 0]
click at [1058, 427] on link "Skatīt" at bounding box center [1042, 424] width 63 height 20
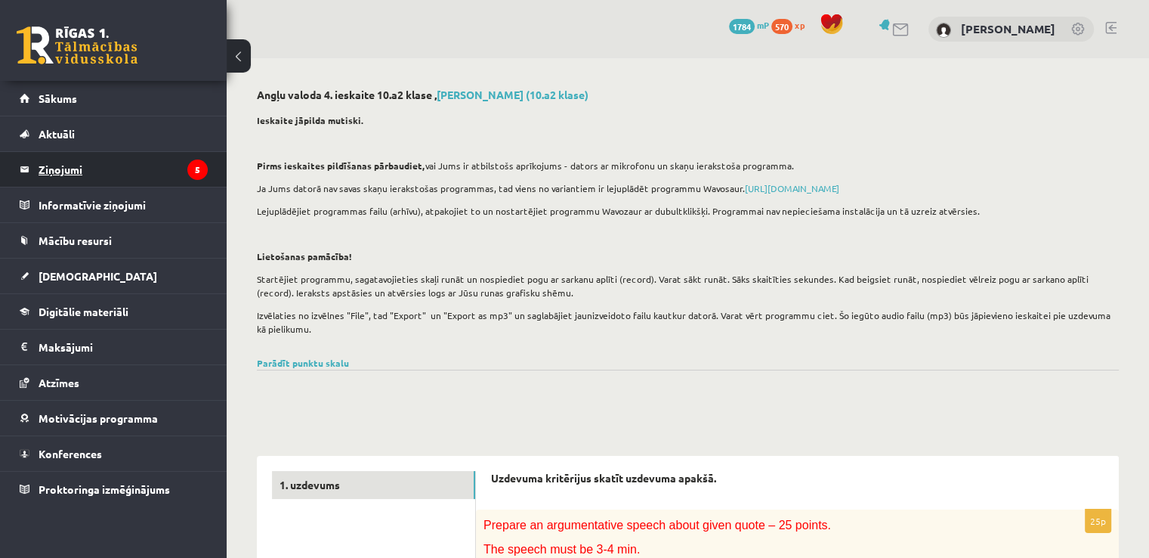
click at [71, 170] on legend "Ziņojumi 5" at bounding box center [123, 169] width 169 height 35
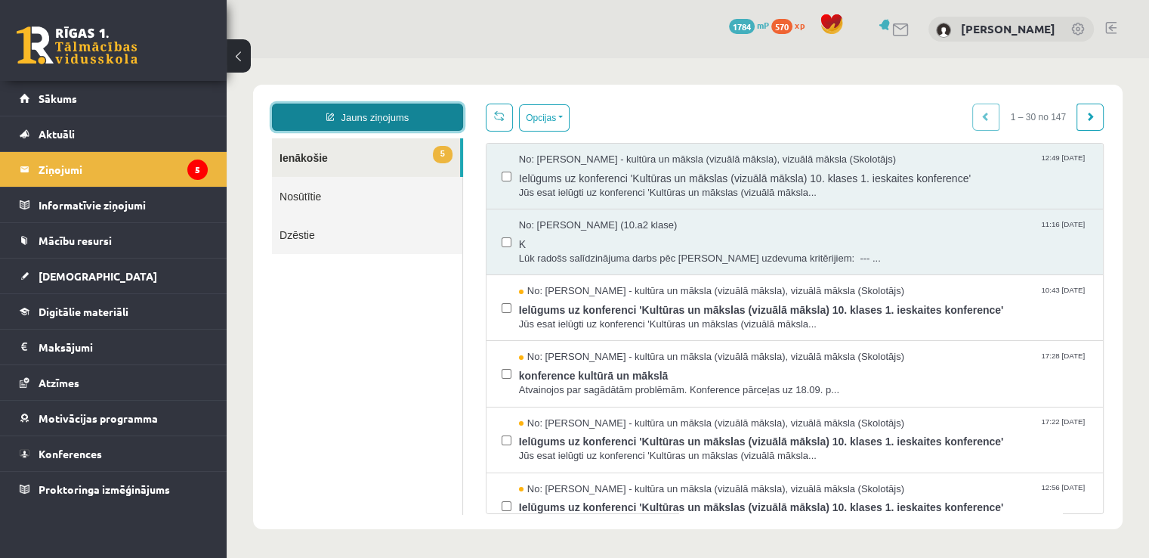
click at [386, 118] on link "Jauns ziņojums" at bounding box center [367, 116] width 191 height 27
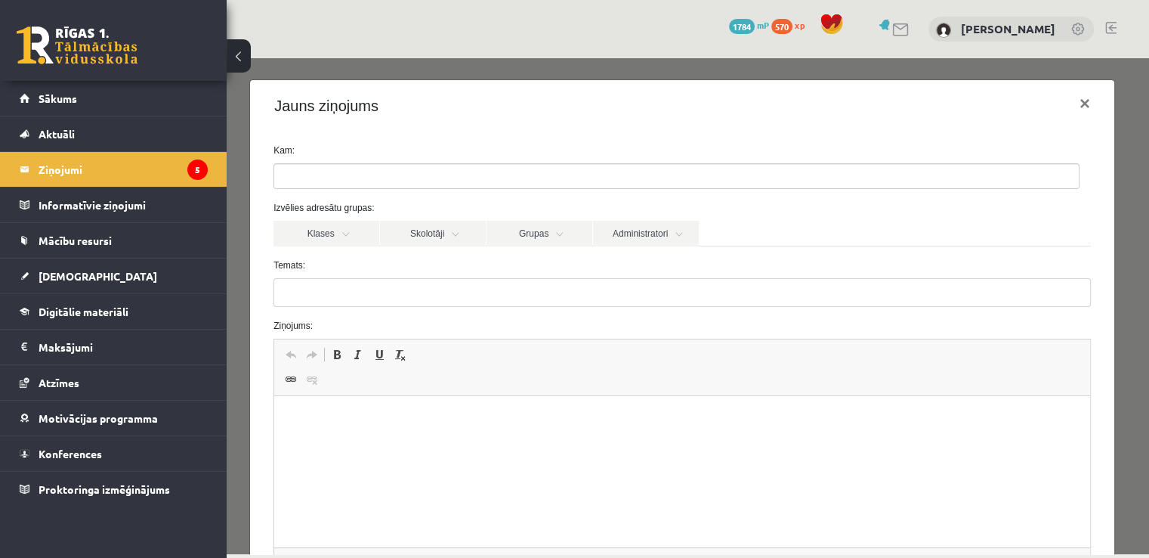
click at [406, 175] on ul at bounding box center [676, 176] width 805 height 24
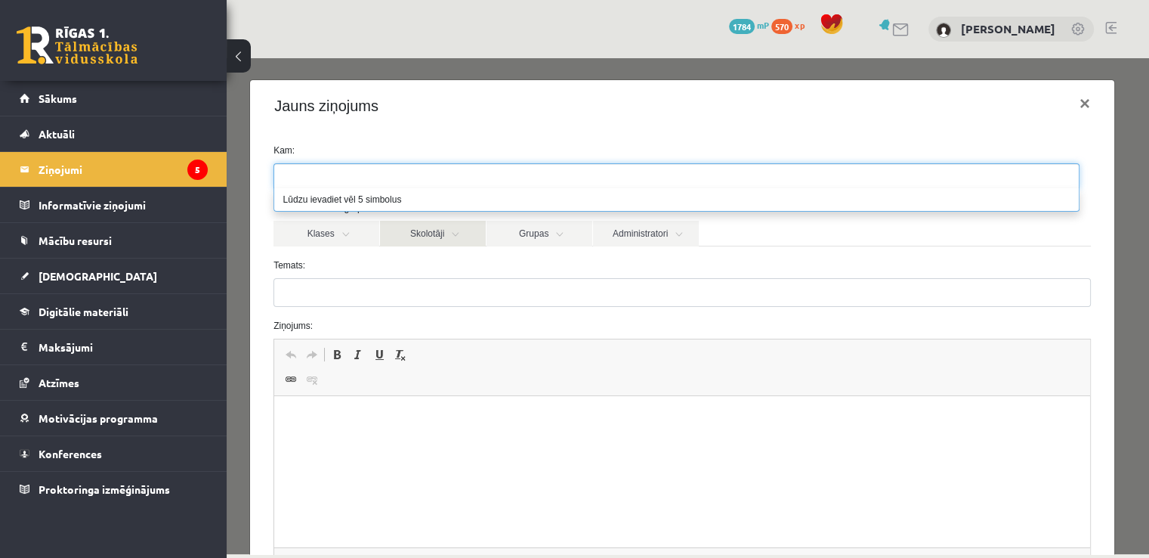
click at [436, 236] on link "Skolotāji" at bounding box center [433, 234] width 106 height 26
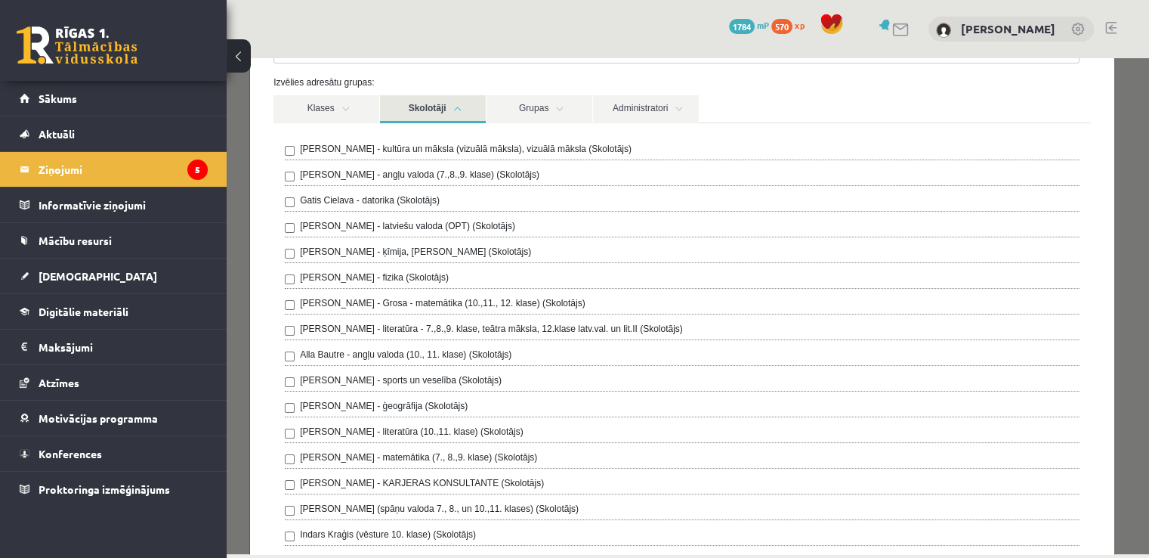
scroll to position [130, 0]
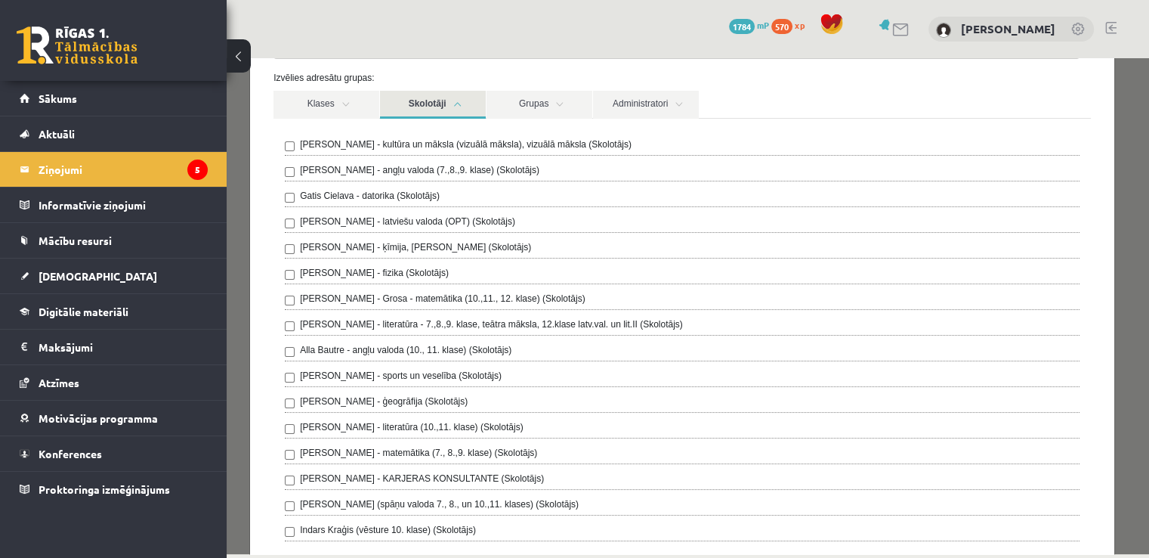
click at [419, 107] on link "Skolotāji" at bounding box center [433, 105] width 106 height 28
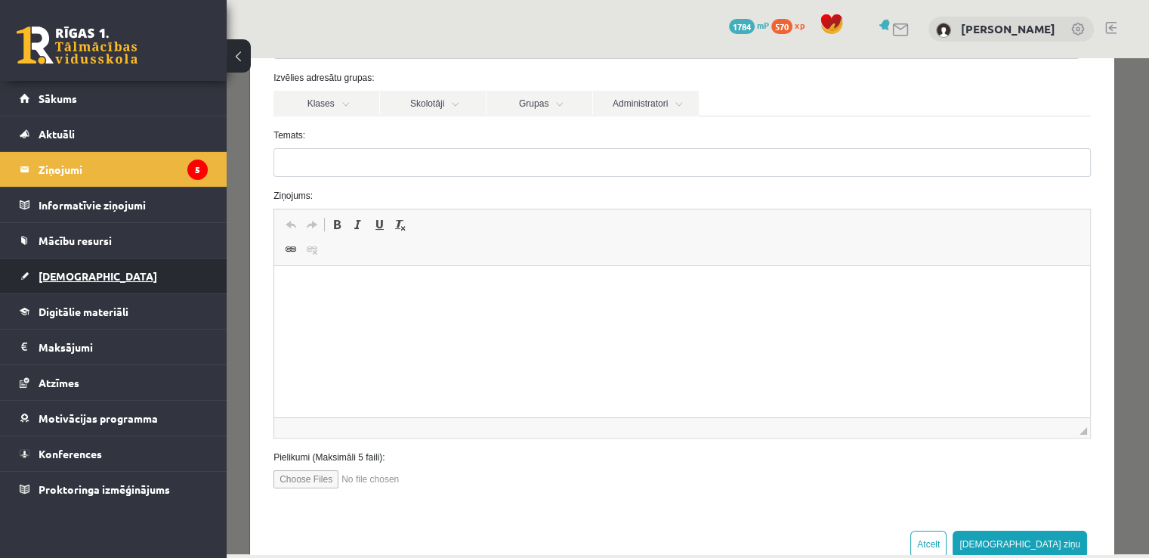
click at [80, 275] on span "[DEMOGRAPHIC_DATA]" at bounding box center [98, 276] width 119 height 14
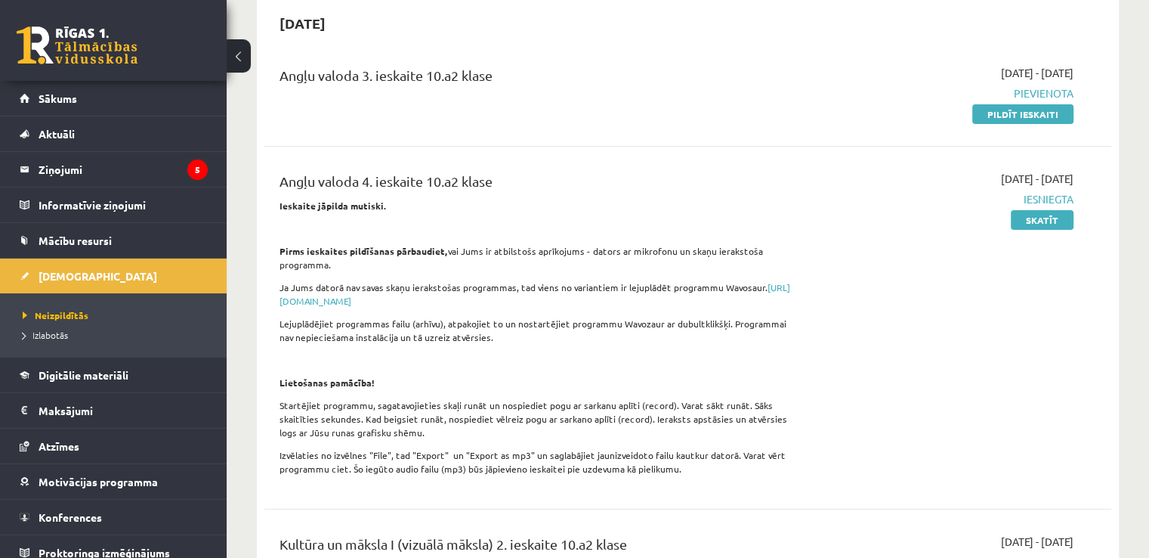
scroll to position [196, 0]
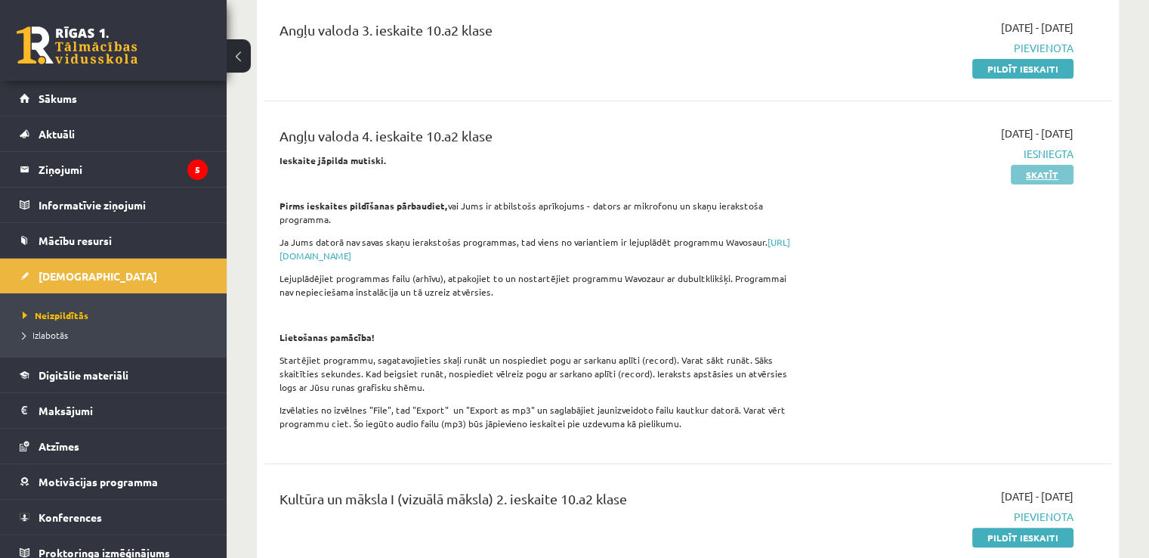
click at [1024, 179] on link "Skatīt" at bounding box center [1042, 175] width 63 height 20
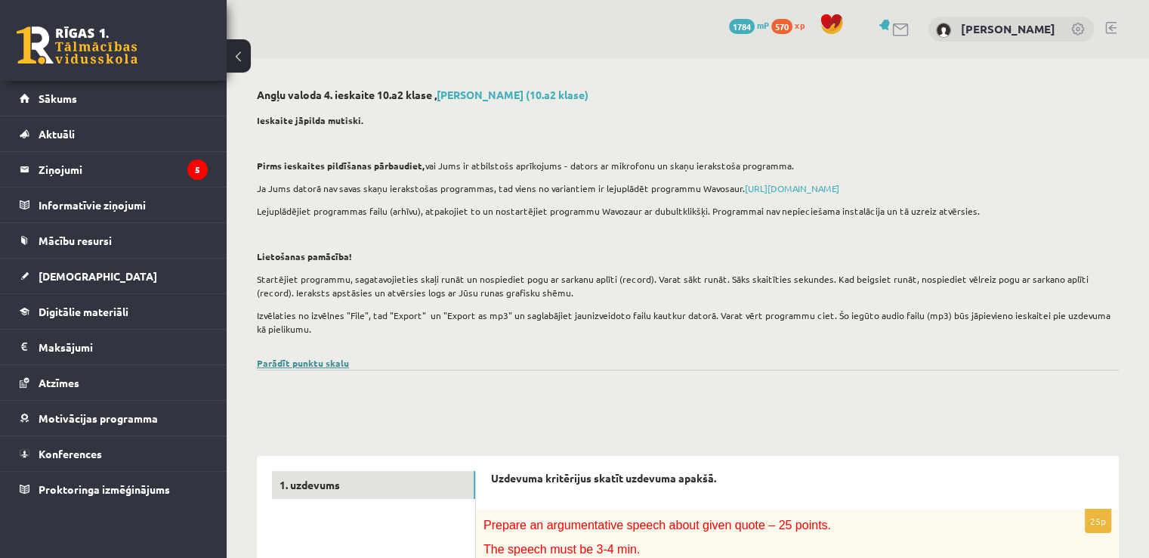
click at [307, 366] on link "Parādīt punktu skalu" at bounding box center [303, 363] width 92 height 12
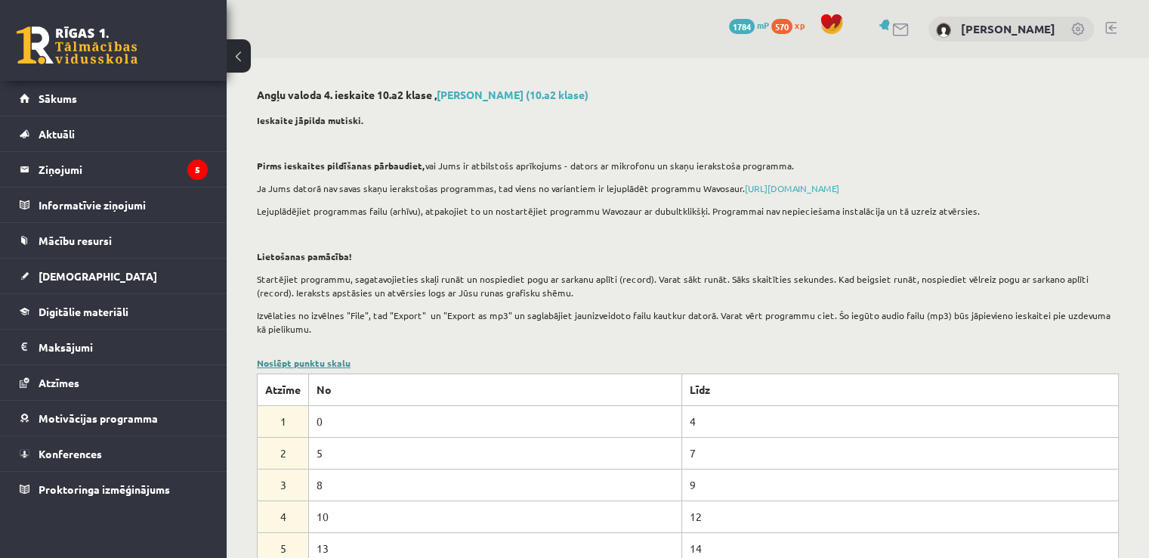
click at [307, 366] on link "Noslēpt punktu skalu" at bounding box center [304, 363] width 94 height 12
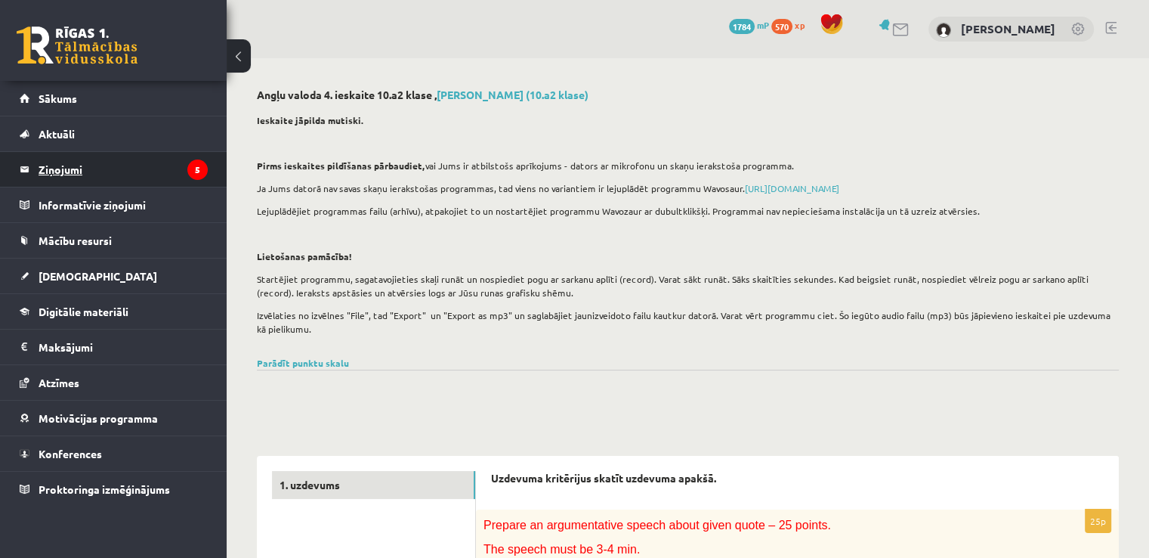
click at [73, 173] on legend "Ziņojumi 5" at bounding box center [123, 169] width 169 height 35
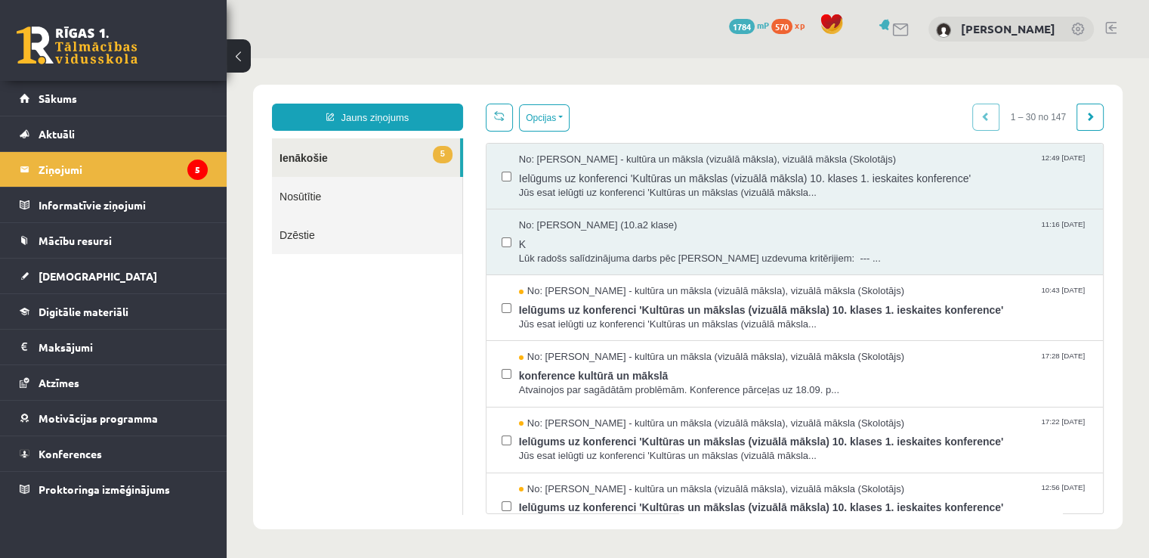
click at [407, 120] on link "Jauns ziņojums" at bounding box center [367, 116] width 191 height 27
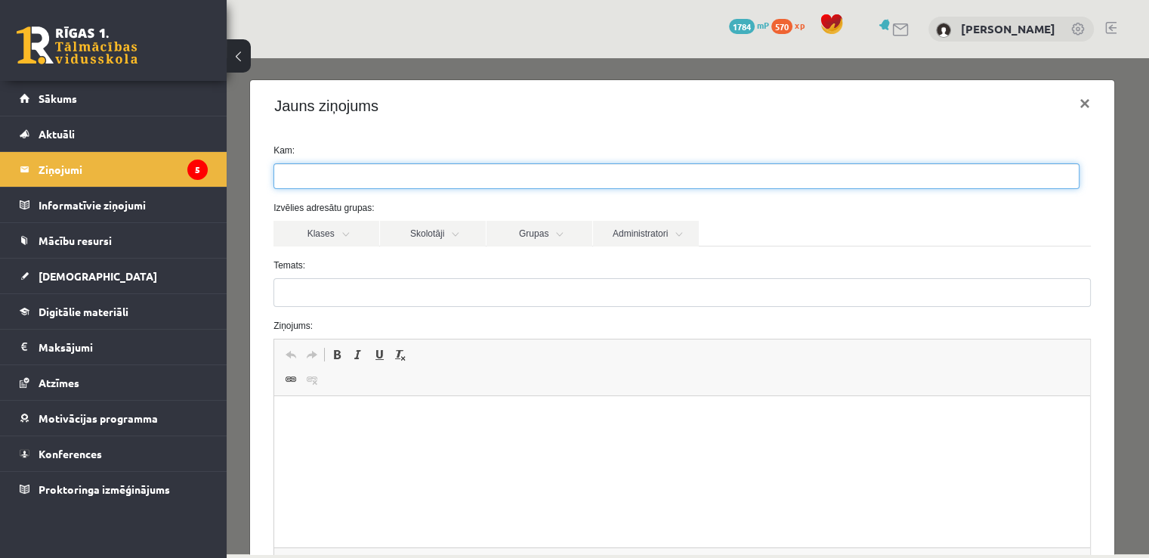
click at [360, 181] on ul at bounding box center [676, 176] width 805 height 24
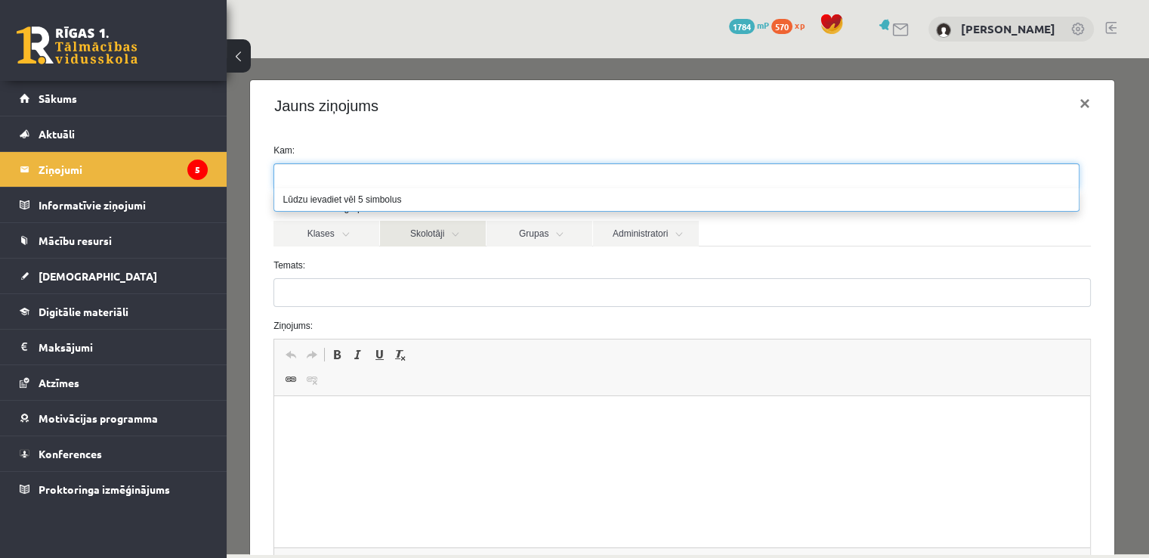
click at [424, 236] on link "Skolotāji" at bounding box center [433, 234] width 106 height 26
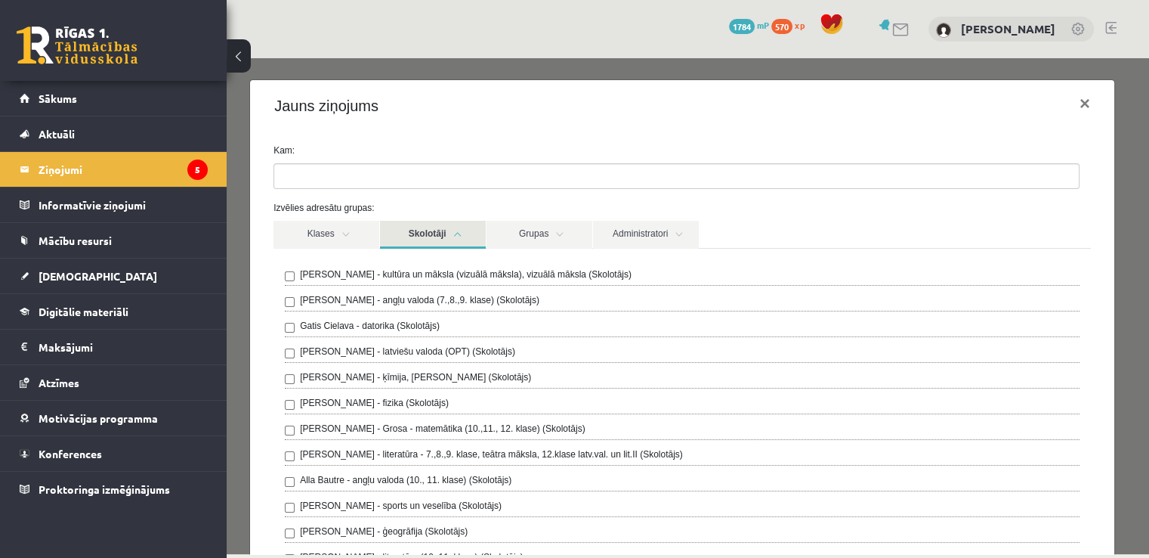
click at [357, 174] on ul at bounding box center [676, 176] width 805 height 24
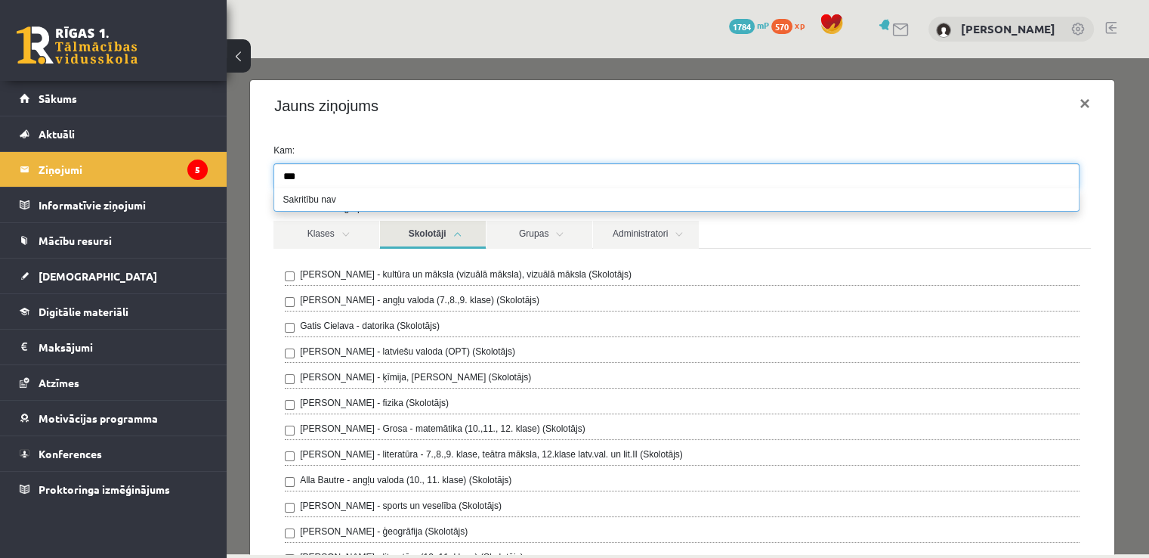
type input "***"
click at [559, 176] on ul "***" at bounding box center [676, 176] width 805 height 24
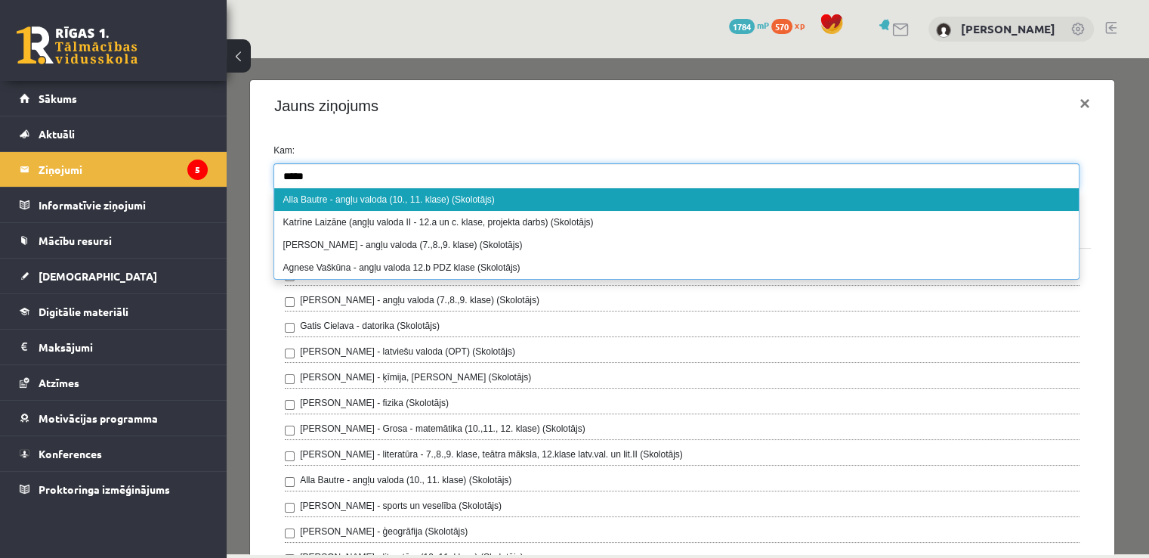
type input "*****"
select select "*****"
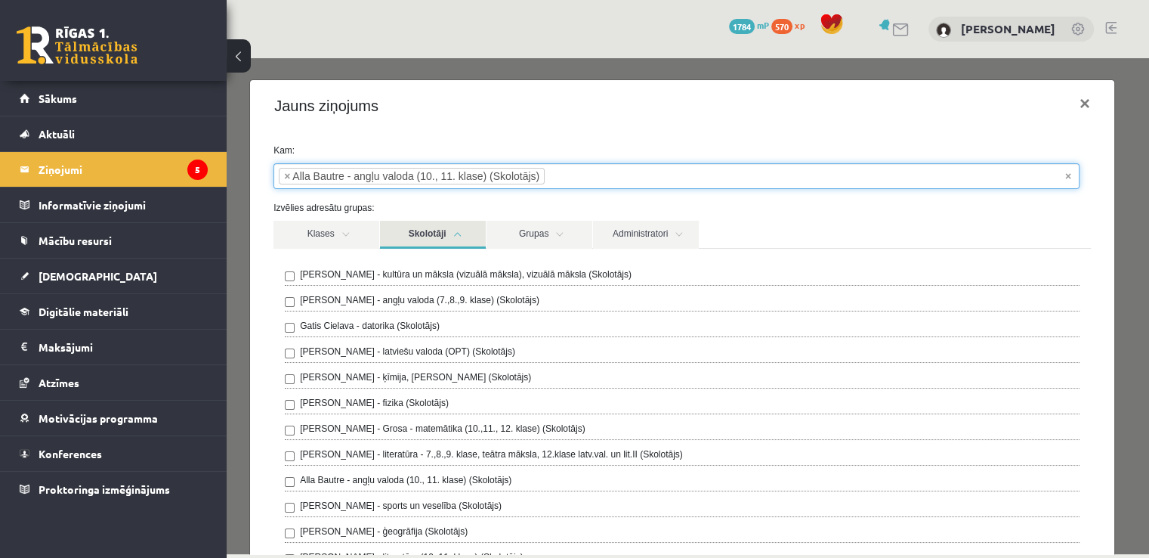
click at [421, 233] on link "Skolotāji" at bounding box center [433, 235] width 106 height 28
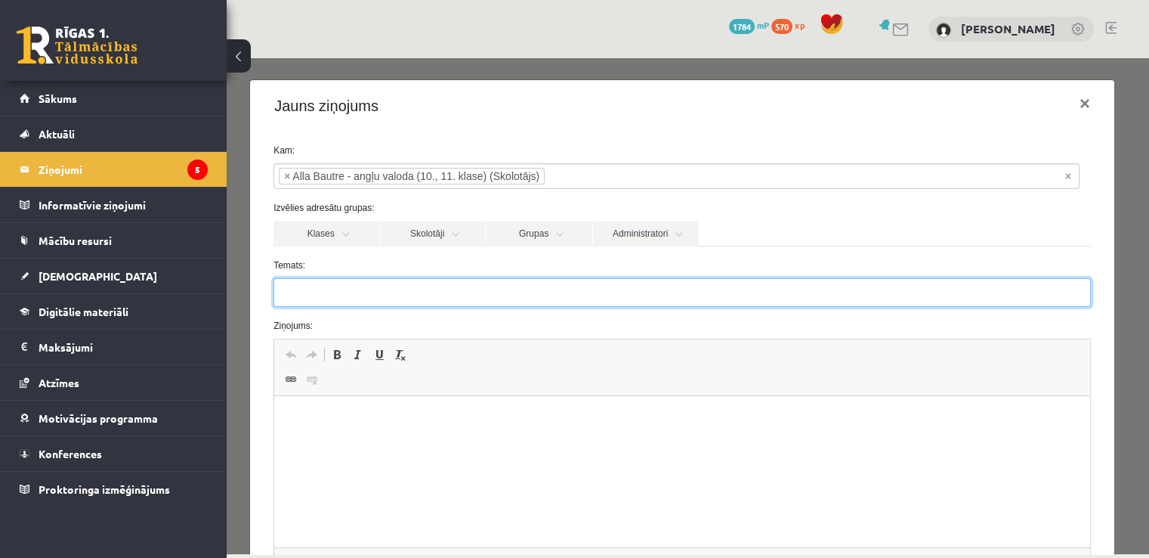
click at [413, 285] on input "Temats:" at bounding box center [681, 292] width 817 height 29
type input "*"
type input "**********"
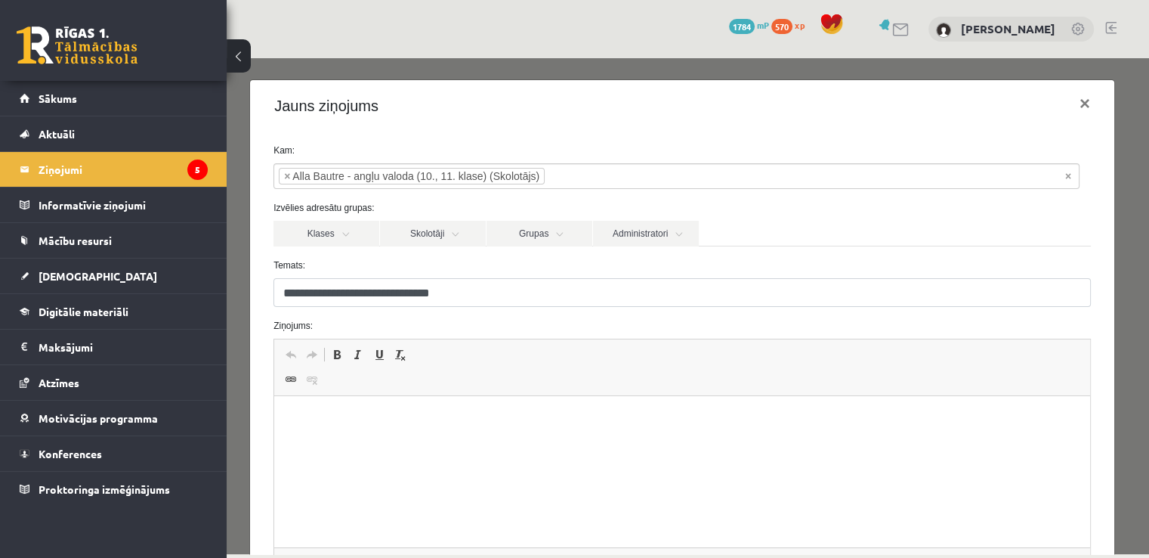
click at [350, 437] on html at bounding box center [682, 419] width 816 height 46
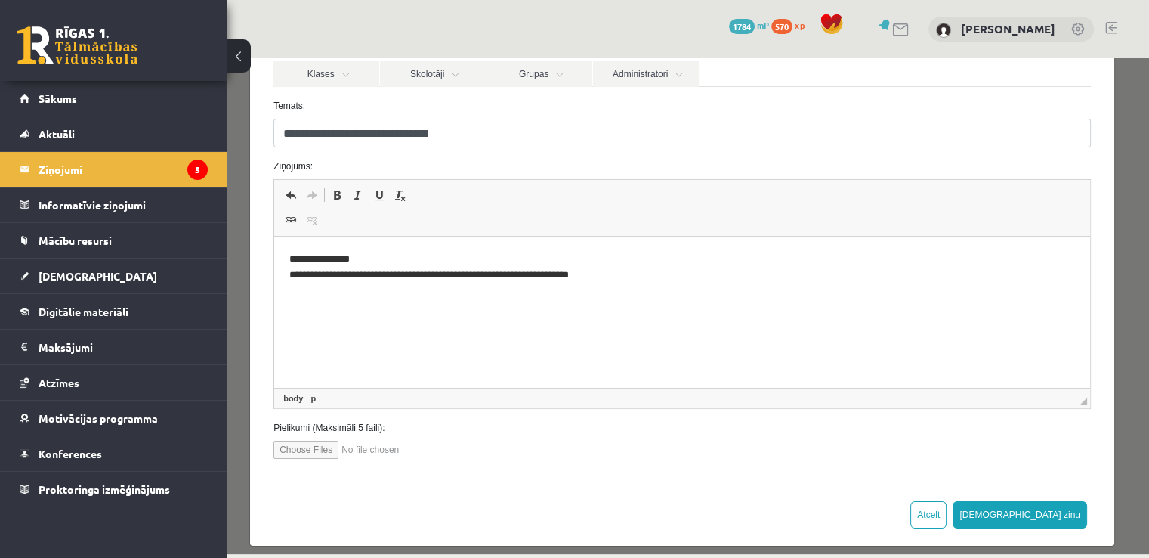
scroll to position [159, 0]
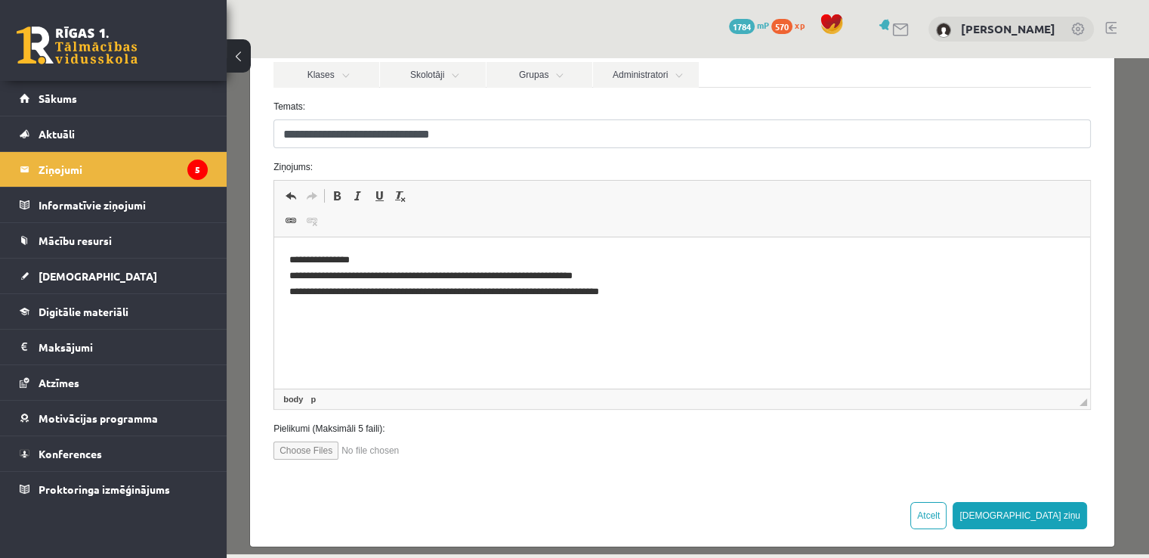
click at [317, 452] on input "file" at bounding box center [358, 450] width 171 height 18
click at [296, 448] on input "file" at bounding box center [358, 450] width 171 height 18
click at [298, 452] on input "file" at bounding box center [358, 450] width 171 height 18
click at [296, 445] on input "file" at bounding box center [358, 450] width 171 height 18
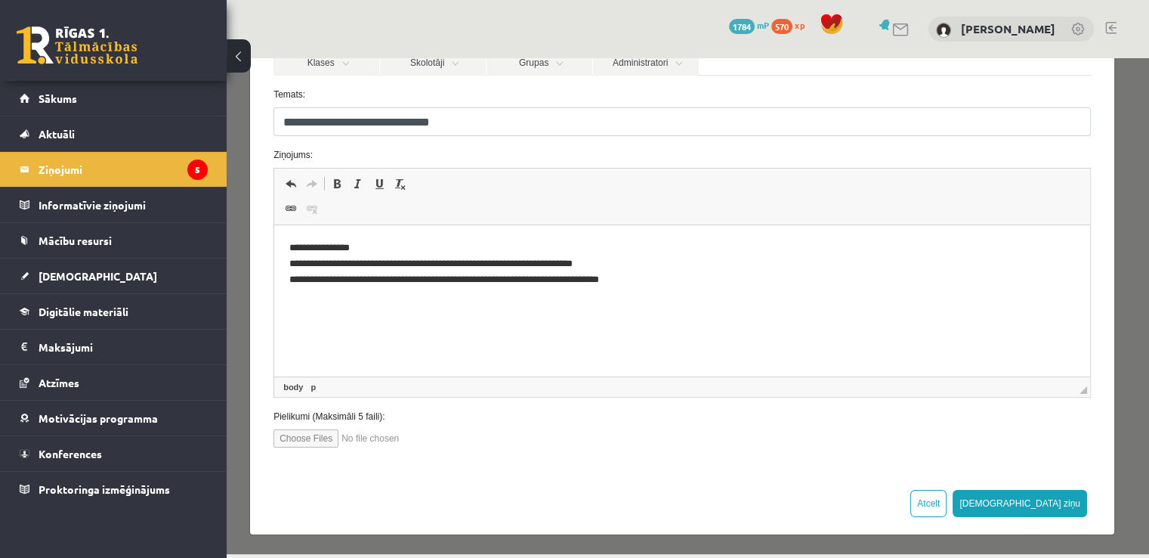
click at [315, 434] on input "file" at bounding box center [358, 438] width 171 height 18
click at [301, 440] on input "file" at bounding box center [358, 438] width 171 height 18
type input "**********"
click at [1043, 507] on button "Sūtīt ziņu" at bounding box center [1020, 503] width 134 height 27
click at [307, 439] on input "file" at bounding box center [358, 438] width 171 height 18
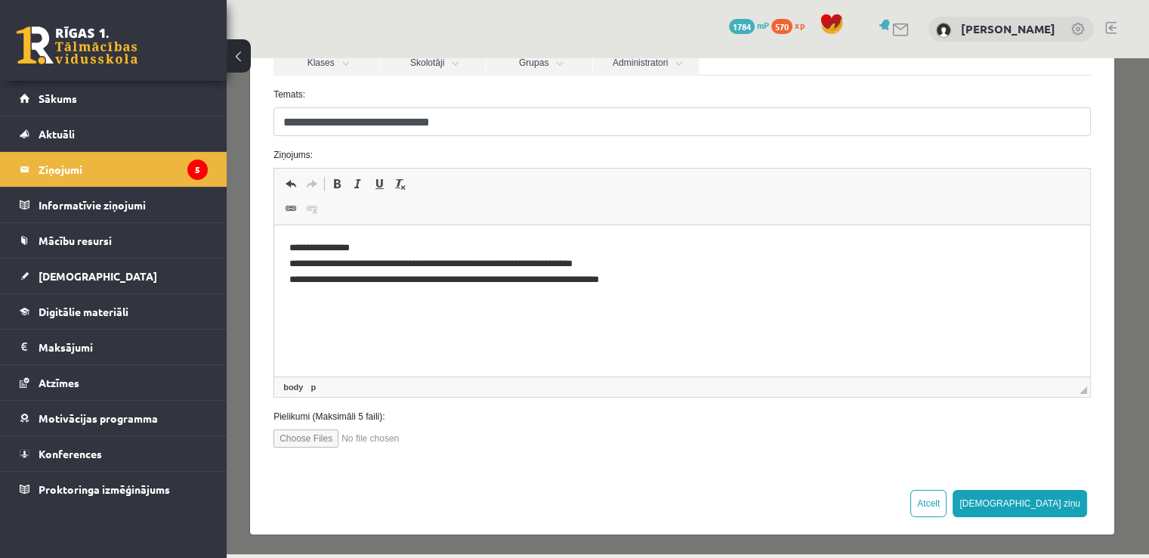
type input "**********"
click at [691, 278] on p "**********" at bounding box center [676, 263] width 775 height 47
click at [1051, 494] on button "Sūtīt ziņu" at bounding box center [1020, 503] width 134 height 27
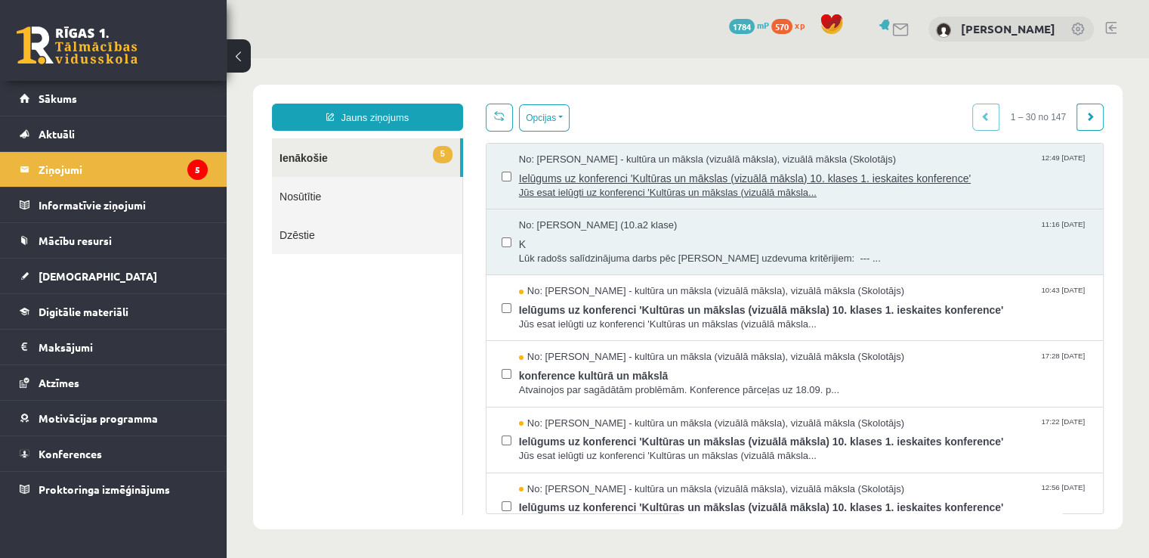
scroll to position [0, 0]
click at [559, 188] on span "Jūs esat ielūgti uz konferenci 'Kultūras un mākslas (vizuālā māksla..." at bounding box center [803, 193] width 569 height 14
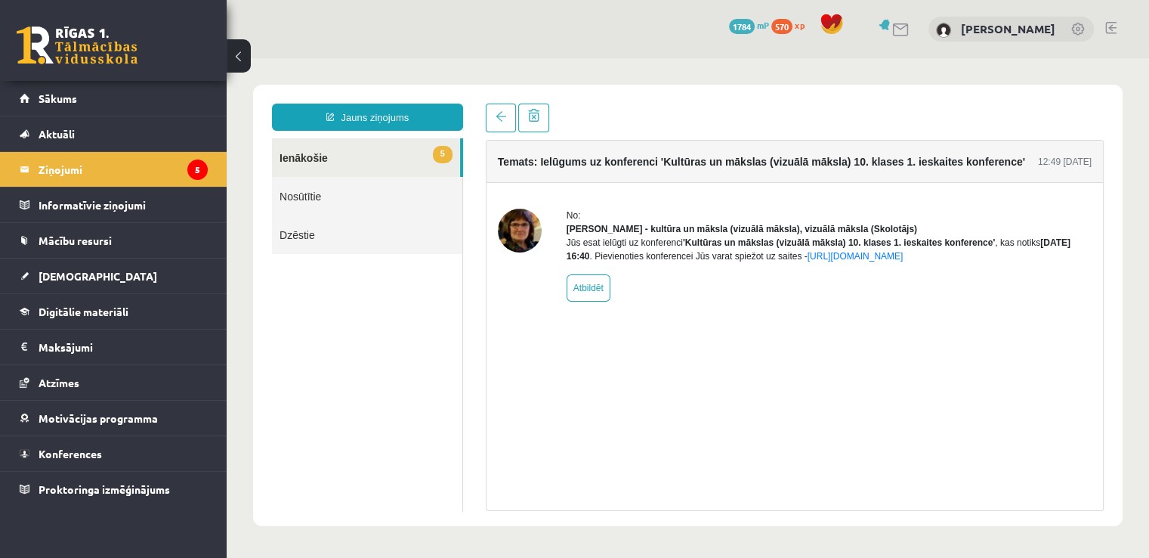
click at [320, 153] on link "5 Ienākošie" at bounding box center [366, 157] width 188 height 39
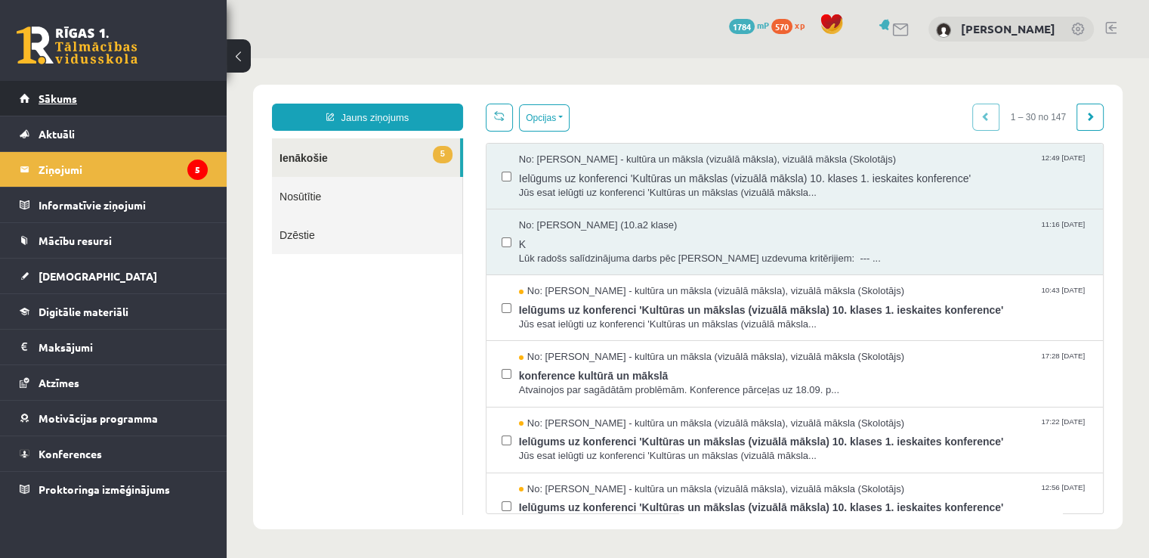
click at [90, 94] on link "Sākums" at bounding box center [114, 98] width 188 height 35
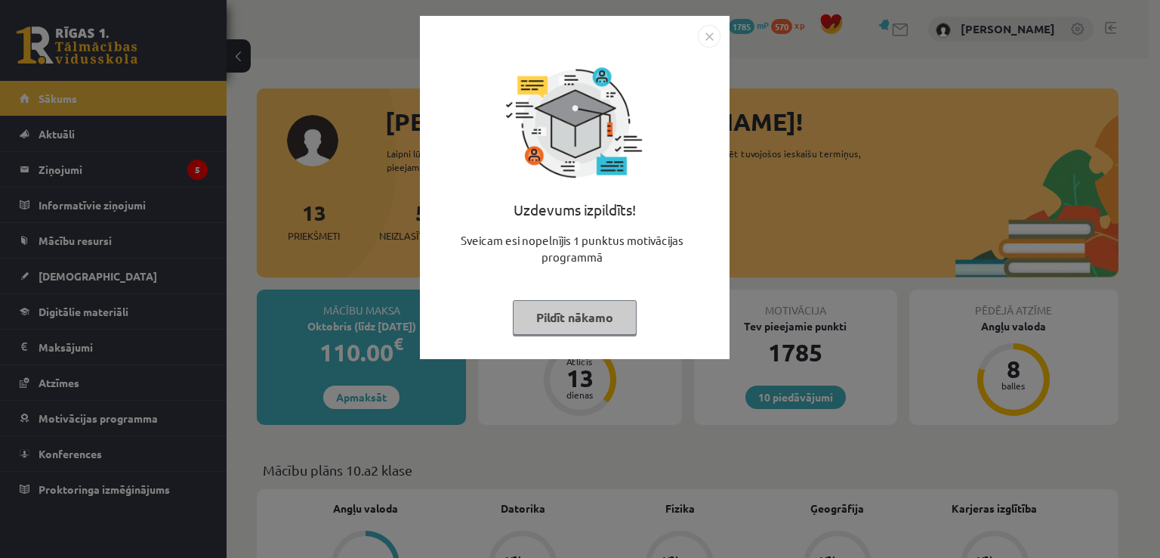
click at [595, 322] on button "Pildīt nākamo" at bounding box center [575, 317] width 124 height 35
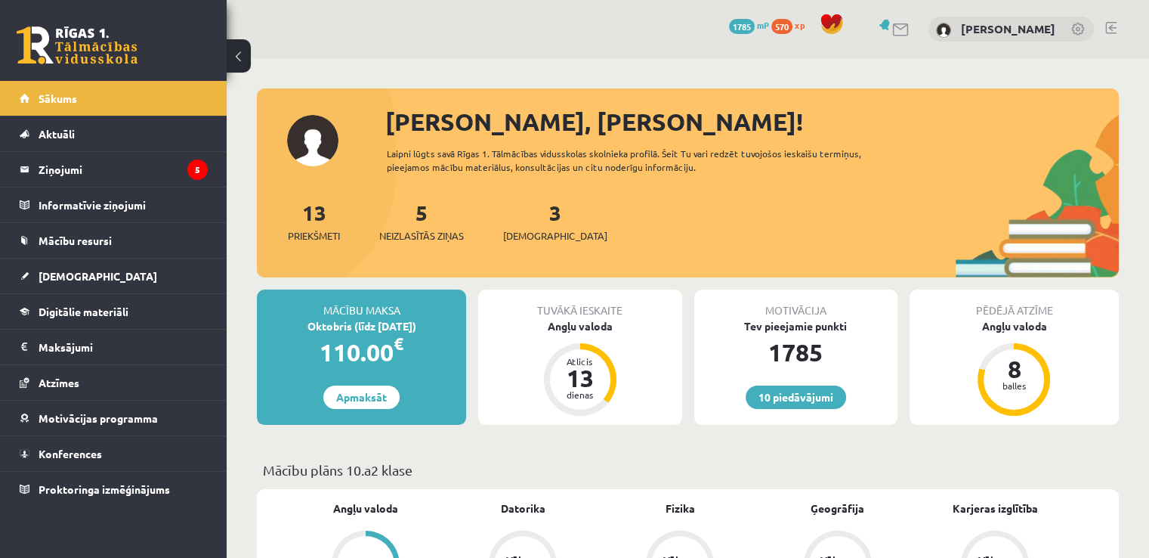
click at [529, 224] on div "3 Ieskaites" at bounding box center [555, 219] width 104 height 47
click at [97, 167] on legend "Ziņojumi 5" at bounding box center [123, 169] width 169 height 35
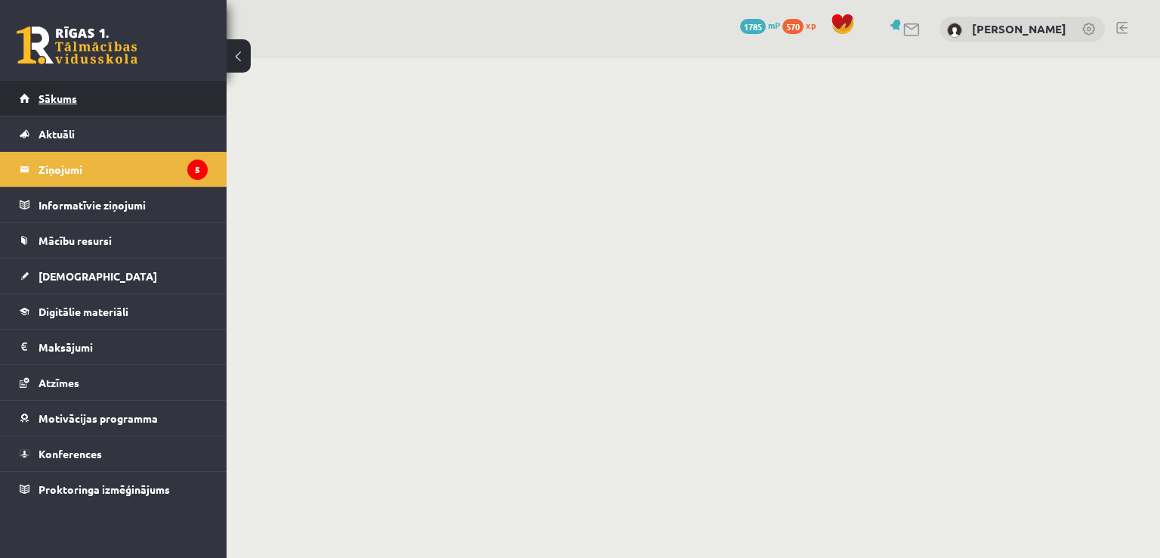
click at [73, 97] on span "Sākums" at bounding box center [58, 98] width 39 height 14
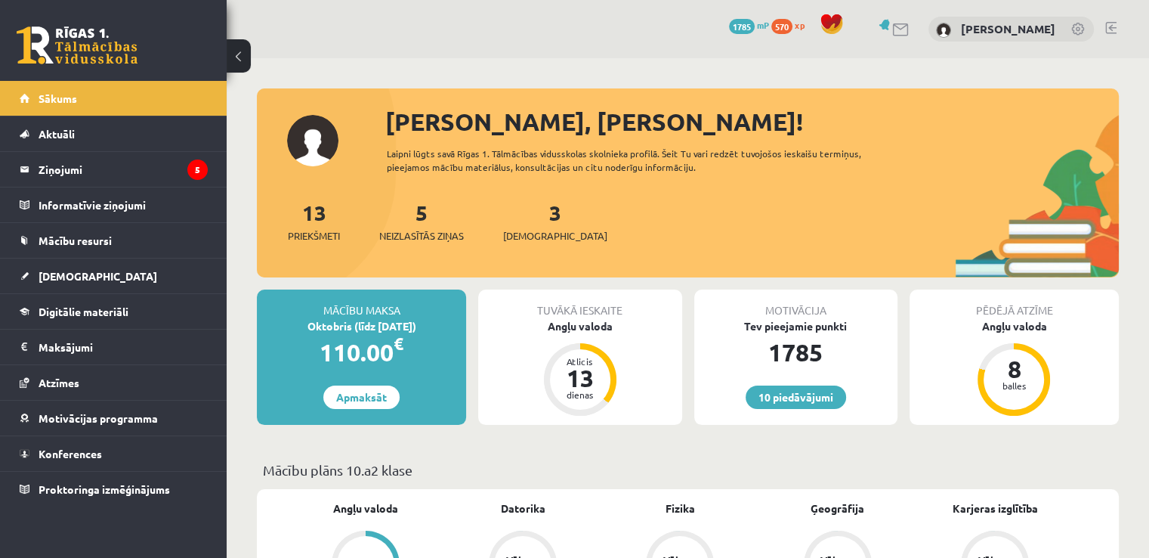
click at [906, 29] on link at bounding box center [901, 29] width 18 height 13
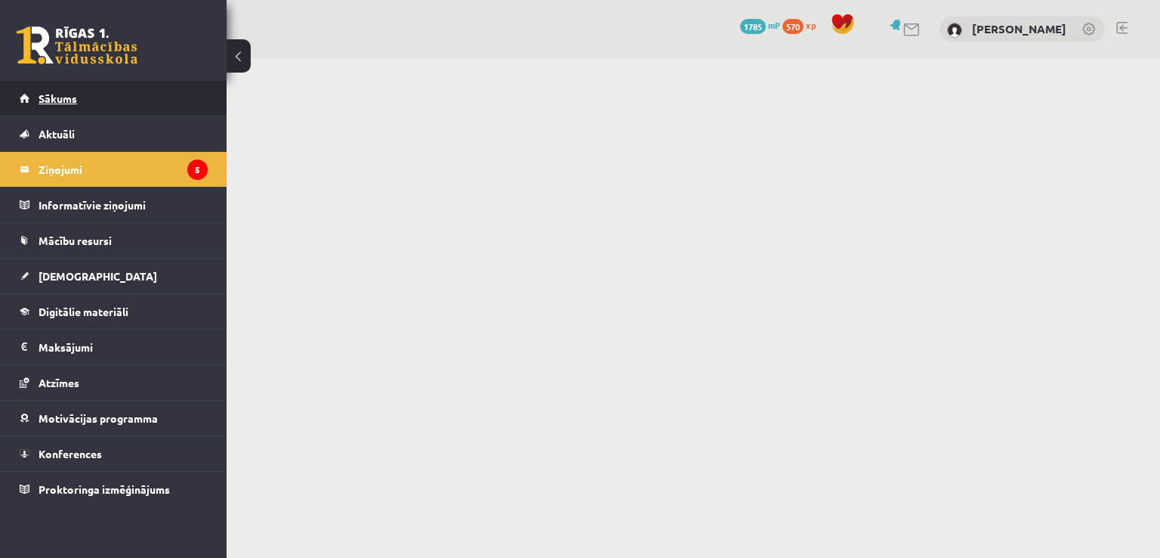
click at [43, 107] on link "Sākums" at bounding box center [114, 98] width 188 height 35
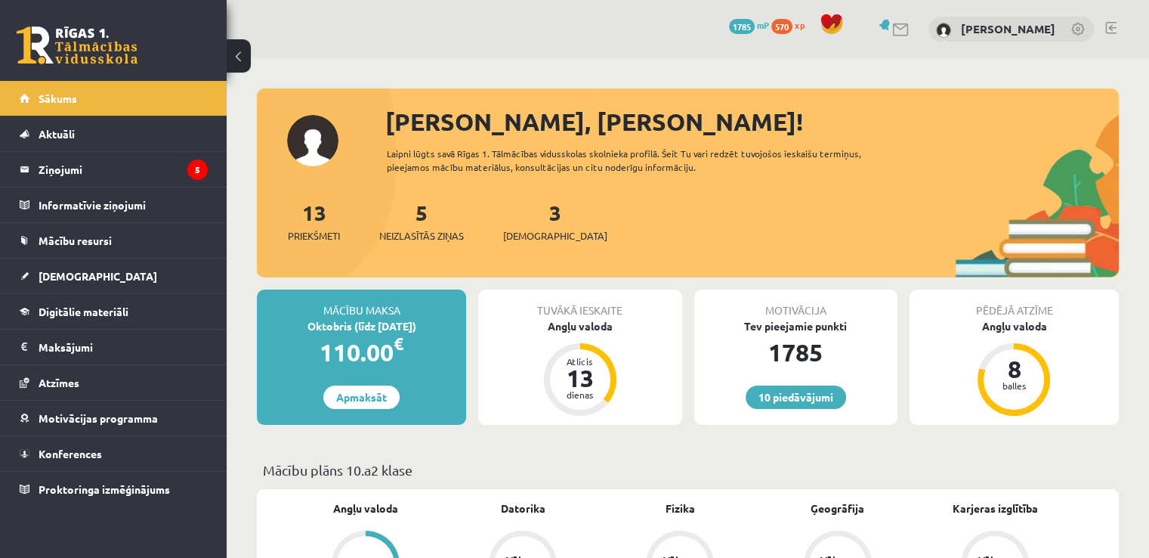
click at [1106, 29] on link at bounding box center [1110, 28] width 11 height 12
